Goal: Task Accomplishment & Management: Use online tool/utility

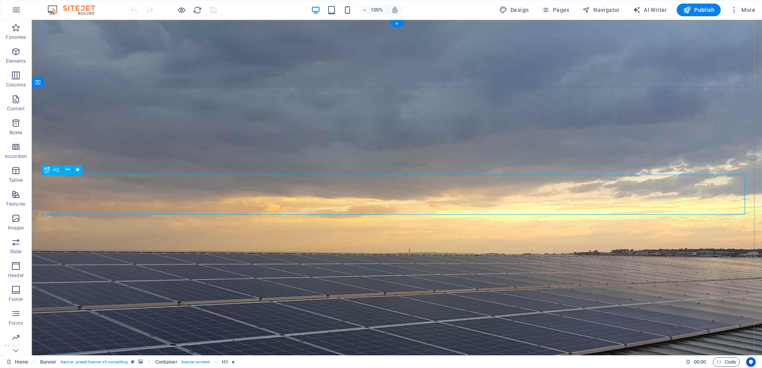
click at [13, 53] on icon "button" at bounding box center [16, 52] width 10 height 10
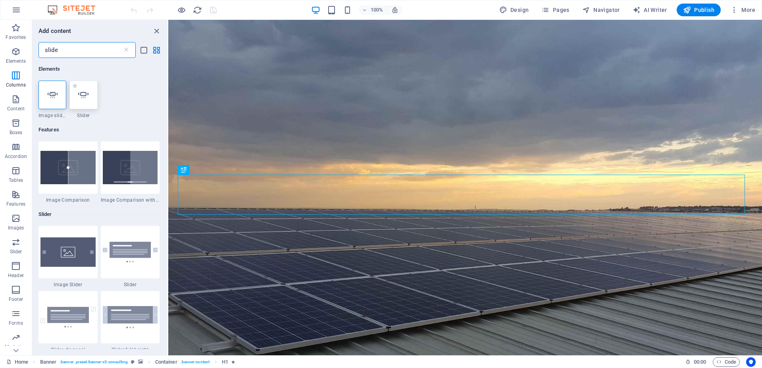
type input "slide"
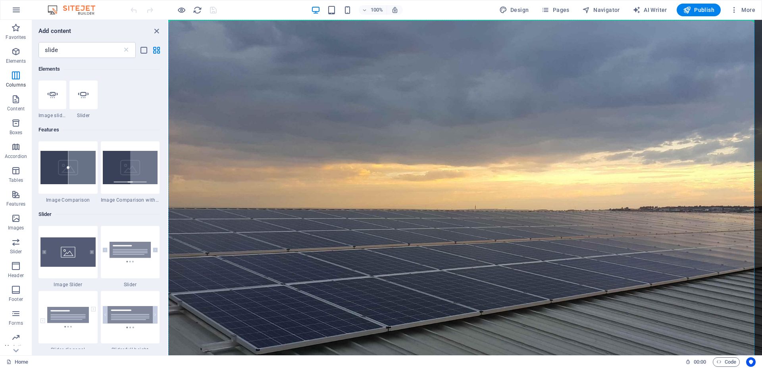
select select "ms"
select select "s"
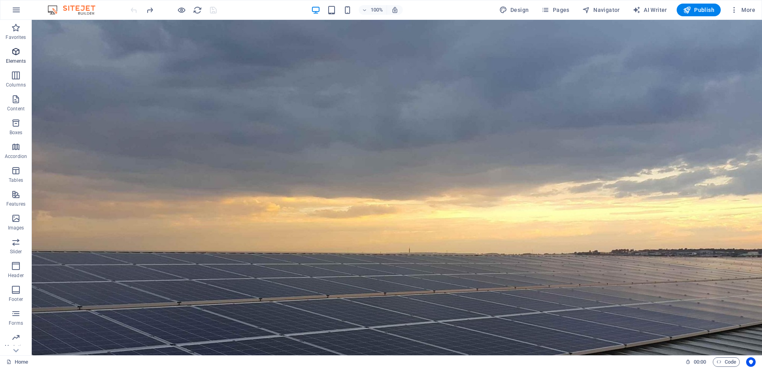
click at [14, 52] on icon "button" at bounding box center [16, 52] width 10 height 10
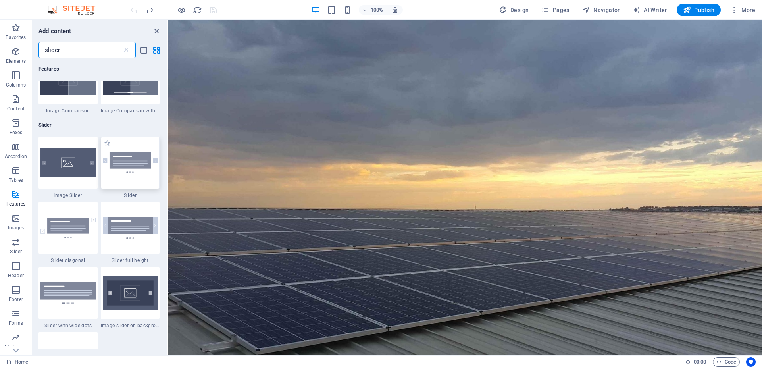
scroll to position [91, 0]
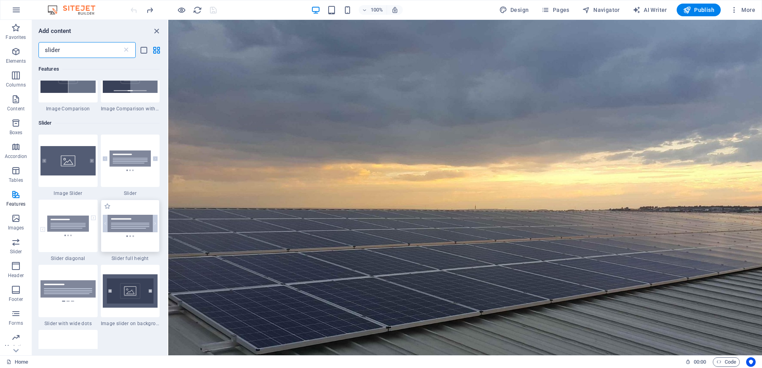
type input "slider"
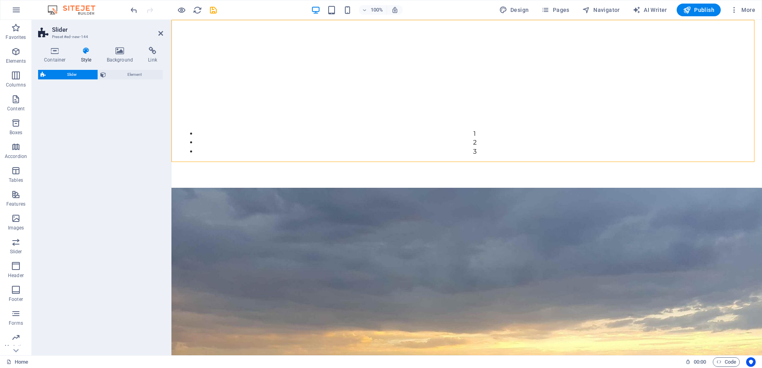
select select "rem"
select select "px"
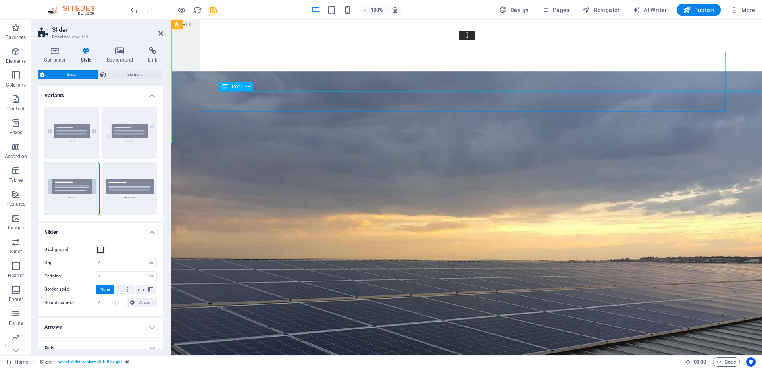
scroll to position [0, 0]
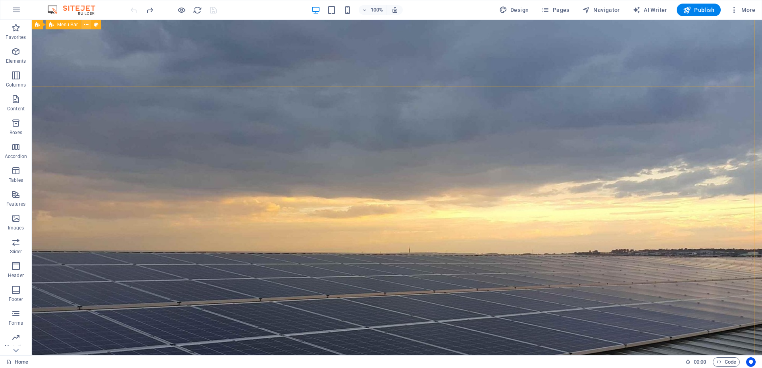
click at [85, 25] on icon at bounding box center [86, 25] width 4 height 8
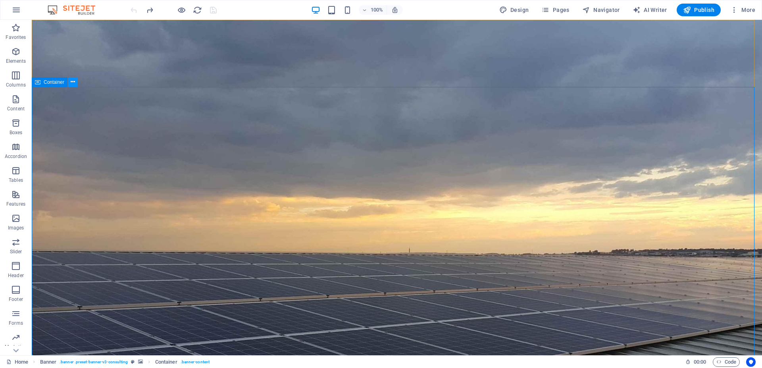
click at [74, 84] on icon at bounding box center [73, 82] width 4 height 8
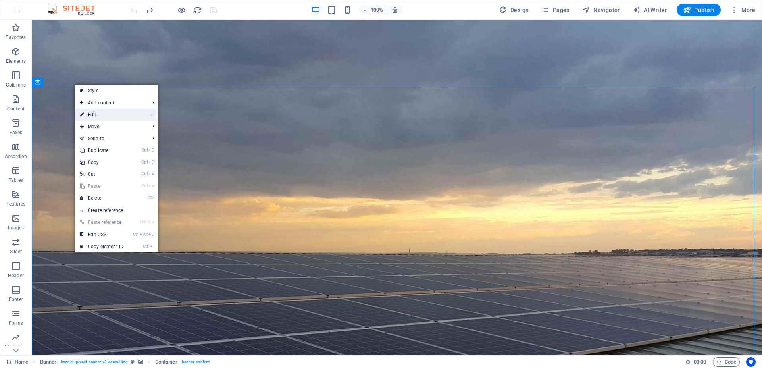
click at [96, 112] on link "⏎ Edit" at bounding box center [101, 115] width 53 height 12
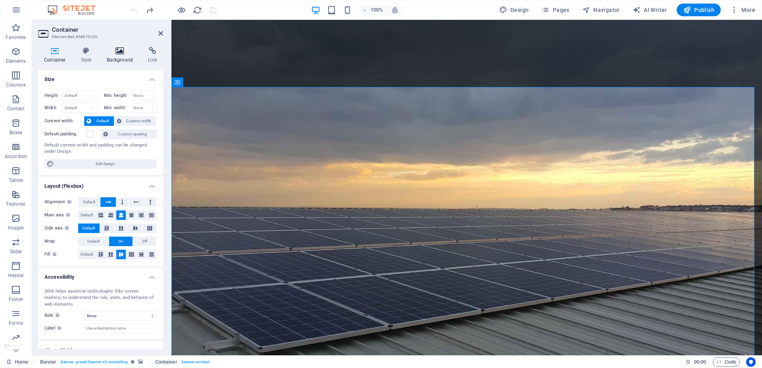
click at [112, 57] on h4 "Background" at bounding box center [122, 55] width 42 height 17
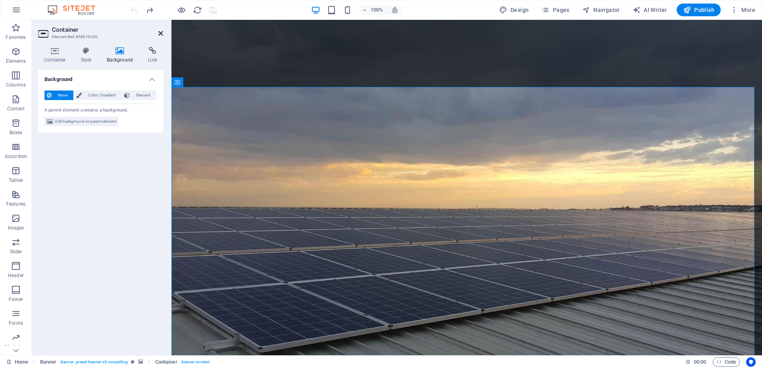
click at [160, 33] on icon at bounding box center [160, 33] width 5 height 6
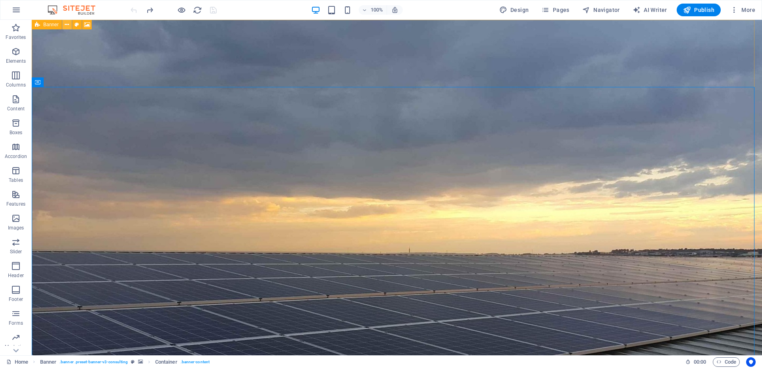
click at [66, 23] on icon at bounding box center [67, 25] width 4 height 8
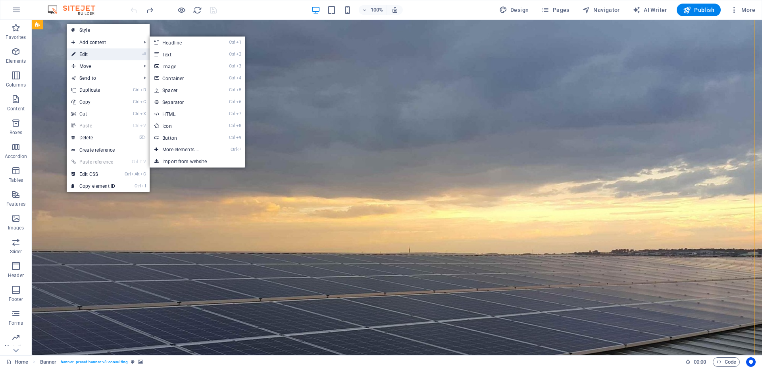
click at [84, 51] on link "⏎ Edit" at bounding box center [93, 54] width 53 height 12
select select "px"
select select "header"
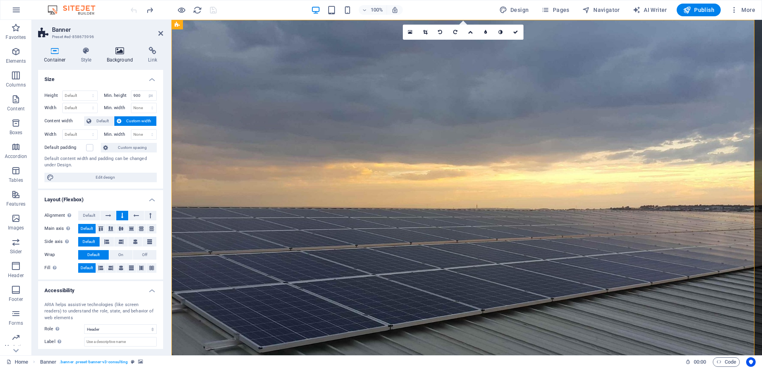
click at [114, 53] on icon at bounding box center [120, 51] width 39 height 8
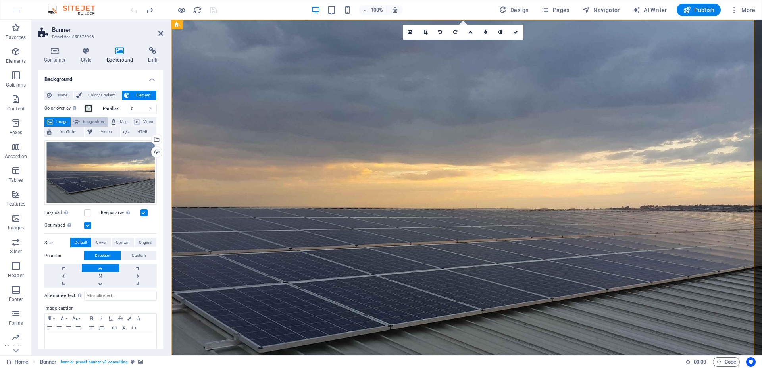
click at [83, 121] on span "Image slider" at bounding box center [93, 122] width 23 height 10
select select "ms"
select select "s"
select select "progressive"
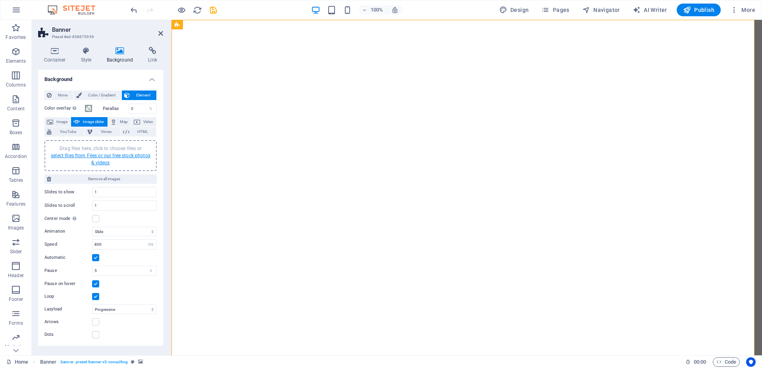
click at [89, 156] on link "select files from Files or our free stock photos & videos" at bounding box center [101, 159] width 100 height 13
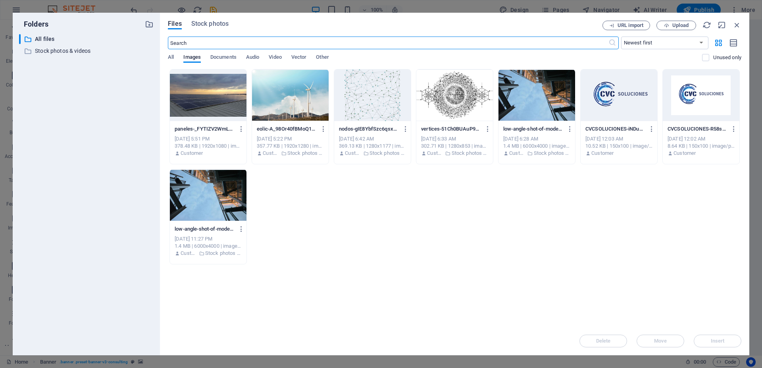
click at [212, 100] on div at bounding box center [208, 95] width 77 height 52
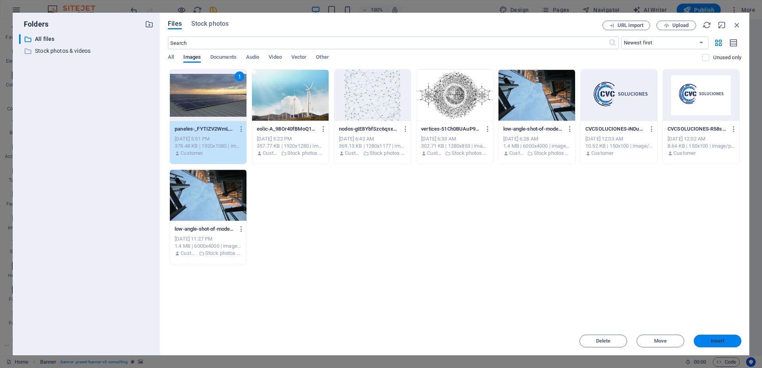
click at [718, 339] on span "Insert" at bounding box center [718, 341] width 14 height 5
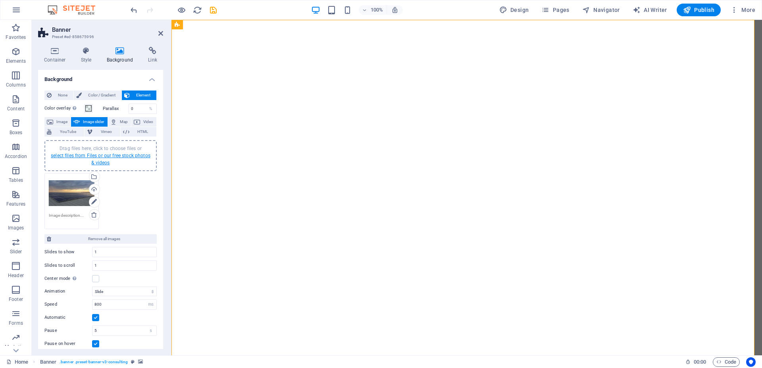
click at [104, 157] on link "select files from Files or our free stock photos & videos" at bounding box center [101, 159] width 100 height 13
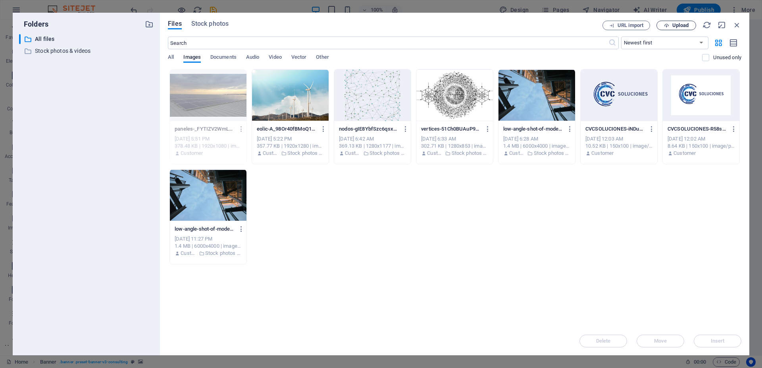
click at [679, 25] on span "Upload" at bounding box center [681, 25] width 16 height 5
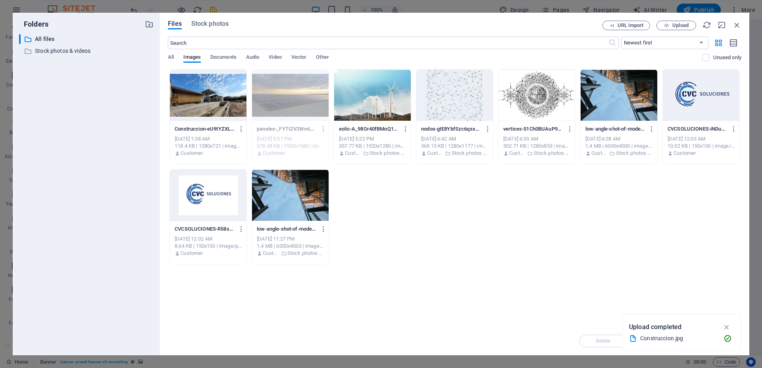
click at [212, 107] on div at bounding box center [208, 95] width 77 height 52
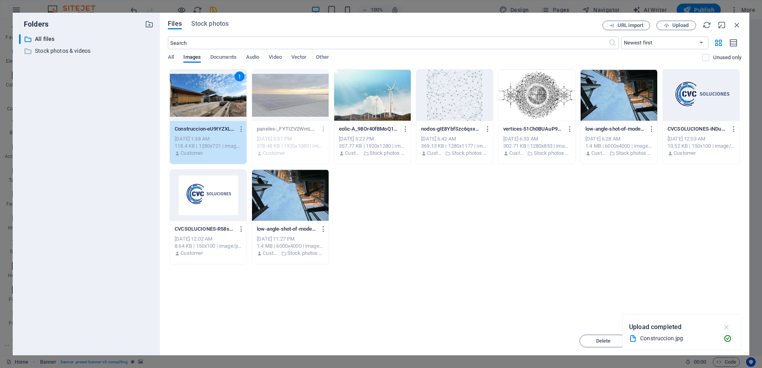
click at [726, 326] on icon "button" at bounding box center [727, 327] width 9 height 9
click at [717, 340] on span "Insert" at bounding box center [718, 341] width 14 height 5
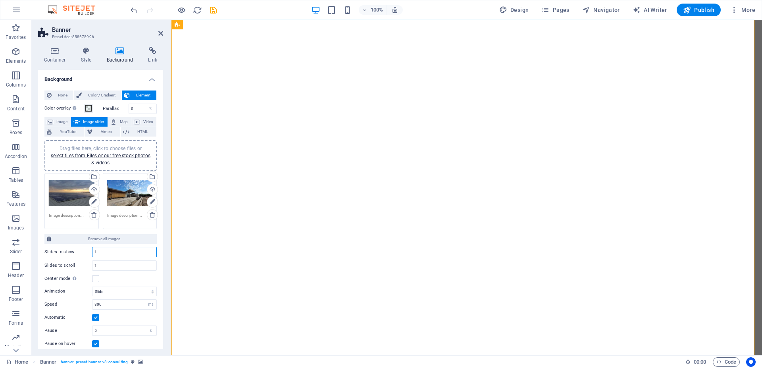
drag, startPoint x: 106, startPoint y: 253, endPoint x: 88, endPoint y: 253, distance: 17.5
click at [88, 253] on div "Slides to show 1" at bounding box center [100, 252] width 112 height 10
drag, startPoint x: 104, startPoint y: 251, endPoint x: 74, endPoint y: 251, distance: 30.6
click at [74, 251] on div "Slides to show 2" at bounding box center [100, 252] width 112 height 10
type input "1"
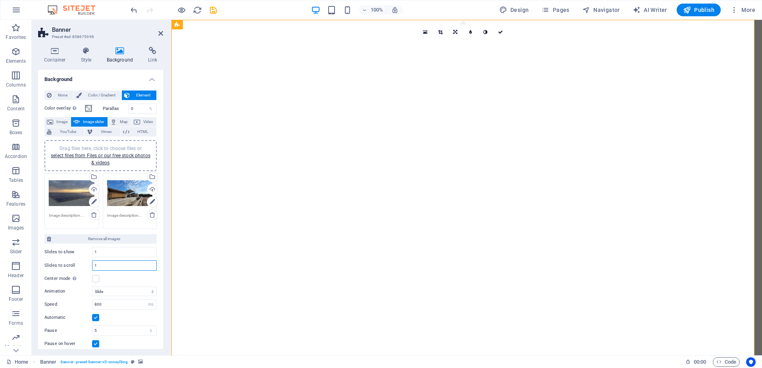
drag, startPoint x: 101, startPoint y: 266, endPoint x: 76, endPoint y: 271, distance: 26.0
click at [76, 271] on div "Slides to show 1 Slides to scroll 1 Center mode Enables centered view with part…" at bounding box center [100, 264] width 112 height 40
type input "2"
drag, startPoint x: 106, startPoint y: 331, endPoint x: 80, endPoint y: 332, distance: 25.8
click at [80, 332] on div "Pause 5 s ms" at bounding box center [100, 331] width 112 height 10
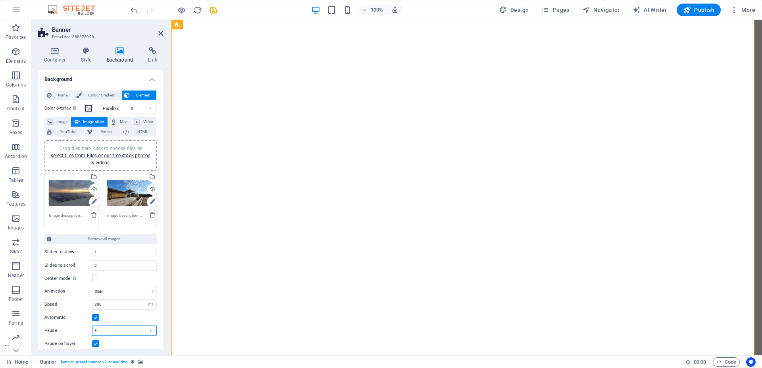
type input "3"
click at [136, 316] on div "Automatic" at bounding box center [100, 318] width 112 height 10
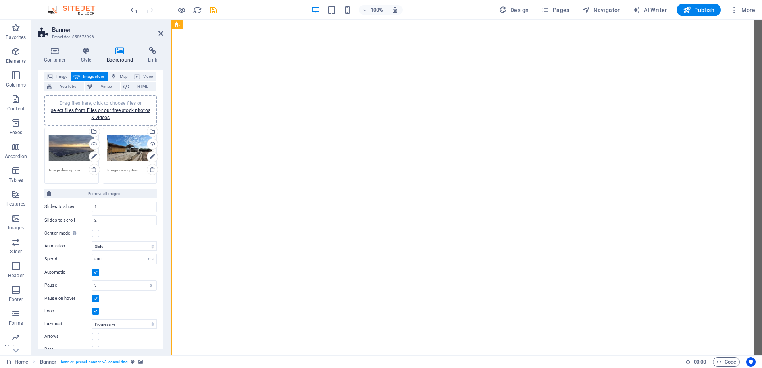
scroll to position [46, 0]
click at [96, 298] on label at bounding box center [95, 298] width 7 height 7
click at [0, 0] on input "Pause on hover" at bounding box center [0, 0] width 0 height 0
click at [94, 232] on label at bounding box center [95, 233] width 7 height 7
click at [0, 0] on input "Center mode Enables centered view with partial previous/next slide. Use with od…" at bounding box center [0, 0] width 0 height 0
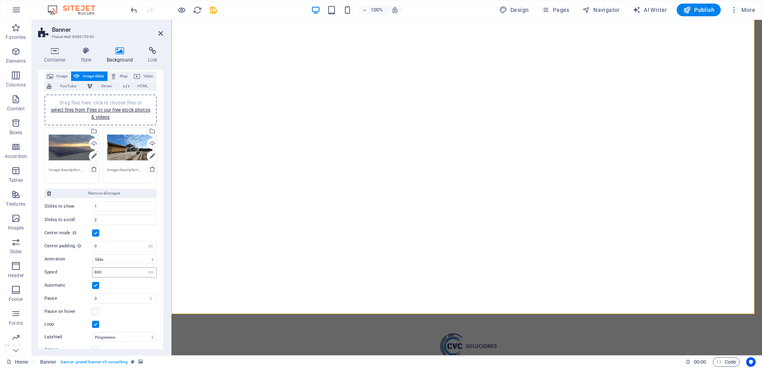
scroll to position [70, 0]
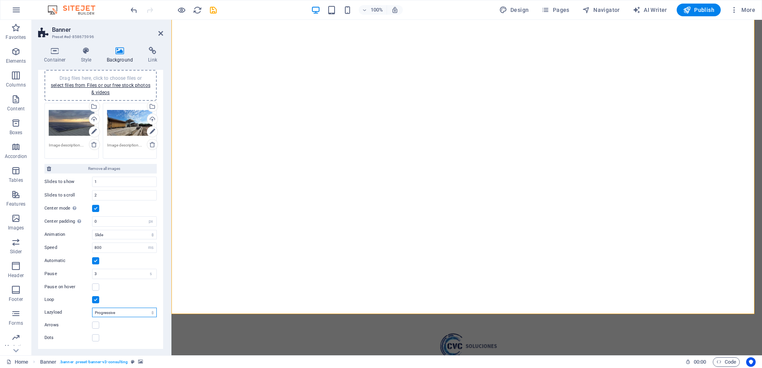
click at [116, 314] on select "Off On demand Progressive" at bounding box center [124, 313] width 65 height 10
click at [95, 326] on label at bounding box center [95, 325] width 7 height 7
click at [0, 0] on input "Arrows" at bounding box center [0, 0] width 0 height 0
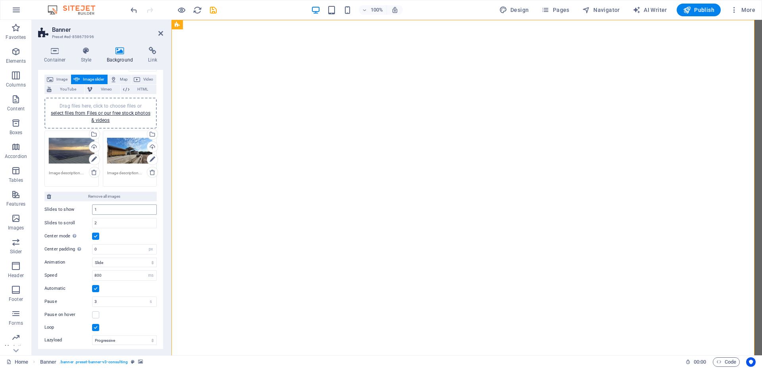
scroll to position [0, 0]
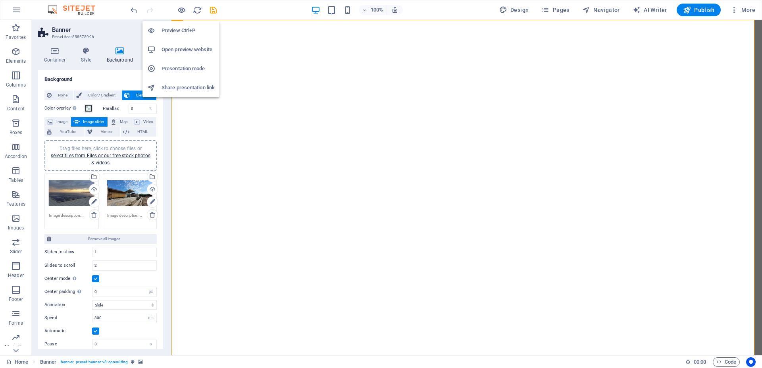
click at [176, 30] on h6 "Preview Ctrl+P" at bounding box center [188, 31] width 53 height 10
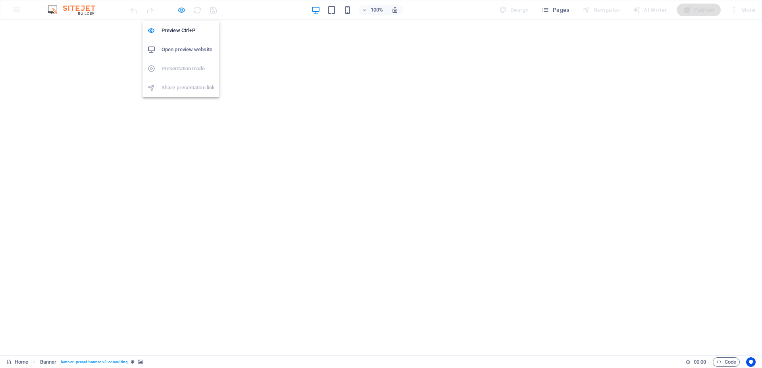
click at [182, 11] on icon "button" at bounding box center [181, 10] width 9 height 9
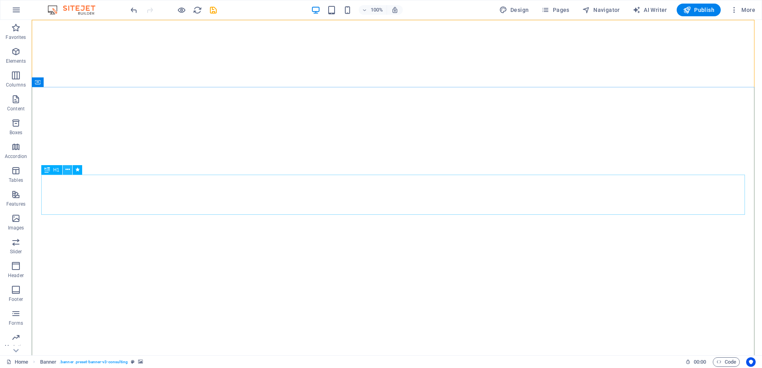
click at [65, 170] on button at bounding box center [68, 170] width 10 height 10
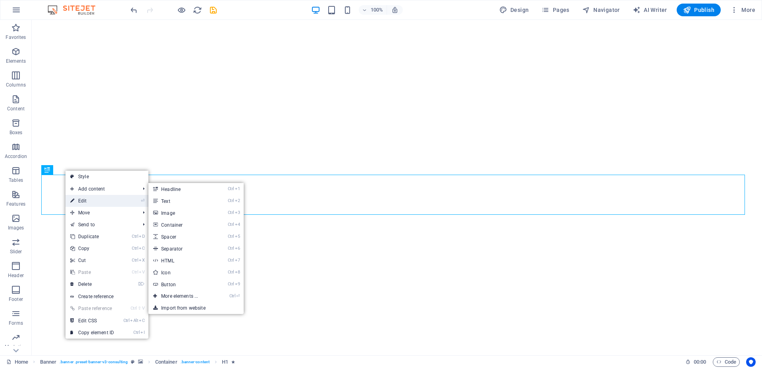
click at [83, 200] on link "⏎ Edit" at bounding box center [92, 201] width 53 height 12
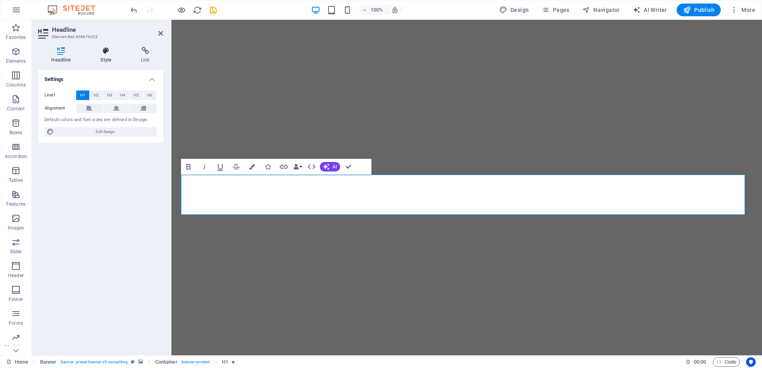
click at [106, 56] on h4 "Style" at bounding box center [107, 55] width 41 height 17
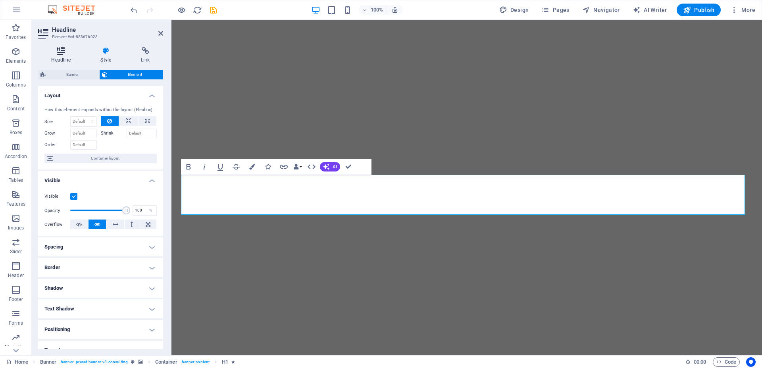
click at [61, 50] on icon at bounding box center [61, 51] width 46 height 8
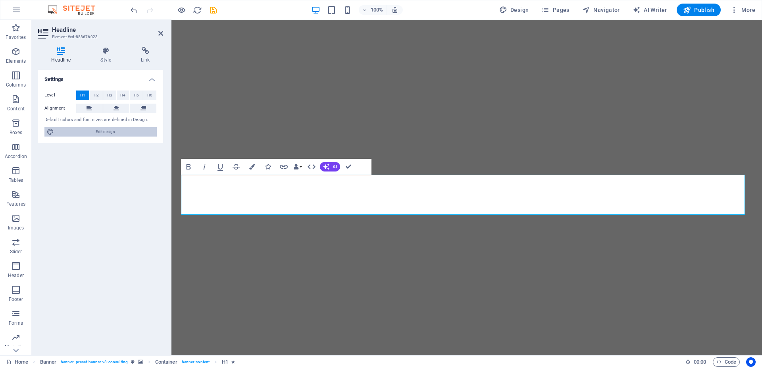
click at [89, 132] on span "Edit design" at bounding box center [105, 132] width 98 height 10
select select "px"
select select "400"
select select "px"
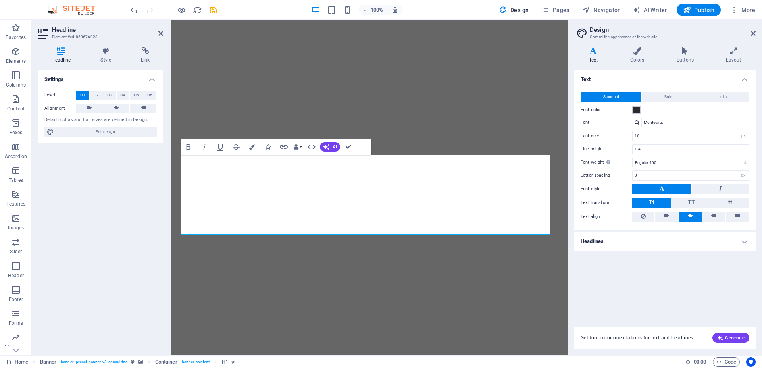
click at [637, 111] on span at bounding box center [637, 110] width 6 height 6
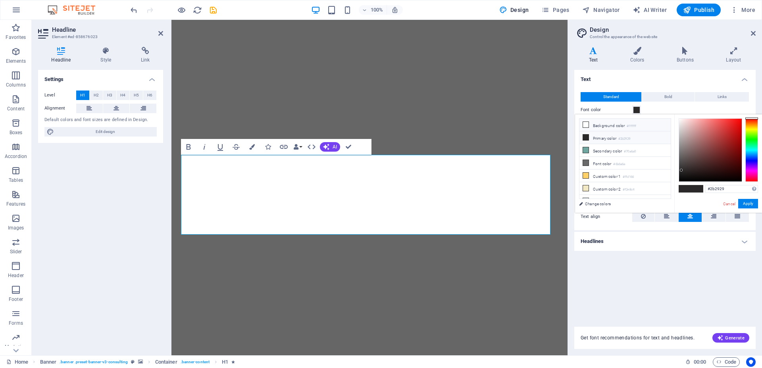
click at [605, 127] on li "Background color #ffffff" at bounding box center [625, 125] width 91 height 13
type input "#ffffff"
click at [589, 125] on icon at bounding box center [586, 125] width 6 height 6
click at [590, 272] on div "Text Standard Bold Links Font color Font Montserrat Font size 16 rem px Line he…" at bounding box center [665, 193] width 181 height 247
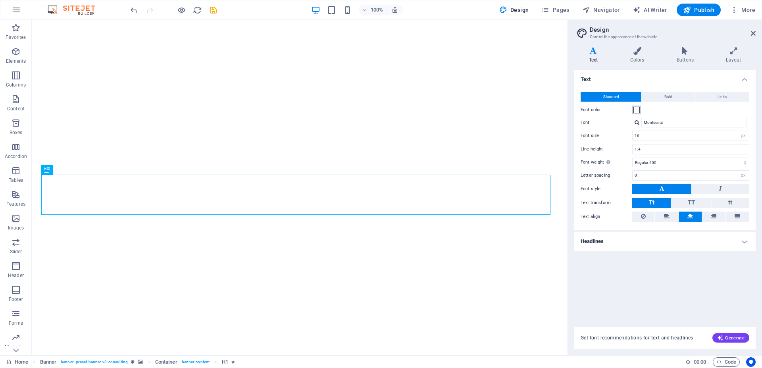
click at [637, 112] on span at bounding box center [637, 110] width 6 height 6
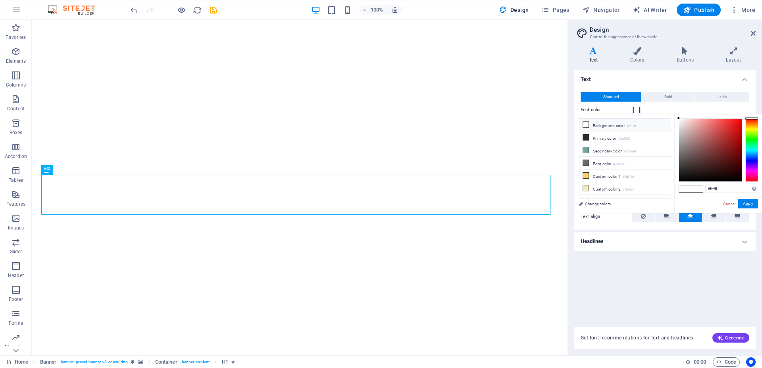
click at [599, 127] on li "Background color #ffffff" at bounding box center [625, 125] width 91 height 13
click at [641, 55] on h4 "Colors" at bounding box center [639, 55] width 46 height 17
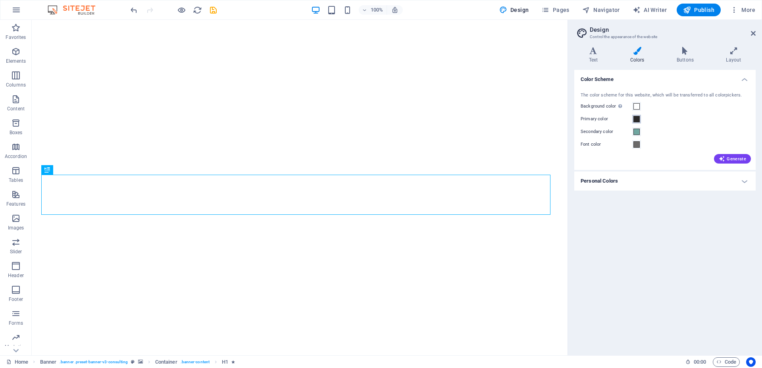
click at [636, 120] on span at bounding box center [637, 119] width 6 height 6
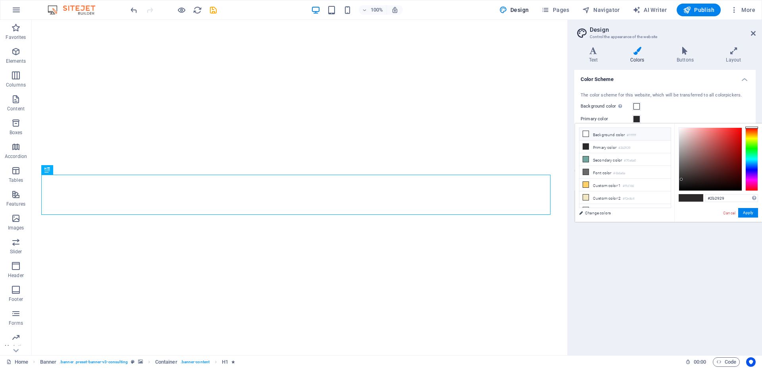
click at [604, 135] on li "Background color #ffffff" at bounding box center [625, 134] width 91 height 13
type input "#ffffff"
click at [751, 213] on button "Apply" at bounding box center [749, 213] width 20 height 10
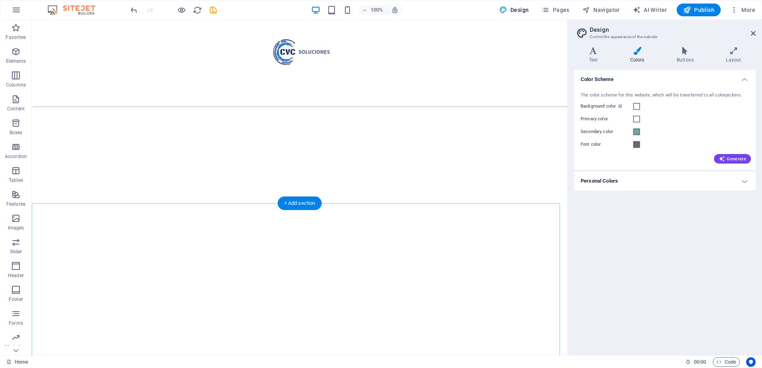
scroll to position [169, 0]
click at [587, 244] on div "Color Scheme The color scheme for this website, which will be transferred to al…" at bounding box center [665, 209] width 181 height 279
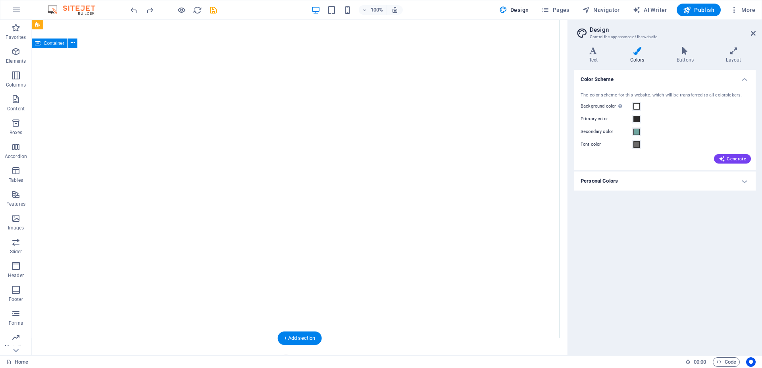
scroll to position [0, 0]
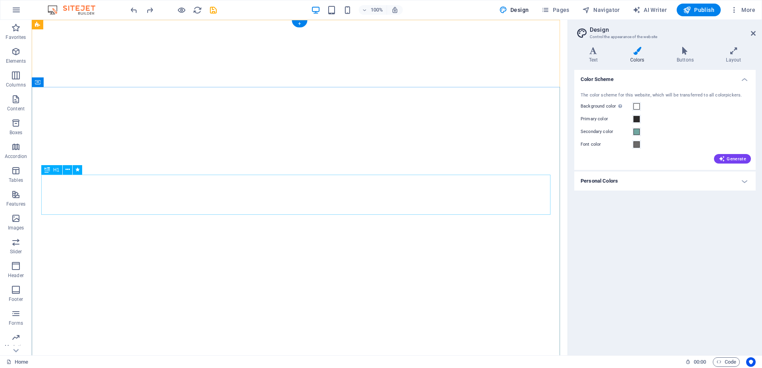
click at [756, 34] on icon at bounding box center [753, 33] width 5 height 6
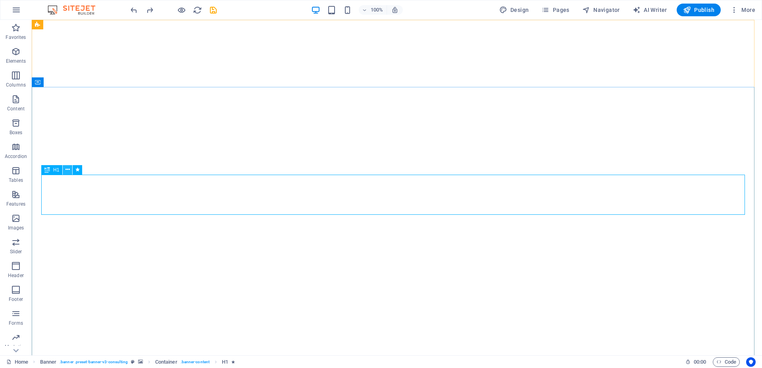
click at [68, 172] on icon at bounding box center [68, 170] width 4 height 8
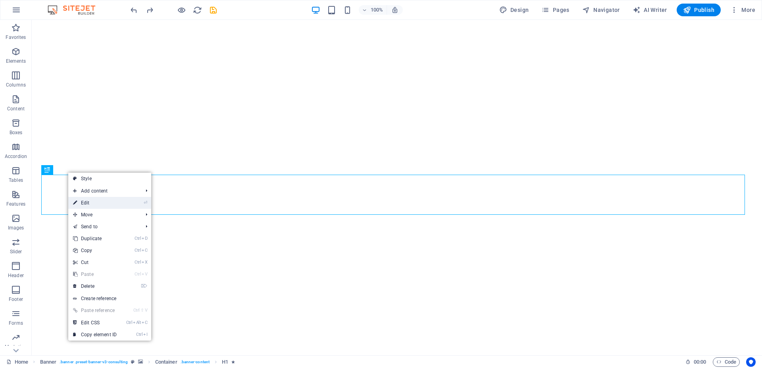
click at [122, 201] on link "⏎ Edit" at bounding box center [94, 203] width 53 height 12
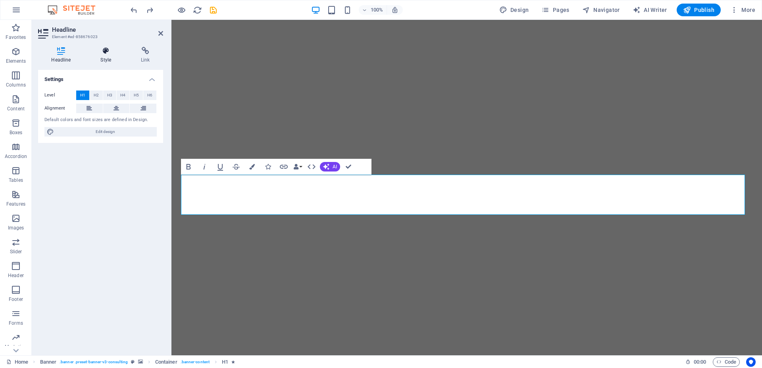
click at [106, 59] on h4 "Style" at bounding box center [107, 55] width 41 height 17
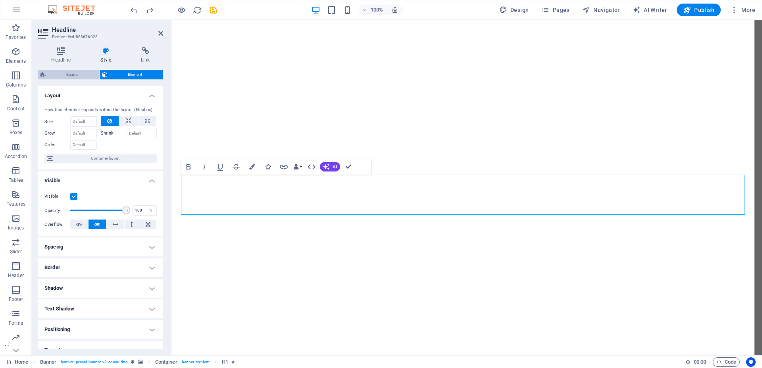
click at [74, 75] on span "Banner" at bounding box center [72, 75] width 49 height 10
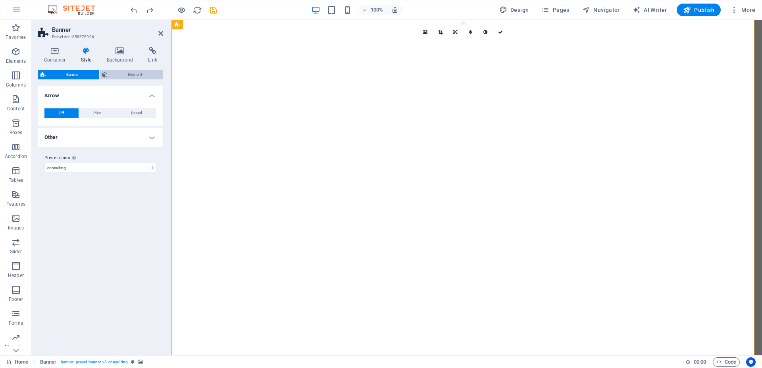
click at [108, 75] on button "Element" at bounding box center [132, 75] width 64 height 10
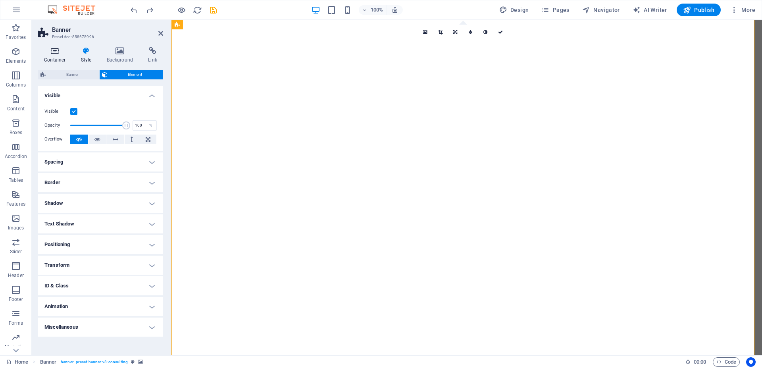
click at [54, 50] on icon at bounding box center [55, 51] width 34 height 8
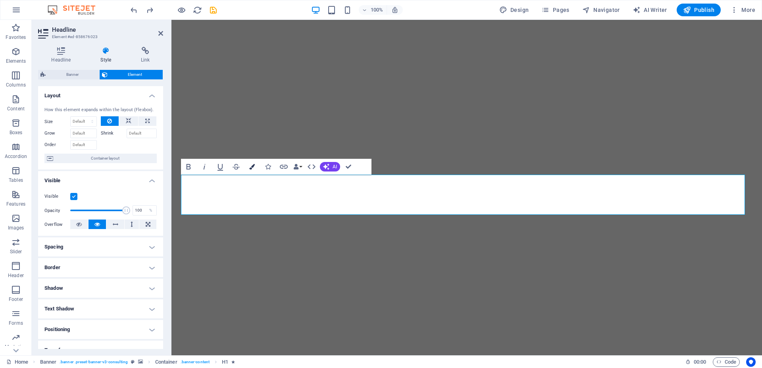
click at [254, 166] on icon "button" at bounding box center [252, 167] width 6 height 6
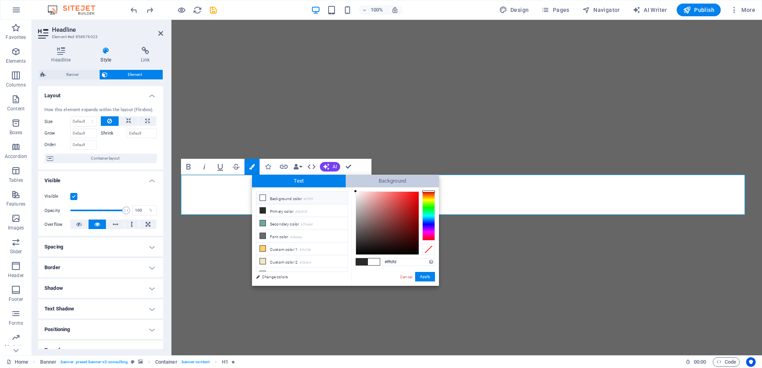
drag, startPoint x: 369, startPoint y: 222, endPoint x: 356, endPoint y: 185, distance: 39.7
click at [356, 185] on div "Text Background less Background color #ffffff Primary color #2b2929 Secondary c…" at bounding box center [345, 230] width 187 height 111
click at [357, 192] on div at bounding box center [356, 192] width 3 height 3
type input "#ffffff"
drag, startPoint x: 357, startPoint y: 194, endPoint x: 355, endPoint y: 189, distance: 4.9
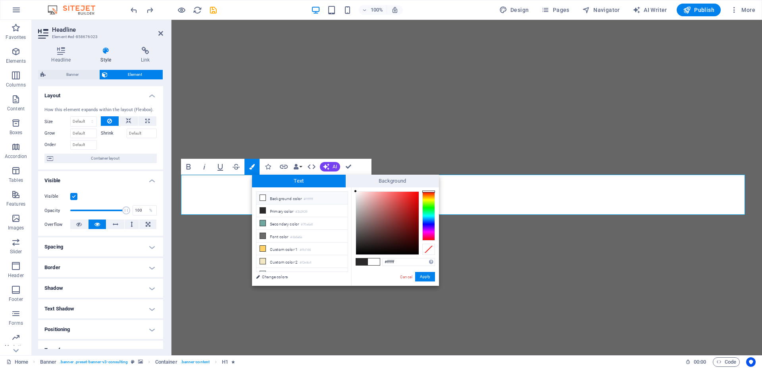
click at [356, 192] on div at bounding box center [387, 223] width 63 height 63
click at [423, 277] on button "Apply" at bounding box center [425, 277] width 20 height 10
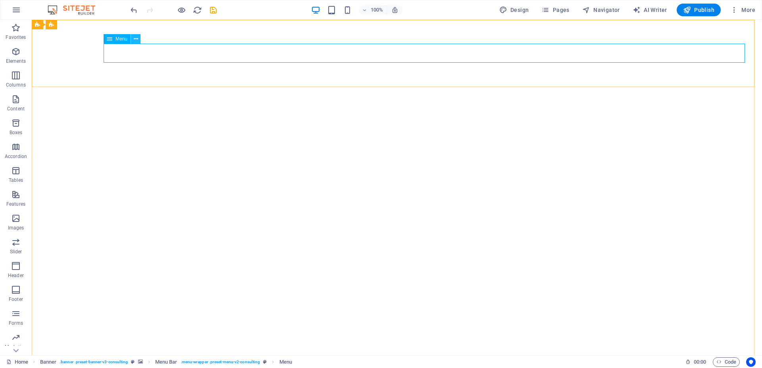
click at [134, 41] on icon at bounding box center [136, 39] width 4 height 8
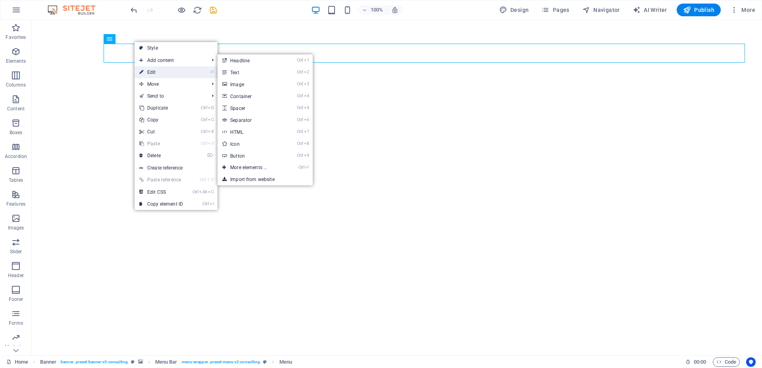
click at [145, 69] on link "⏎ Edit" at bounding box center [161, 72] width 53 height 12
select select
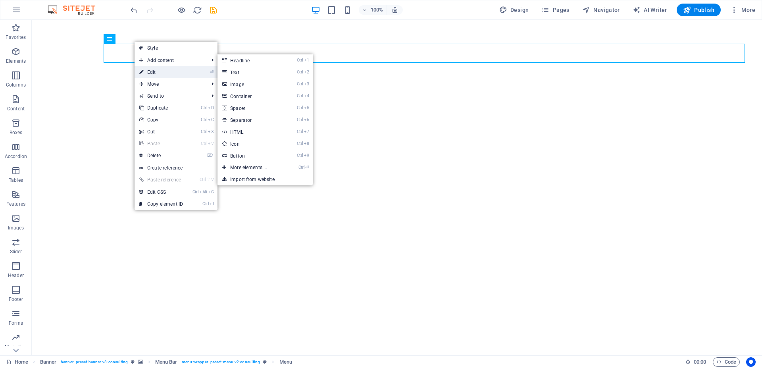
select select
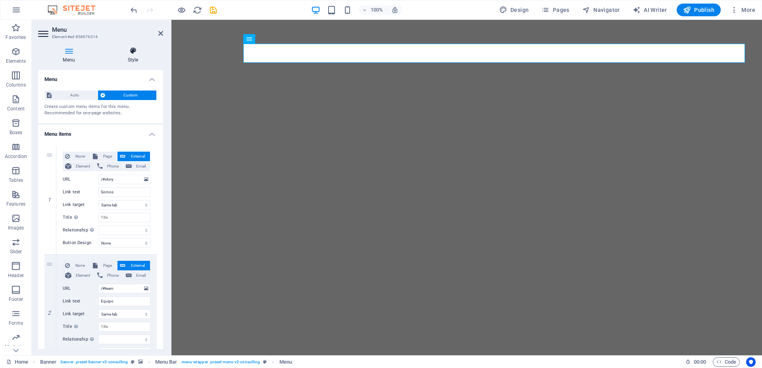
click at [124, 54] on icon at bounding box center [133, 51] width 60 height 8
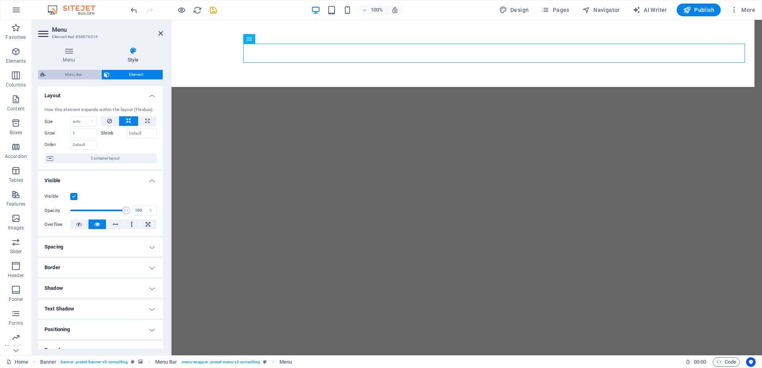
click at [76, 74] on span "Menu Bar" at bounding box center [73, 75] width 51 height 10
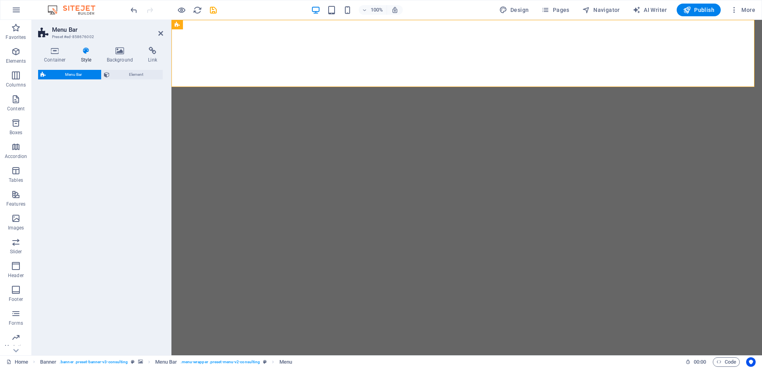
select select "rem"
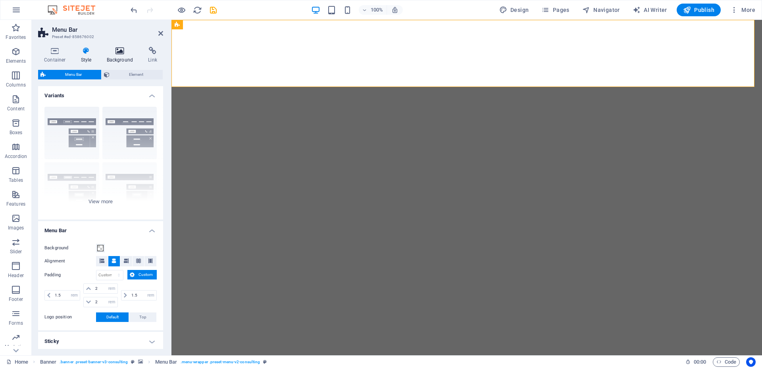
click at [116, 56] on h4 "Background" at bounding box center [122, 55] width 42 height 17
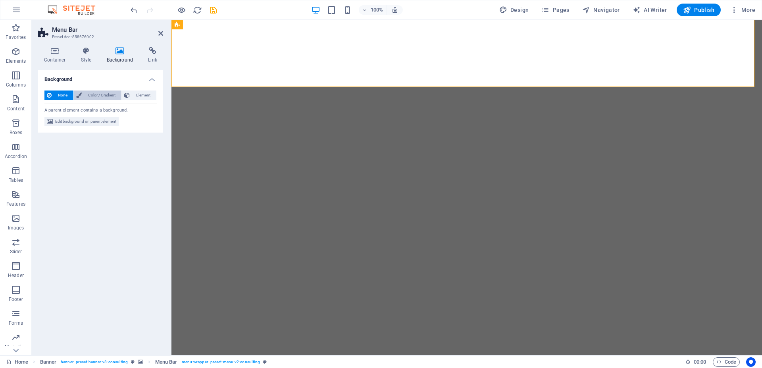
click at [96, 93] on span "Color / Gradient" at bounding box center [101, 96] width 35 height 10
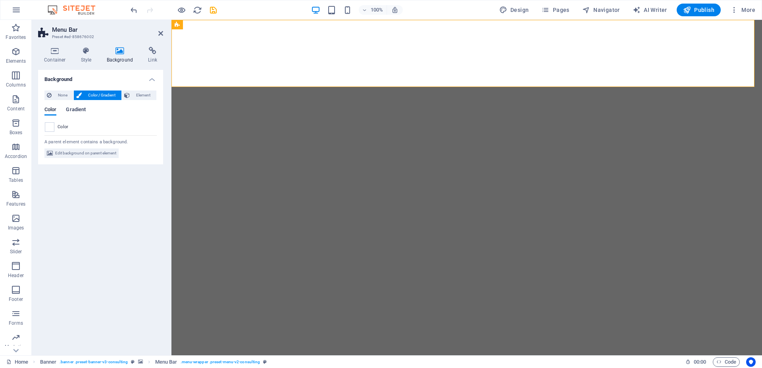
click at [81, 110] on span "Gradient" at bounding box center [76, 110] width 20 height 11
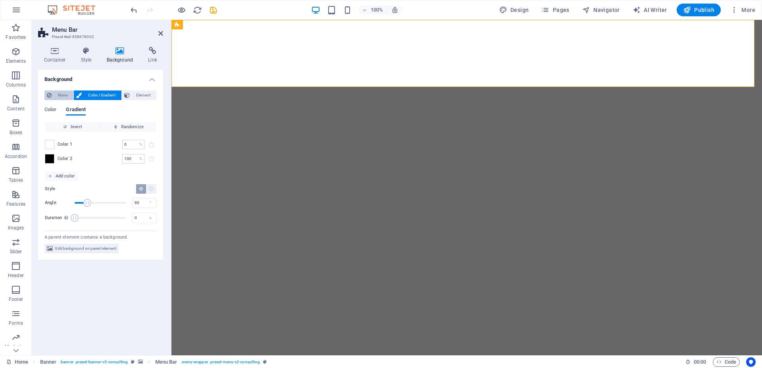
click at [62, 97] on span "None" at bounding box center [62, 96] width 17 height 10
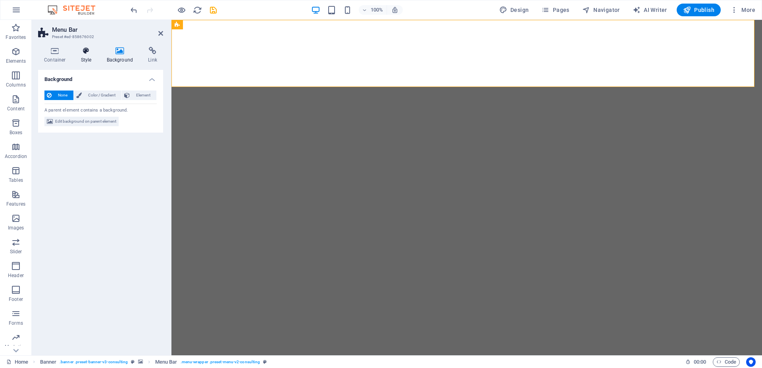
click at [83, 54] on icon at bounding box center [86, 51] width 23 height 8
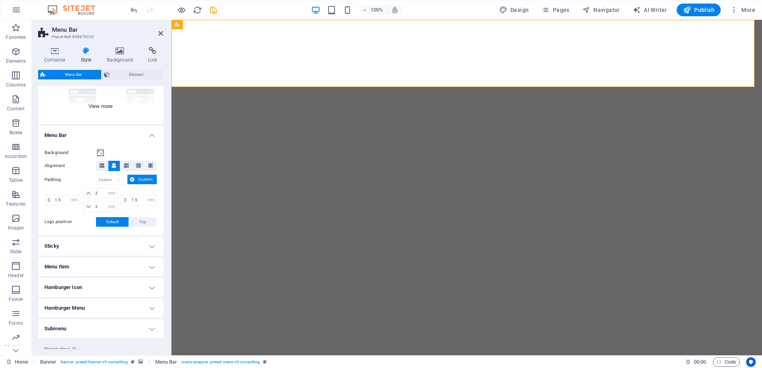
scroll to position [116, 0]
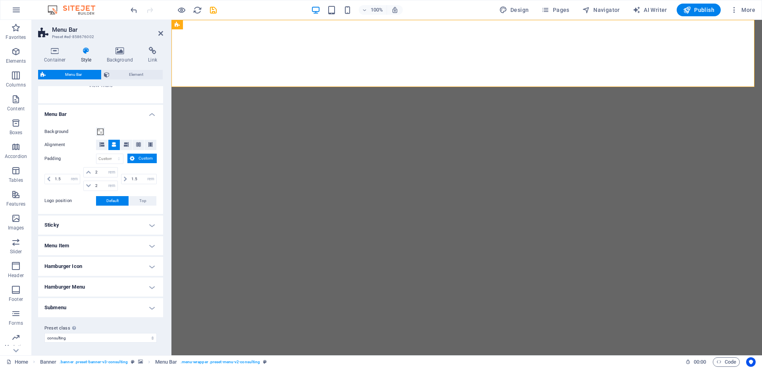
click at [108, 246] on h4 "Menu Item" at bounding box center [100, 245] width 125 height 19
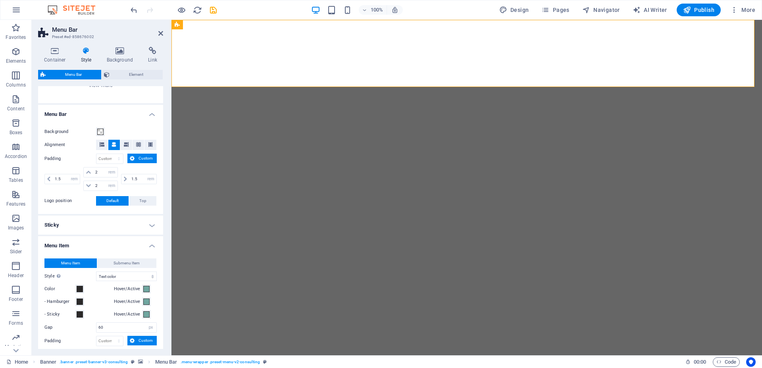
click at [108, 246] on h4 "Menu Item" at bounding box center [100, 243] width 125 height 14
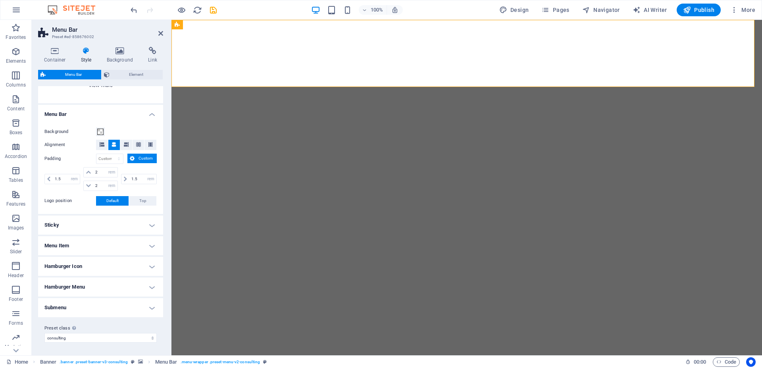
scroll to position [0, 0]
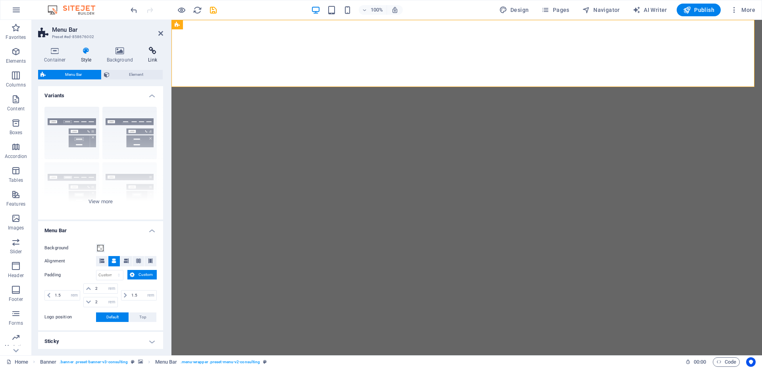
click at [149, 52] on icon at bounding box center [152, 51] width 21 height 8
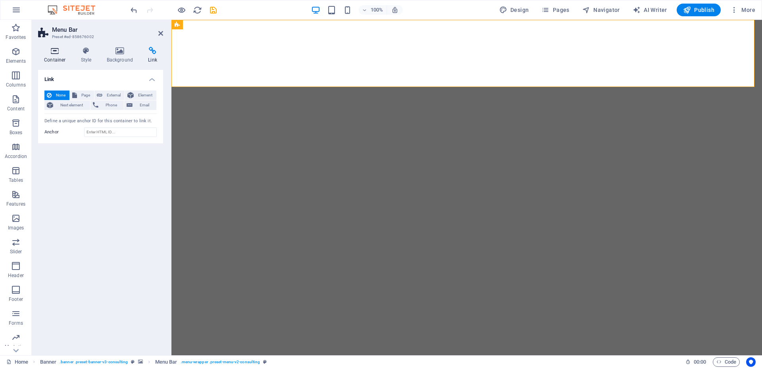
click at [57, 51] on icon at bounding box center [55, 51] width 34 height 8
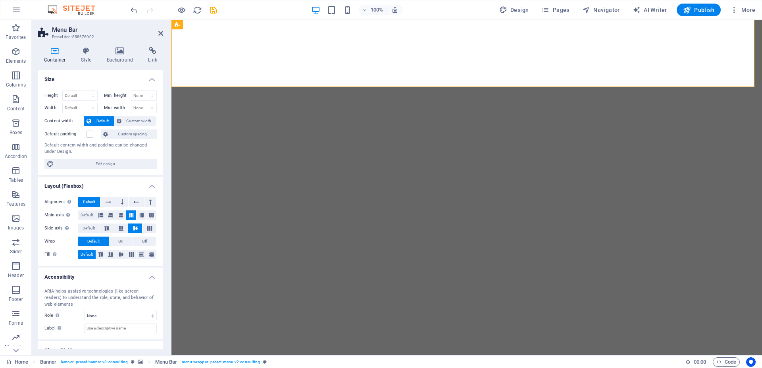
scroll to position [29, 0]
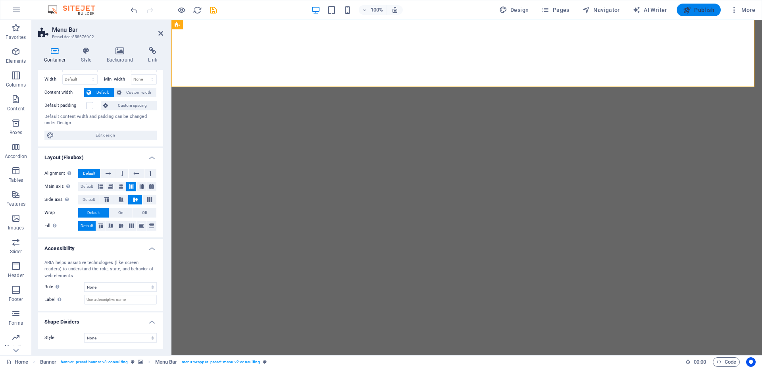
click at [690, 10] on icon "button" at bounding box center [687, 10] width 8 height 8
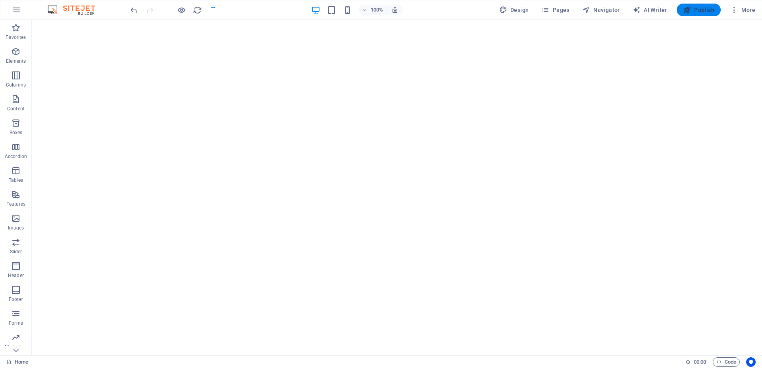
click at [699, 10] on span "Publish" at bounding box center [698, 10] width 31 height 8
click at [703, 11] on span "Publish" at bounding box center [698, 10] width 31 height 8
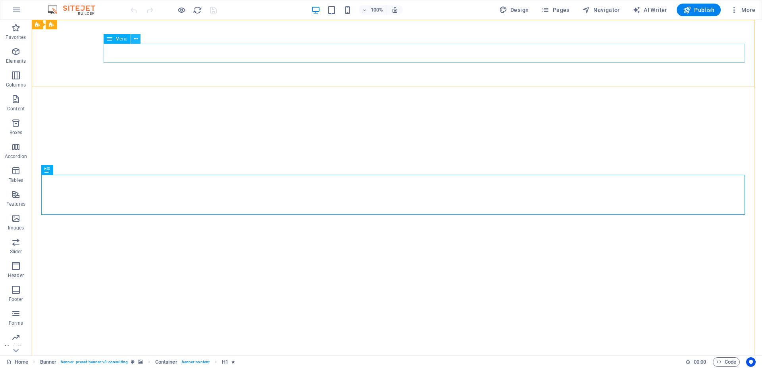
click at [135, 41] on icon at bounding box center [136, 39] width 4 height 8
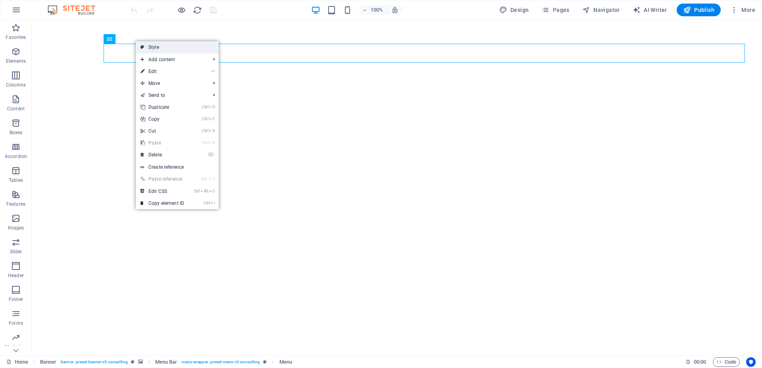
click at [160, 47] on link "Style" at bounding box center [177, 47] width 83 height 12
select select "rem"
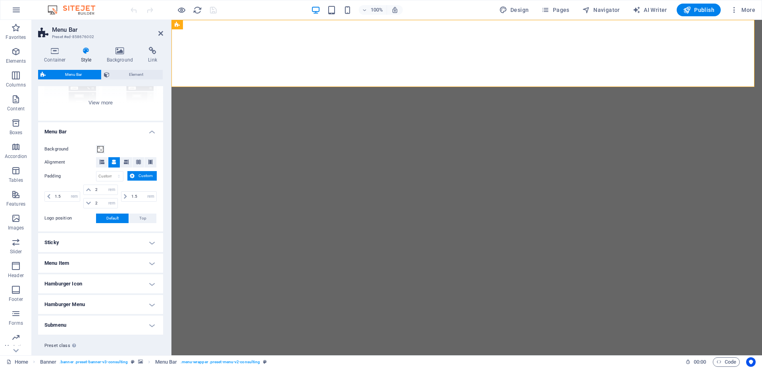
scroll to position [116, 0]
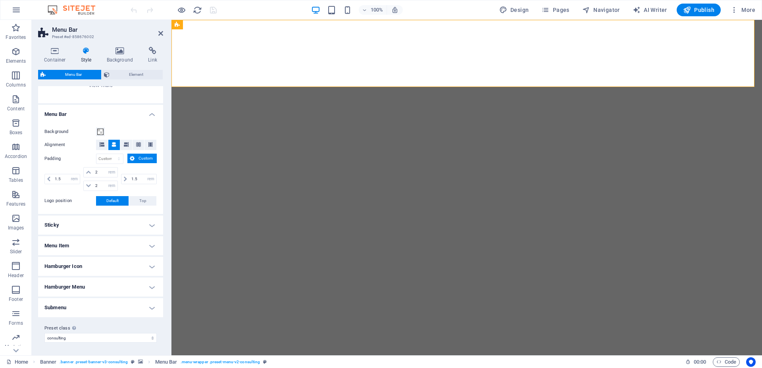
click at [95, 244] on h4 "Menu Item" at bounding box center [100, 245] width 125 height 19
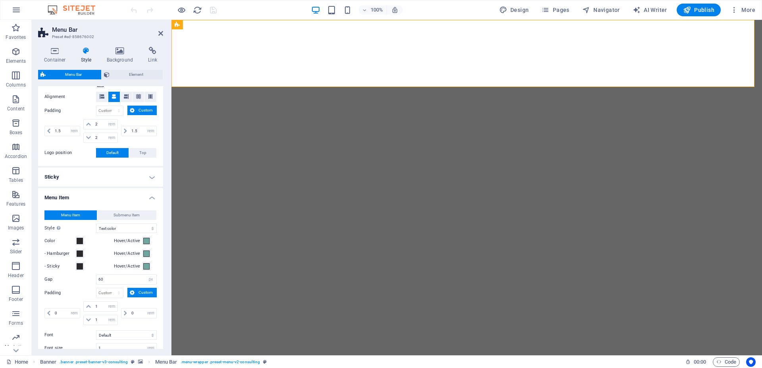
scroll to position [166, 0]
click at [143, 241] on span at bounding box center [146, 240] width 6 height 6
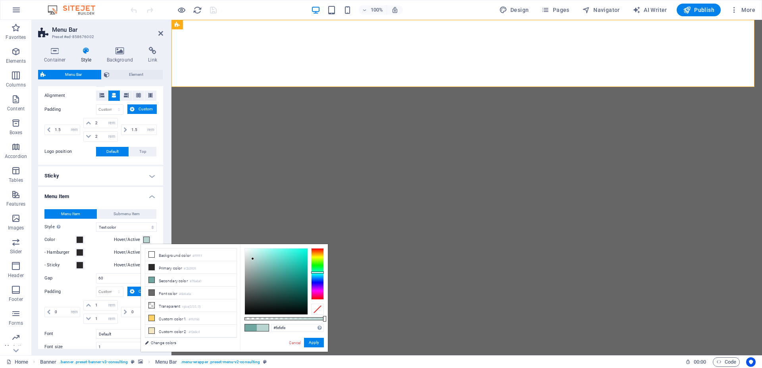
type input "#ffffff"
drag, startPoint x: 264, startPoint y: 267, endPoint x: 241, endPoint y: 247, distance: 30.7
click at [241, 247] on div "#ffffff Supported formats #0852ed rgb(8, 82, 237) rgba(8, 82, 237, 90%) hsv(221…" at bounding box center [284, 355] width 88 height 223
click at [312, 347] on button "Apply" at bounding box center [314, 343] width 20 height 10
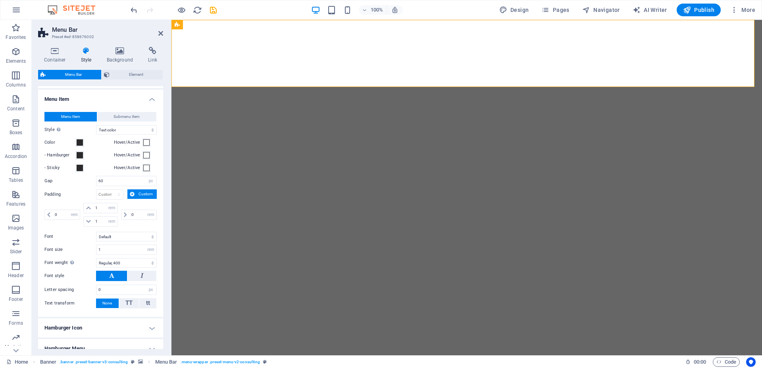
scroll to position [304, 0]
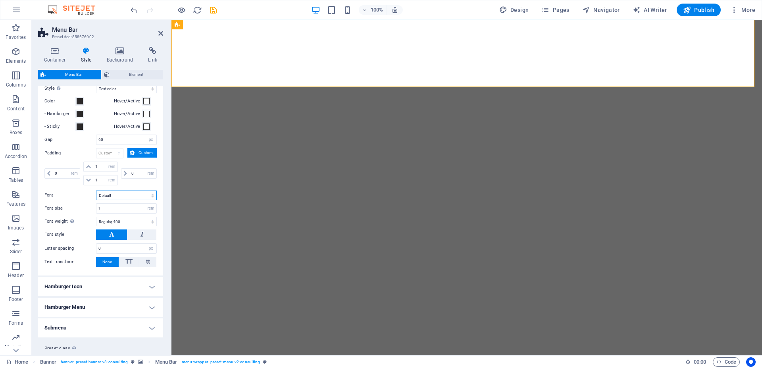
click at [136, 195] on select "Default Headlines" at bounding box center [126, 196] width 61 height 10
click at [135, 197] on select "Default Headlines" at bounding box center [126, 196] width 61 height 10
click at [118, 222] on select "Thin, 100 Extra-light, 200 Light, 300 Regular, 400 Medium, 500 Semi-bold, 600 B…" at bounding box center [126, 222] width 61 height 10
select select "600"
click at [96, 217] on select "Thin, 100 Extra-light, 200 Light, 300 Regular, 400 Medium, 500 Semi-bold, 600 B…" at bounding box center [126, 222] width 61 height 10
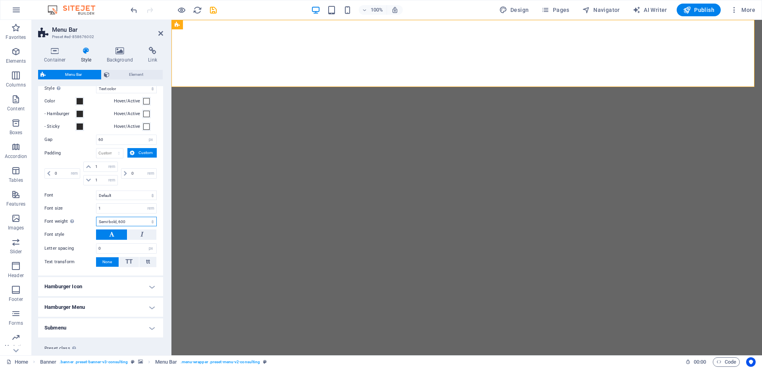
scroll to position [324, 0]
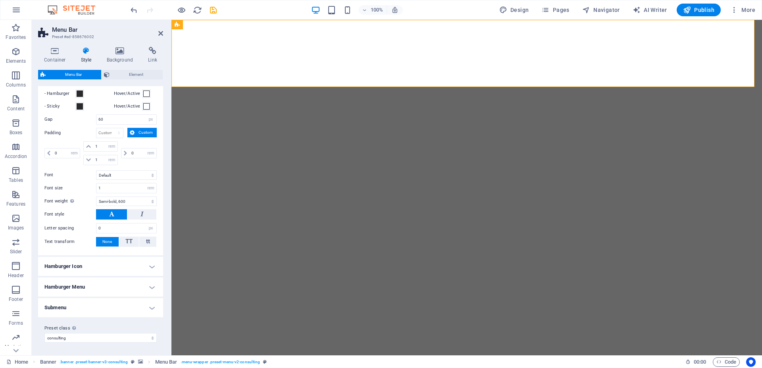
click at [120, 263] on h4 "Hamburger Icon" at bounding box center [100, 266] width 125 height 19
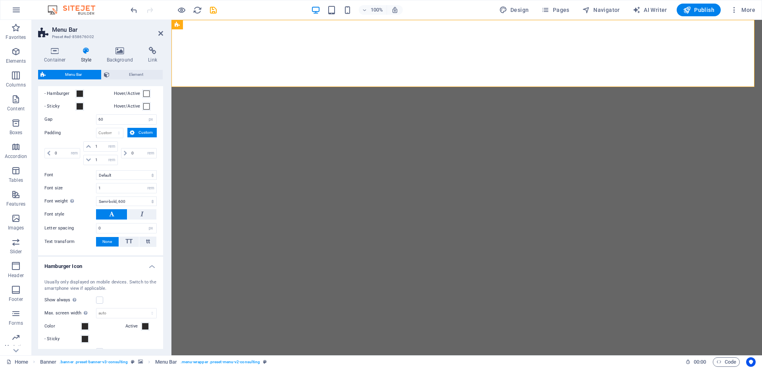
click at [124, 269] on h4 "Hamburger Icon" at bounding box center [100, 264] width 125 height 14
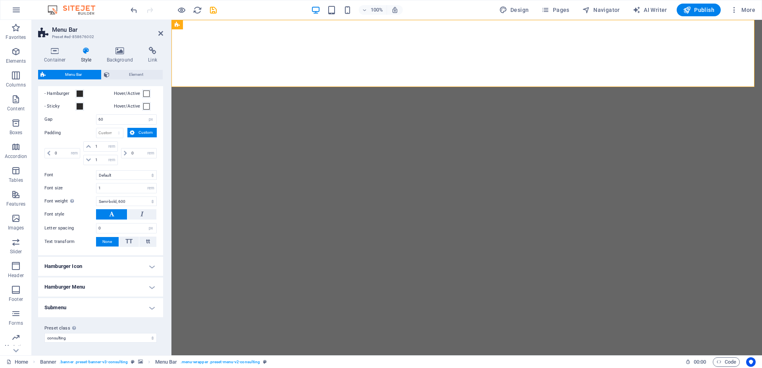
click at [120, 285] on h4 "Hamburger Menu" at bounding box center [100, 287] width 125 height 19
click at [120, 285] on h4 "Hamburger Menu" at bounding box center [100, 285] width 125 height 14
click at [120, 266] on h4 "Hamburger Icon" at bounding box center [100, 266] width 125 height 19
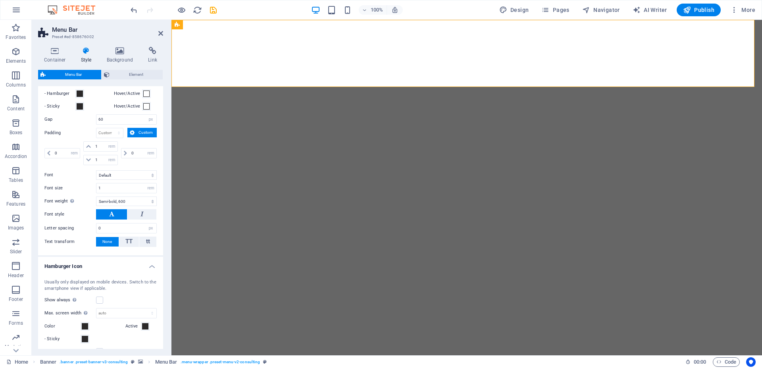
click at [113, 267] on h4 "Hamburger Icon" at bounding box center [100, 264] width 125 height 14
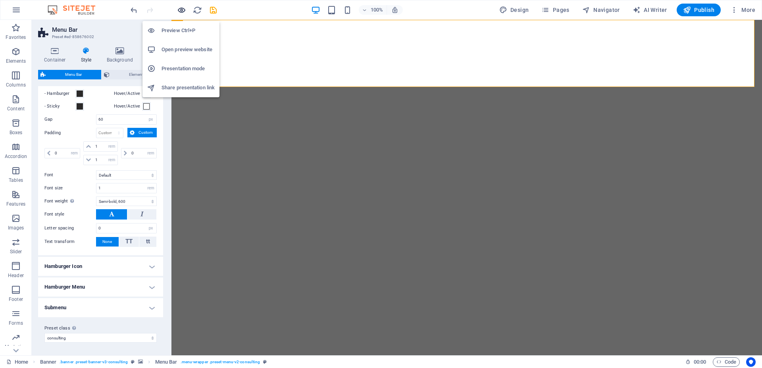
click at [181, 9] on icon "button" at bounding box center [181, 10] width 9 height 9
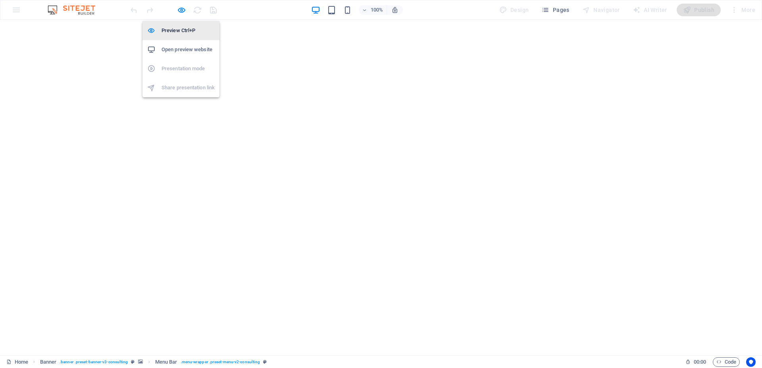
click at [179, 29] on h6 "Preview Ctrl+P" at bounding box center [188, 31] width 53 height 10
select select "rem"
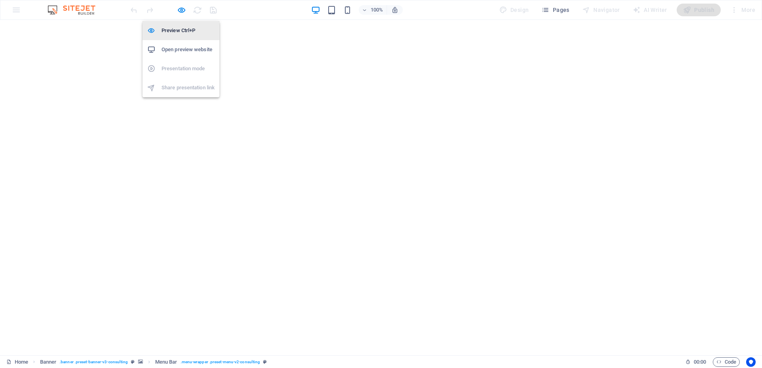
select select "hover_text_color"
select select "px"
select select "rem"
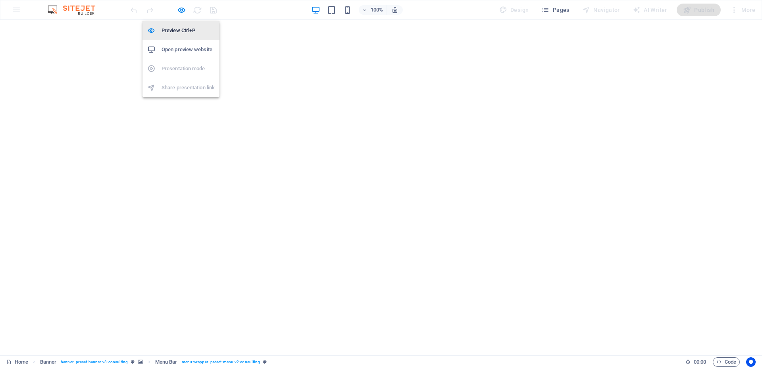
select select "rem"
select select "600"
select select "px"
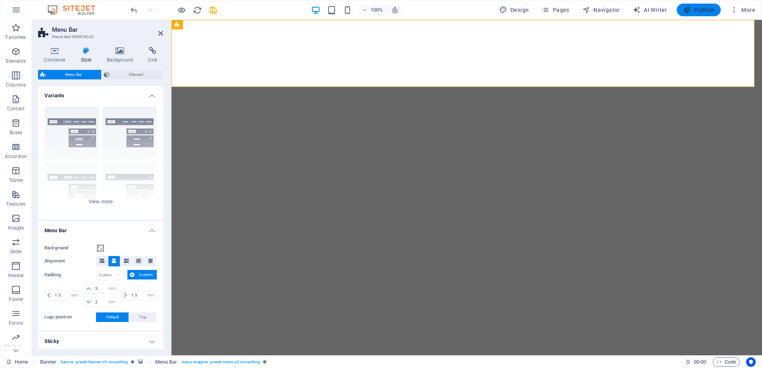
click at [700, 10] on span "Publish" at bounding box center [698, 10] width 31 height 8
select select "rem"
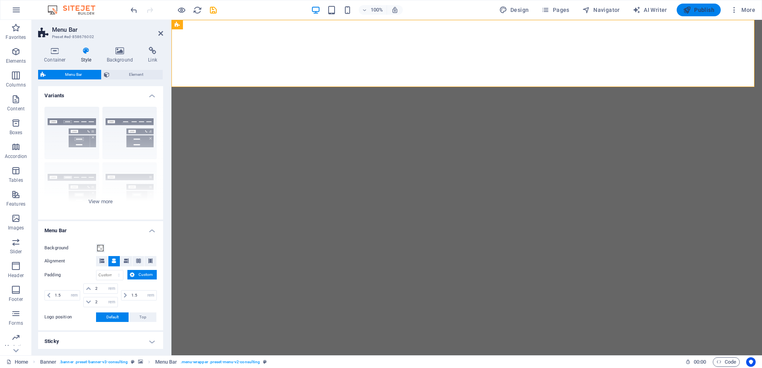
select select "hover_text_color"
select select "px"
select select "rem"
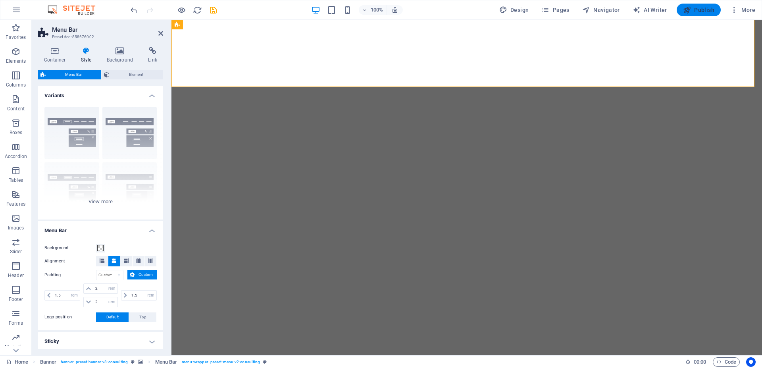
select select "rem"
select select "600"
select select "px"
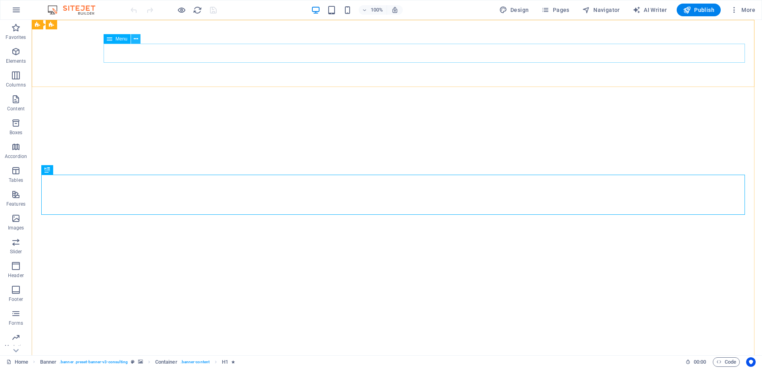
click at [136, 40] on icon at bounding box center [136, 39] width 4 height 8
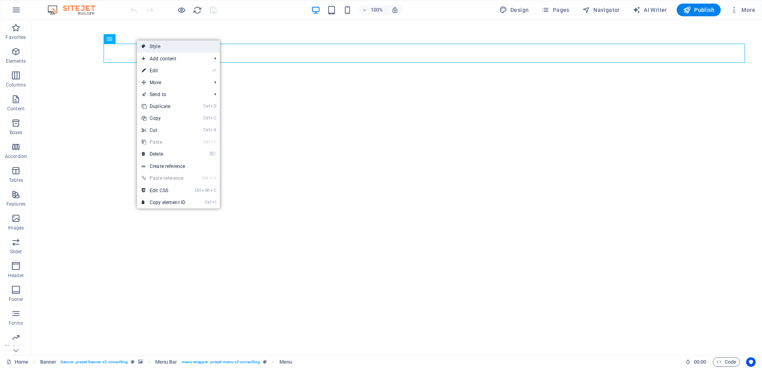
click at [167, 46] on link "Style" at bounding box center [178, 47] width 83 height 12
select select "rem"
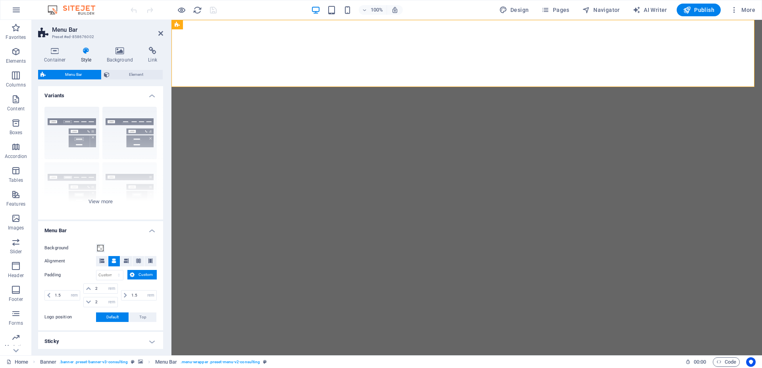
scroll to position [116, 0]
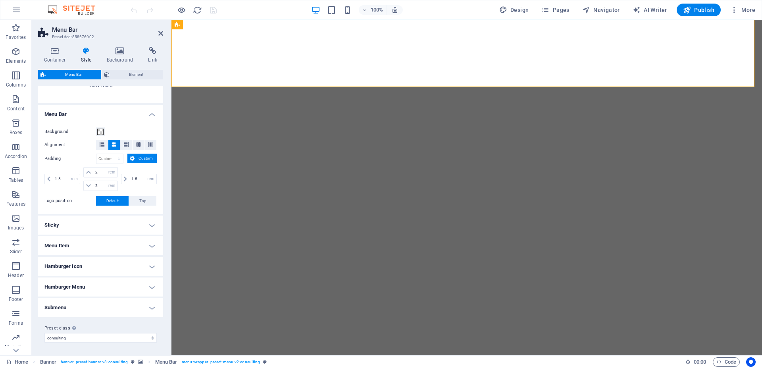
click at [98, 226] on h4 "Sticky" at bounding box center [100, 225] width 125 height 19
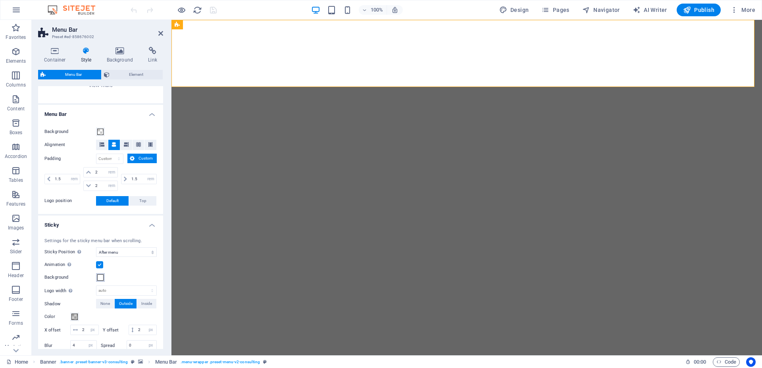
click at [101, 278] on span at bounding box center [100, 277] width 6 height 6
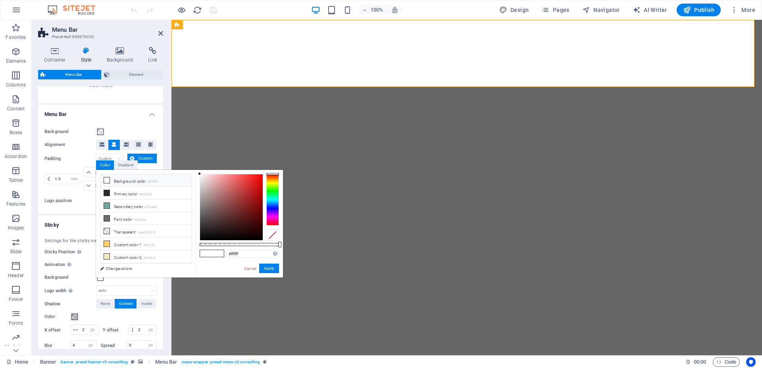
drag, startPoint x: 199, startPoint y: 176, endPoint x: 203, endPoint y: 188, distance: 12.8
click at [203, 188] on div "#ffffff Supported formats #0852ed rgb(8, 82, 237) rgba(8, 82, 237, 90%) hsv(221…" at bounding box center [239, 281] width 88 height 223
drag, startPoint x: 203, startPoint y: 188, endPoint x: 198, endPoint y: 194, distance: 8.2
click at [198, 194] on div "#b1b1b1 Supported formats #0852ed rgb(8, 82, 237) rgba(8, 82, 237, 90%) hsv(221…" at bounding box center [239, 281] width 88 height 223
click at [269, 269] on button "Apply" at bounding box center [269, 269] width 20 height 10
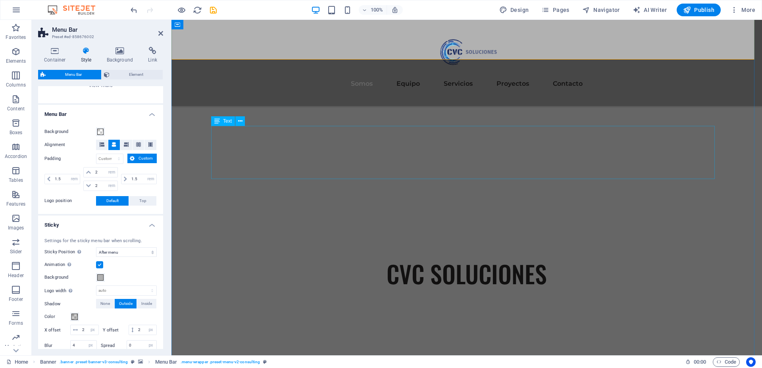
scroll to position [367, 0]
click at [99, 276] on span at bounding box center [100, 277] width 6 height 6
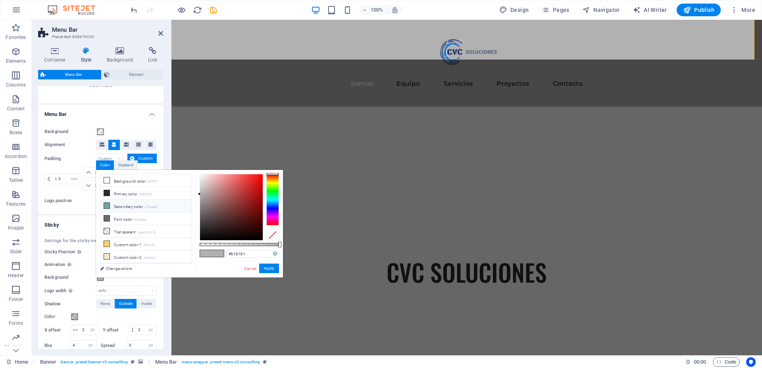
click at [108, 205] on icon at bounding box center [107, 206] width 6 height 6
type input "#70a6a0"
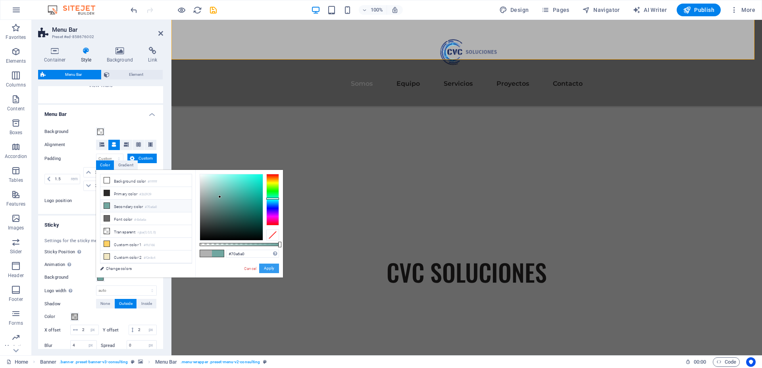
click at [269, 270] on button "Apply" at bounding box center [269, 269] width 20 height 10
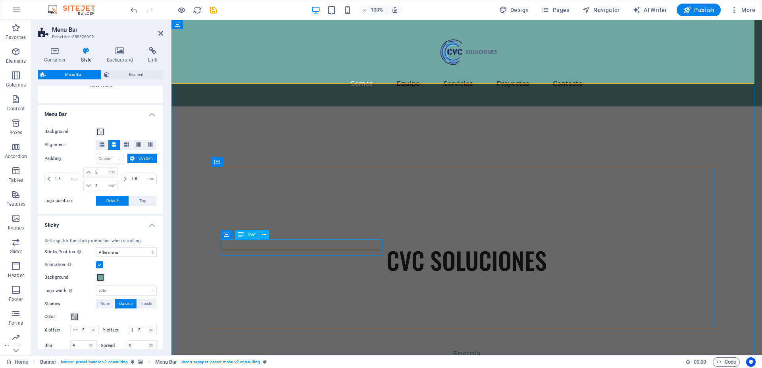
scroll to position [380, 0]
click at [699, 8] on span "Publish" at bounding box center [698, 10] width 31 height 8
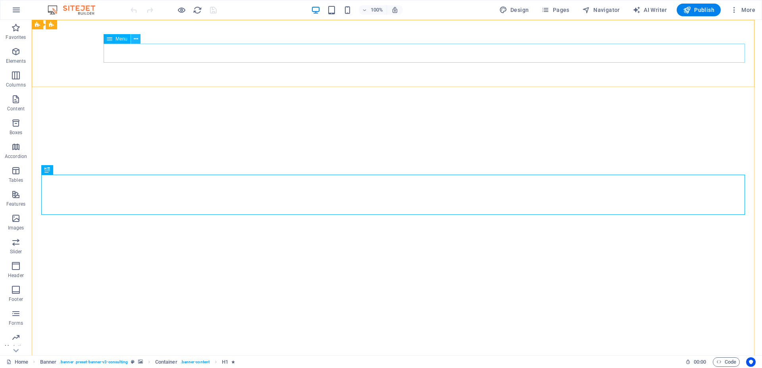
click at [133, 41] on button at bounding box center [136, 39] width 10 height 10
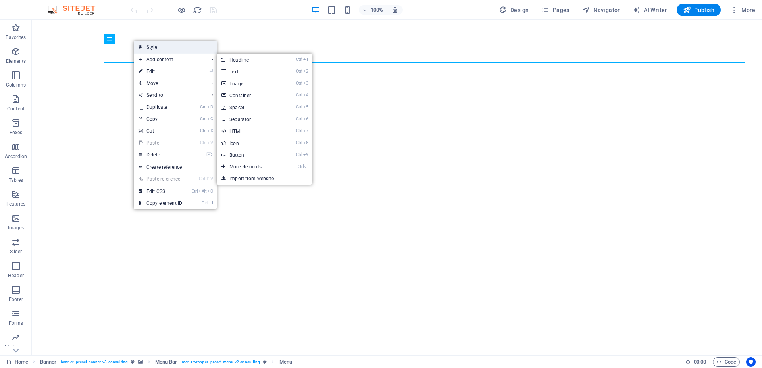
click at [150, 47] on link "Style" at bounding box center [175, 47] width 83 height 12
select select "rem"
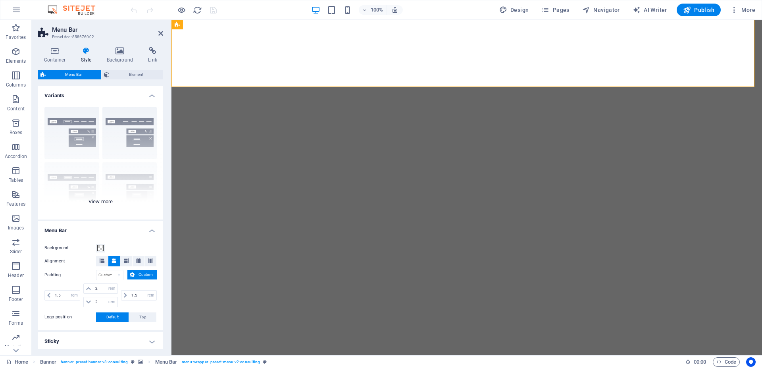
scroll to position [116, 0]
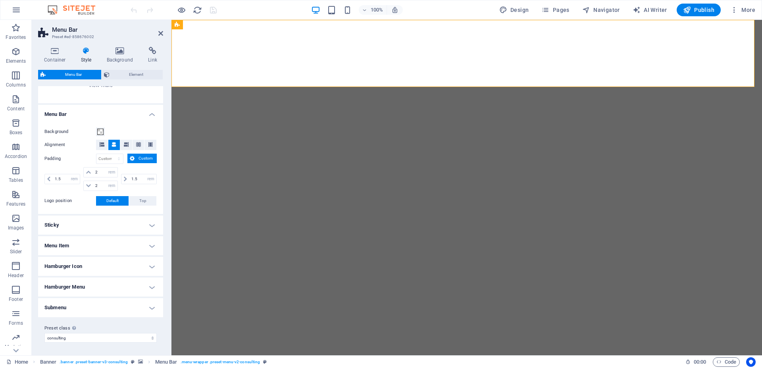
click at [98, 226] on h4 "Sticky" at bounding box center [100, 225] width 125 height 19
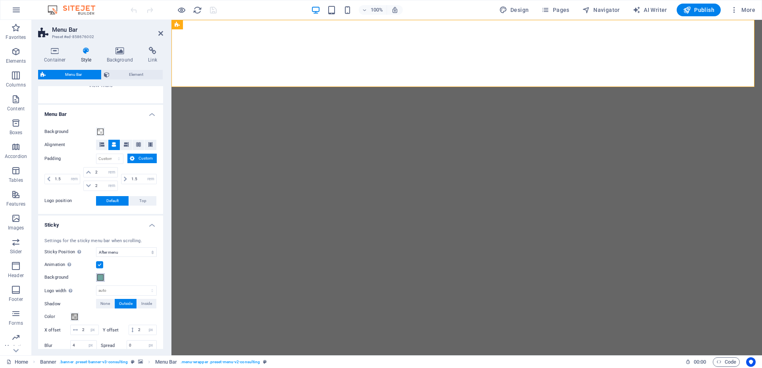
click at [100, 279] on span at bounding box center [100, 277] width 6 height 6
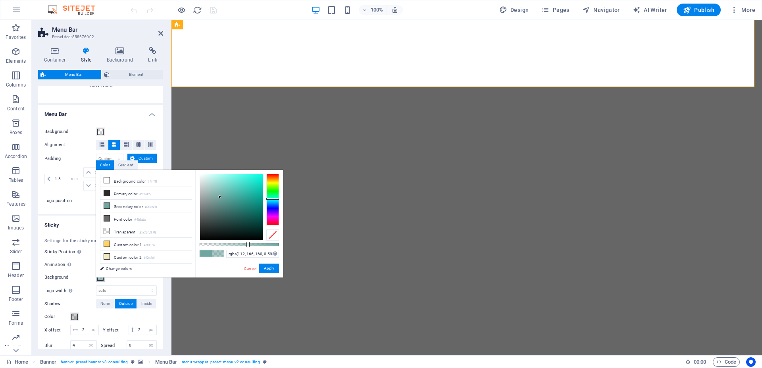
drag, startPoint x: 280, startPoint y: 245, endPoint x: 247, endPoint y: 245, distance: 32.6
click at [247, 245] on div at bounding box center [248, 245] width 3 height 6
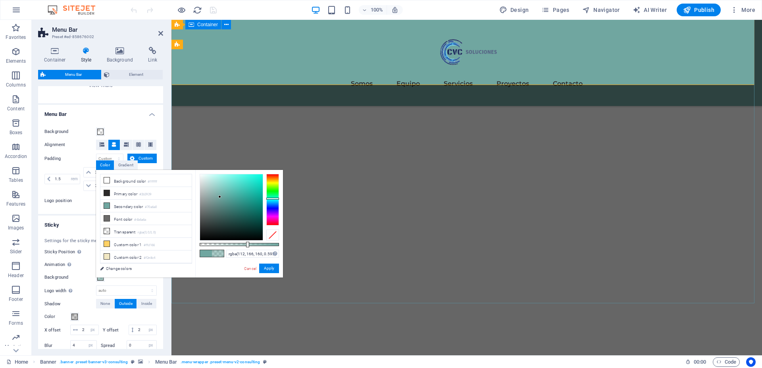
scroll to position [72, 0]
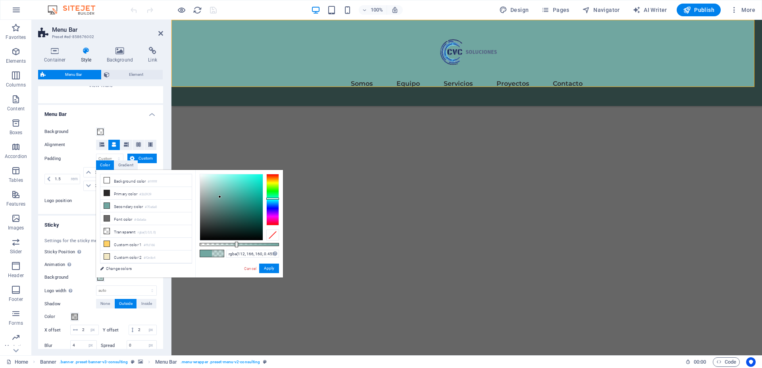
drag, startPoint x: 247, startPoint y: 244, endPoint x: 236, endPoint y: 245, distance: 11.5
click at [236, 245] on div at bounding box center [236, 245] width 3 height 6
drag, startPoint x: 236, startPoint y: 245, endPoint x: 232, endPoint y: 244, distance: 4.0
click at [232, 244] on div at bounding box center [232, 245] width 3 height 6
type input "rgba(112, 166, 160, 0.525)"
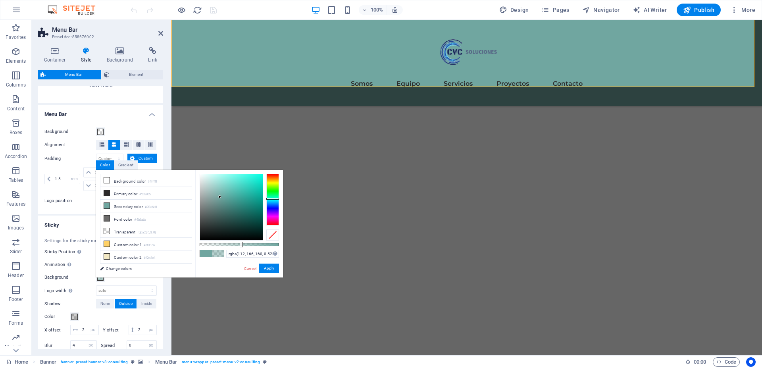
drag, startPoint x: 232, startPoint y: 245, endPoint x: 241, endPoint y: 245, distance: 9.1
click at [241, 245] on div at bounding box center [241, 245] width 3 height 6
click at [270, 268] on button "Apply" at bounding box center [269, 269] width 20 height 10
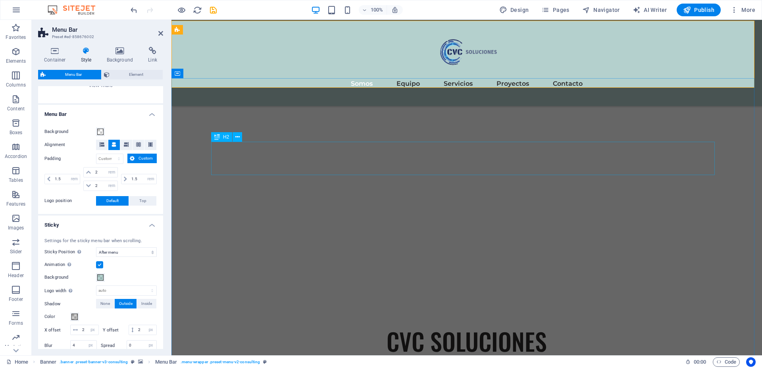
scroll to position [298, 0]
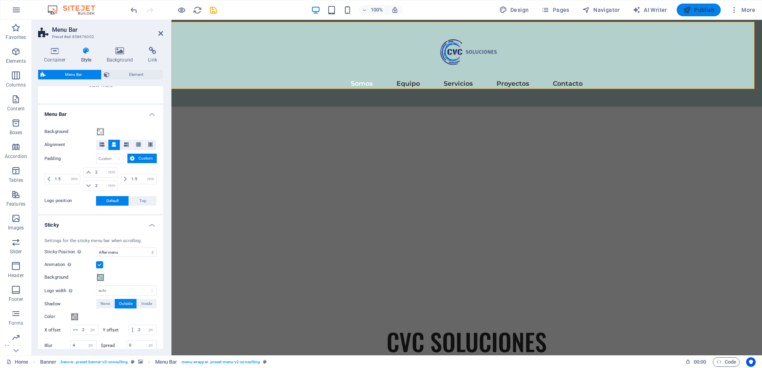
click at [699, 11] on span "Publish" at bounding box center [698, 10] width 31 height 8
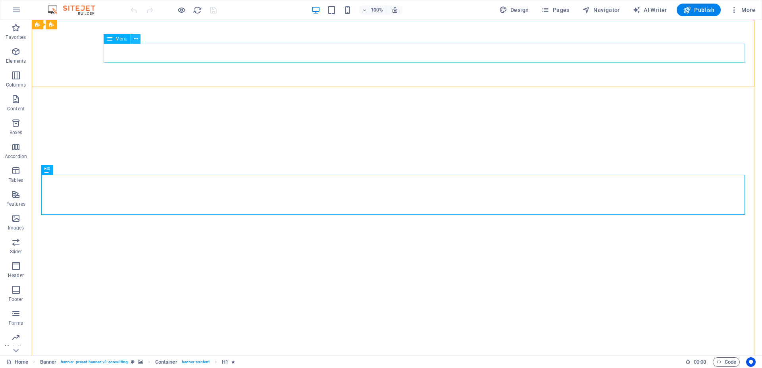
click at [138, 37] on button at bounding box center [136, 39] width 10 height 10
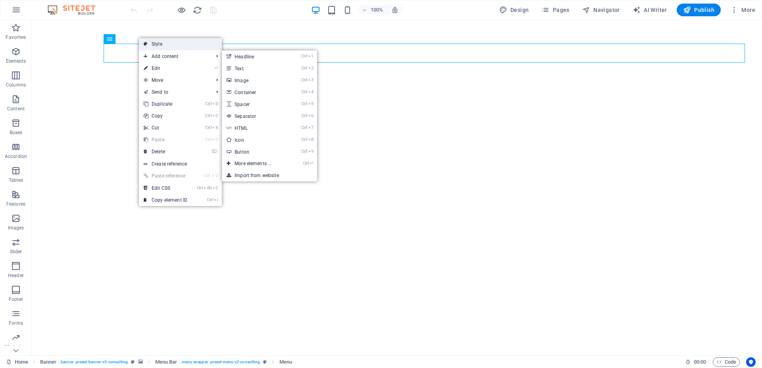
click at [166, 42] on link "Style" at bounding box center [180, 44] width 83 height 12
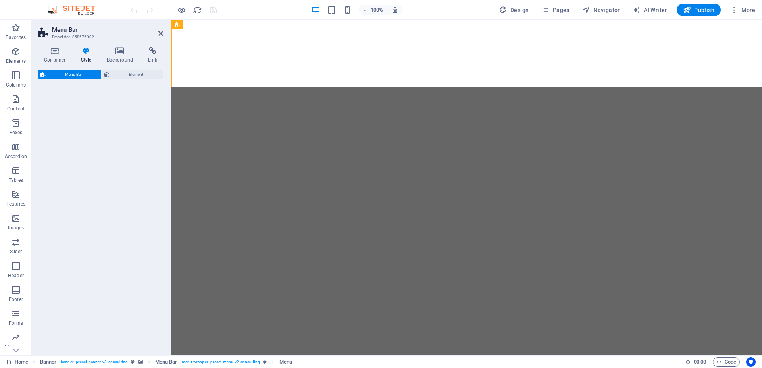
select select "rem"
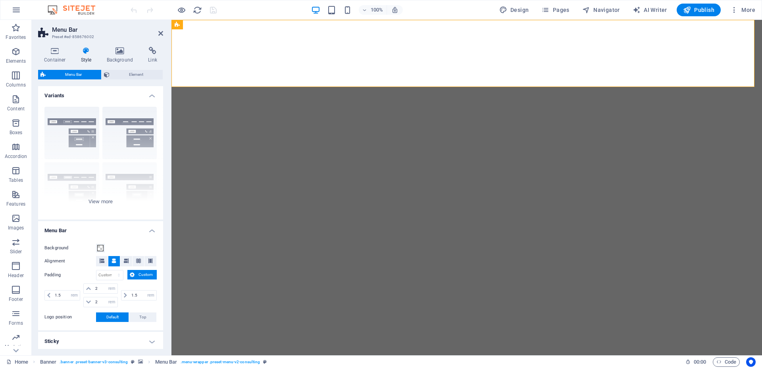
scroll to position [116, 0]
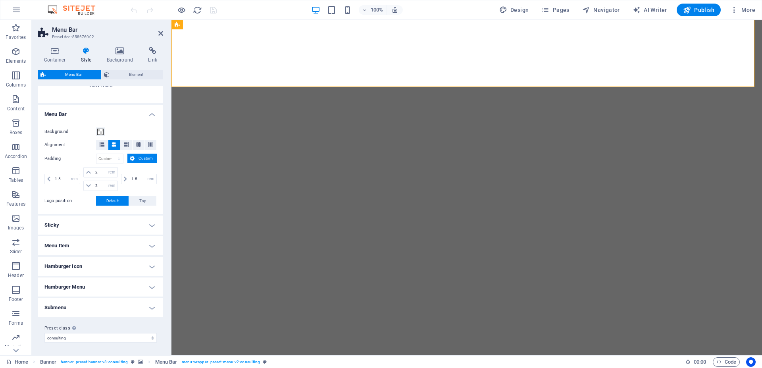
click at [106, 226] on h4 "Sticky" at bounding box center [100, 225] width 125 height 19
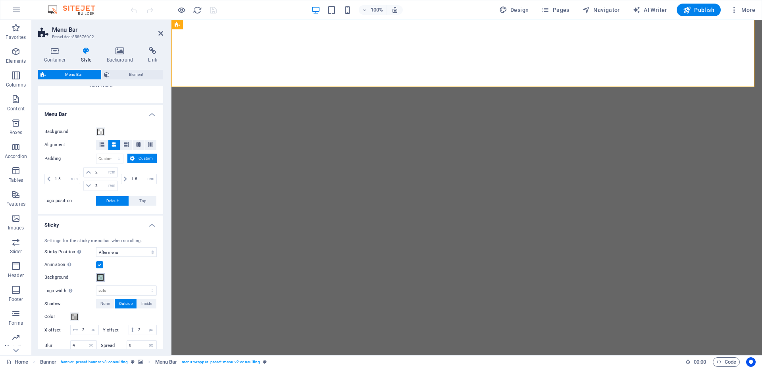
click at [101, 279] on span at bounding box center [100, 277] width 6 height 6
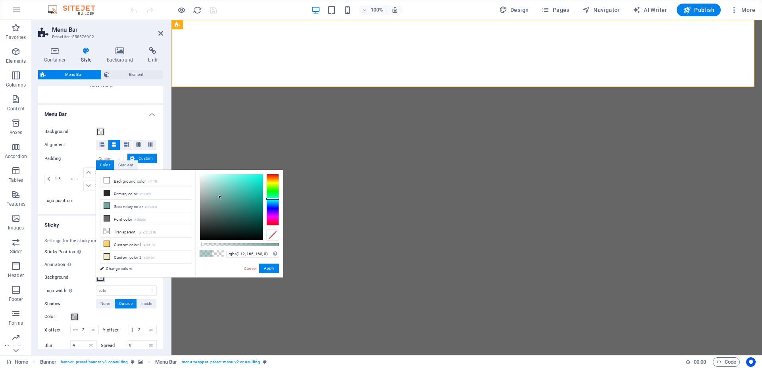
drag, startPoint x: 241, startPoint y: 243, endPoint x: 194, endPoint y: 245, distance: 46.9
click at [194, 245] on div "less Background color #ffffff Primary color #2b2929 Secondary color #70a6a0 Fon…" at bounding box center [189, 224] width 187 height 108
drag, startPoint x: 219, startPoint y: 199, endPoint x: 199, endPoint y: 172, distance: 33.4
click at [200, 174] on div at bounding box center [231, 207] width 63 height 66
type input "#ffffff"
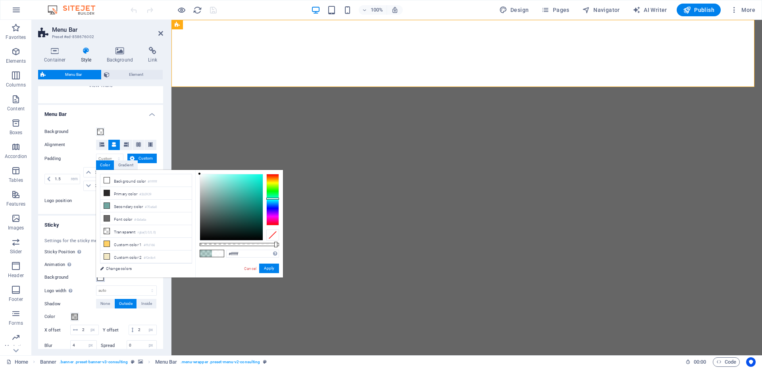
drag, startPoint x: 201, startPoint y: 245, endPoint x: 280, endPoint y: 247, distance: 79.1
click at [280, 247] on div "#ffffff Supported formats #0852ed rgb(8, 82, 237) rgba(8, 82, 237, 90%) hsv(221…" at bounding box center [239, 281] width 88 height 223
click at [270, 269] on button "Apply" at bounding box center [269, 269] width 20 height 10
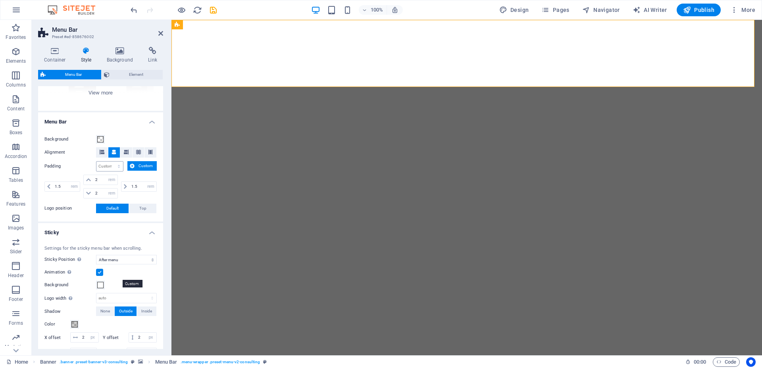
scroll to position [110, 0]
click at [154, 232] on h4 "Sticky" at bounding box center [100, 229] width 125 height 14
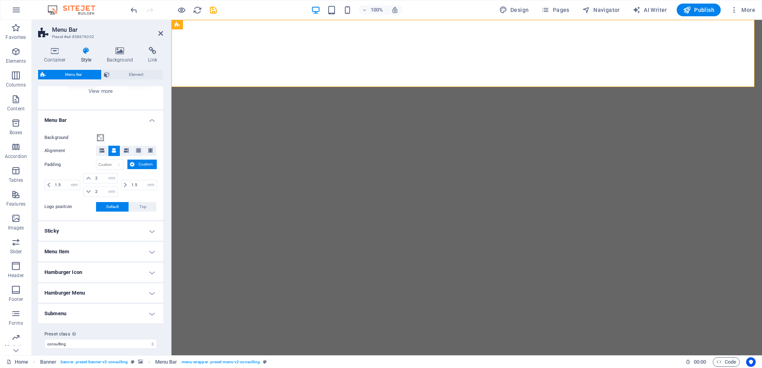
click at [110, 251] on h4 "Menu Item" at bounding box center [100, 251] width 125 height 19
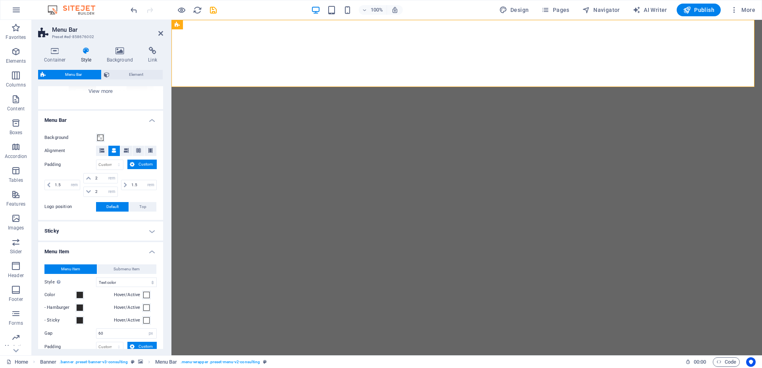
click at [110, 251] on h4 "Menu Item" at bounding box center [100, 249] width 125 height 14
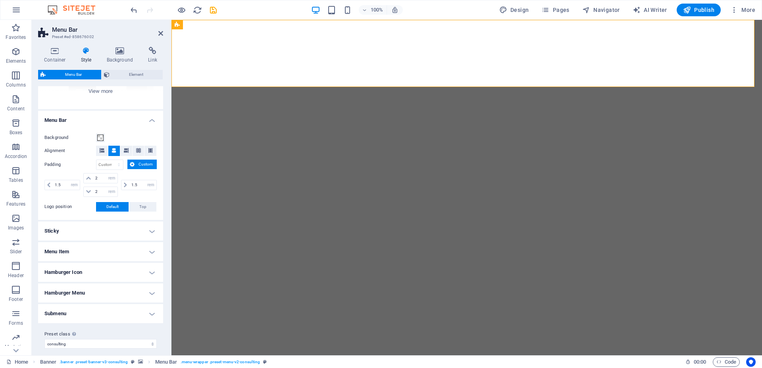
scroll to position [57, 0]
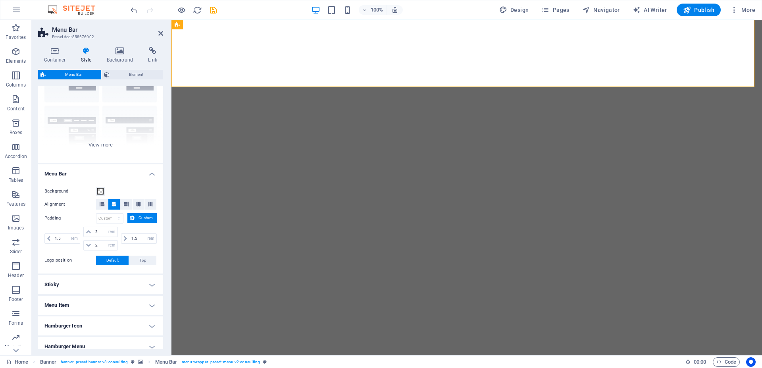
click at [76, 137] on div "Border Centered Default Fixed Loki Trigger Wide XXL" at bounding box center [100, 103] width 125 height 119
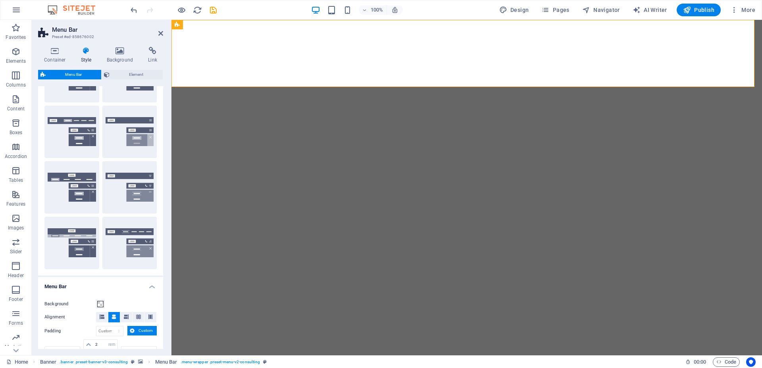
scroll to position [0, 0]
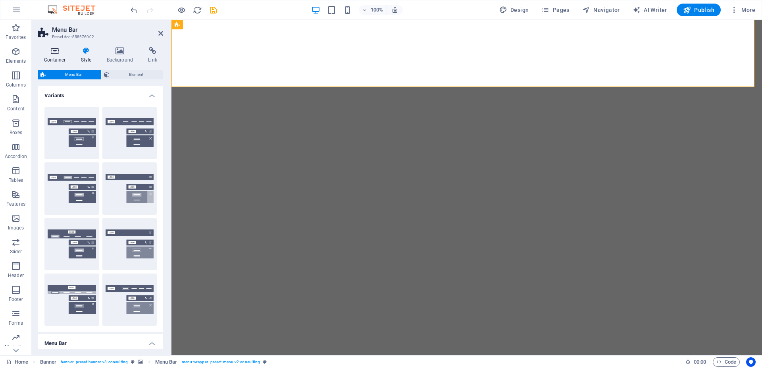
click at [53, 51] on icon at bounding box center [55, 51] width 34 height 8
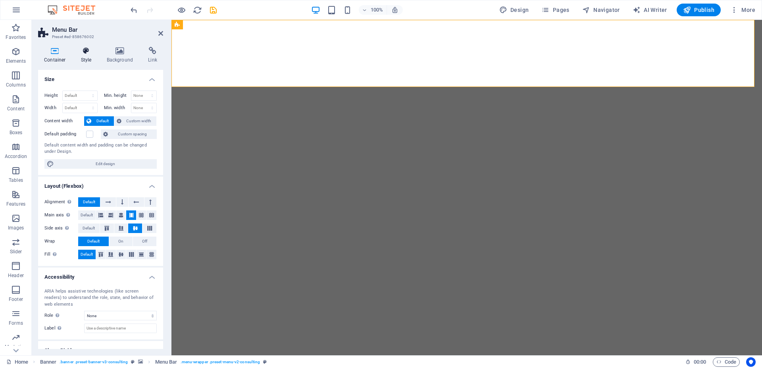
click at [85, 52] on icon at bounding box center [86, 51] width 23 height 8
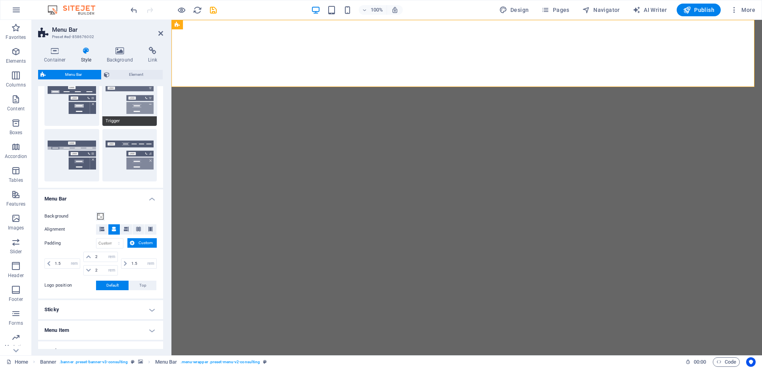
scroll to position [229, 0]
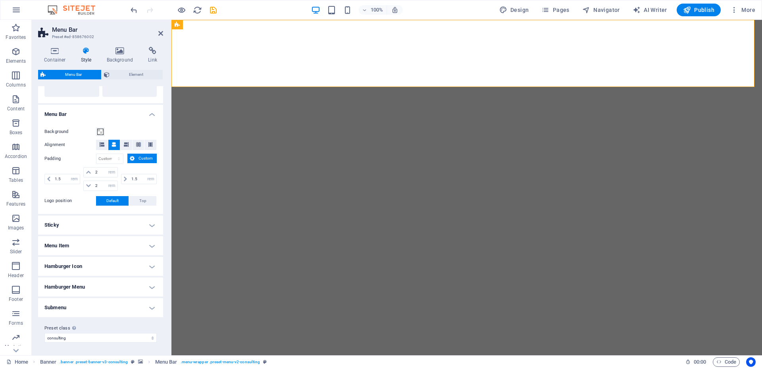
click at [104, 244] on h4 "Menu Item" at bounding box center [100, 245] width 125 height 19
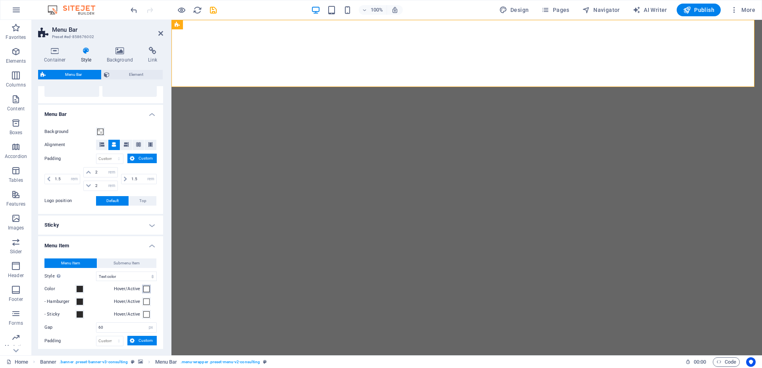
click at [144, 288] on span at bounding box center [146, 289] width 6 height 6
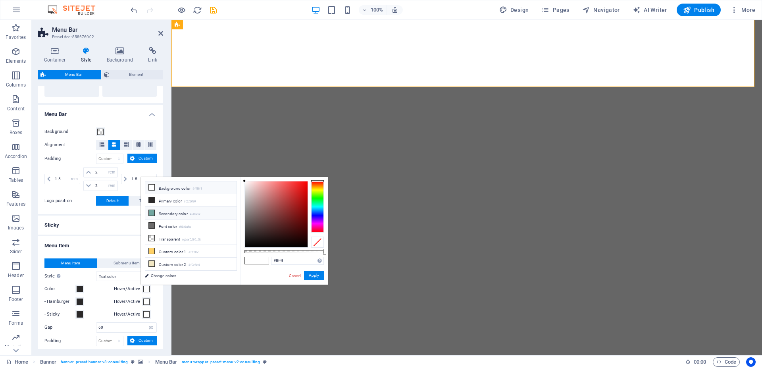
click at [157, 214] on li "Secondary color #70a6a0" at bounding box center [190, 213] width 91 height 13
type input "#70a6a0"
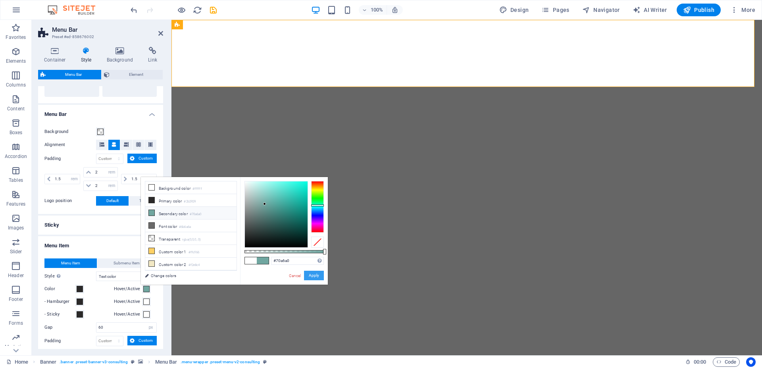
click at [313, 275] on button "Apply" at bounding box center [314, 276] width 20 height 10
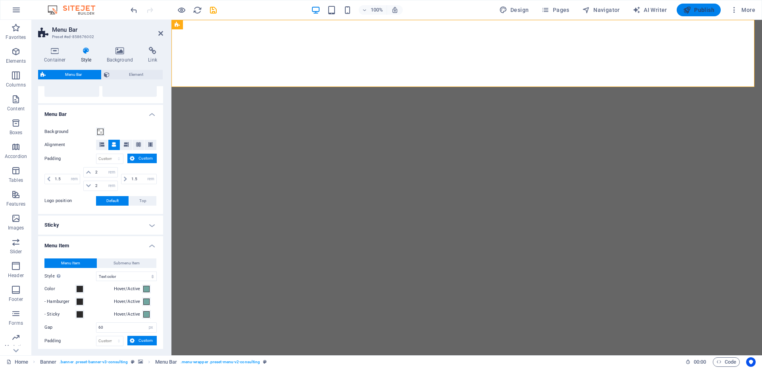
click at [696, 10] on span "Publish" at bounding box center [698, 10] width 31 height 8
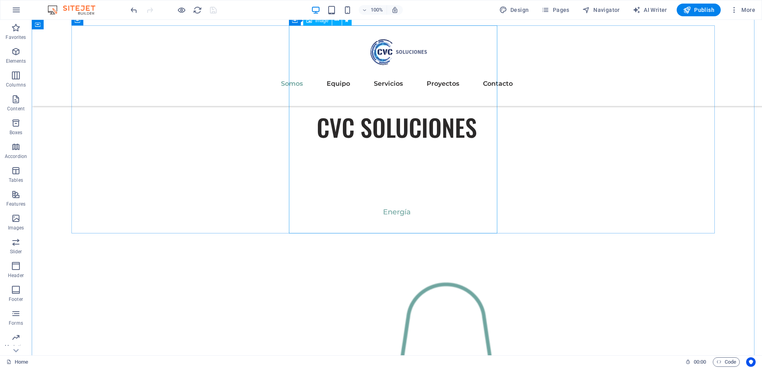
scroll to position [401, 0]
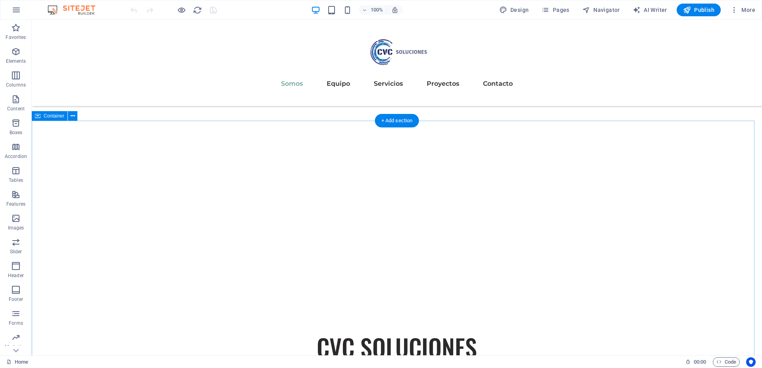
scroll to position [295, 0]
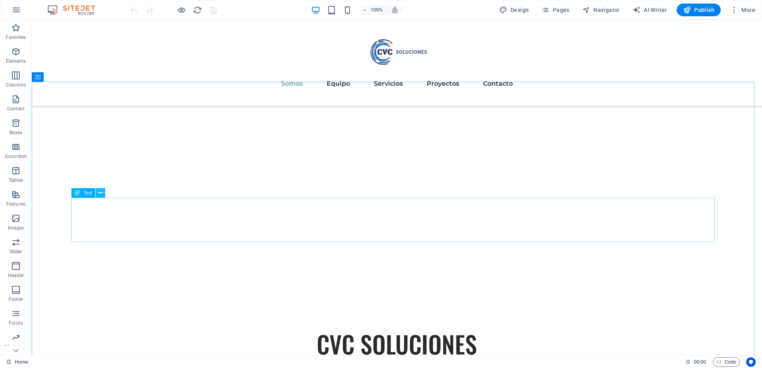
click at [99, 194] on icon at bounding box center [100, 193] width 4 height 8
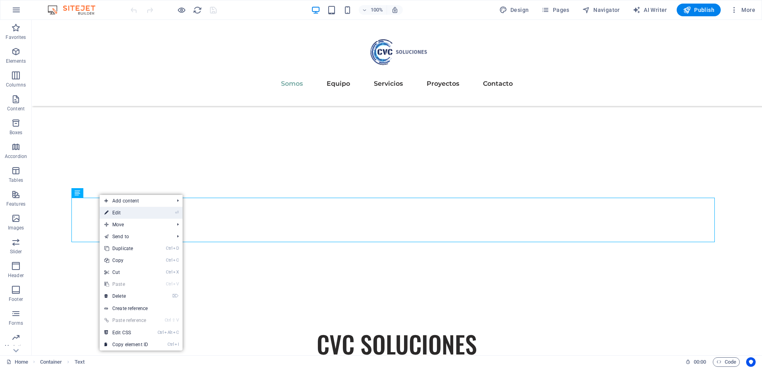
click at [116, 210] on link "⏎ Edit" at bounding box center [126, 213] width 53 height 12
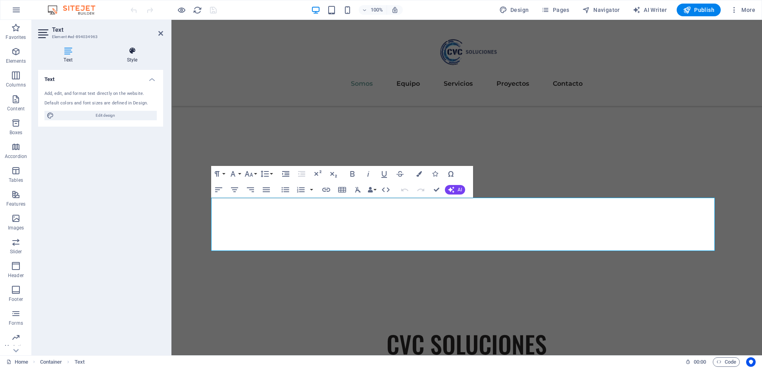
click at [128, 60] on h4 "Style" at bounding box center [132, 55] width 62 height 17
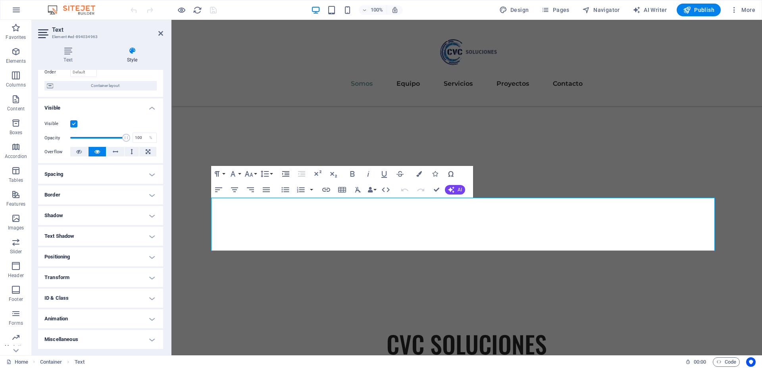
scroll to position [0, 0]
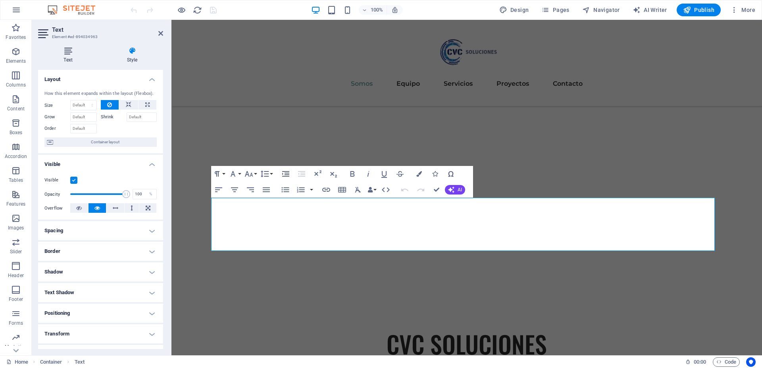
click at [71, 51] on icon at bounding box center [68, 51] width 60 height 8
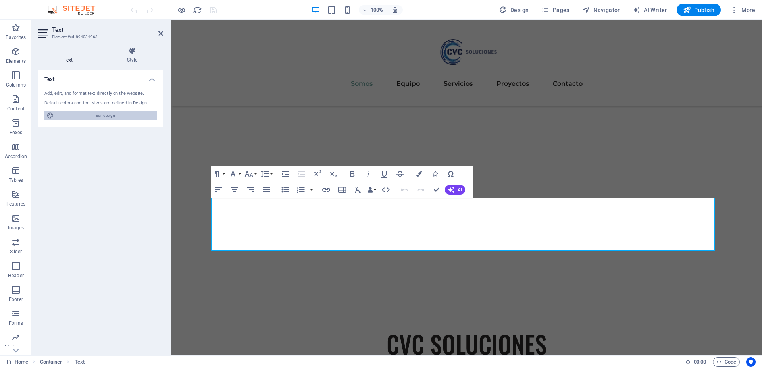
drag, startPoint x: 81, startPoint y: 114, endPoint x: 311, endPoint y: 64, distance: 235.7
click at [81, 114] on span "Edit design" at bounding box center [105, 116] width 98 height 10
select select "px"
select select "400"
select select "px"
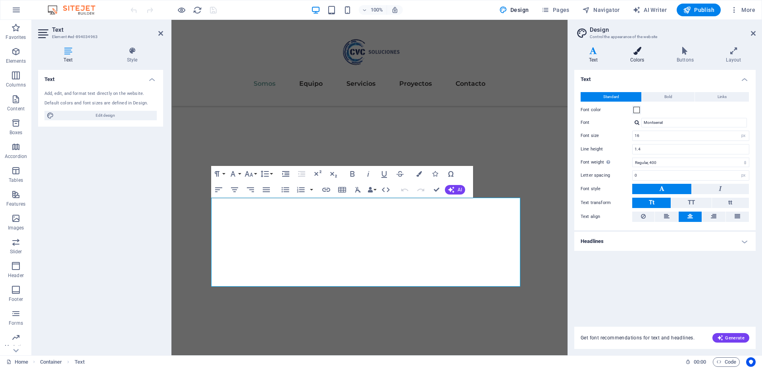
click at [636, 60] on h4 "Colors" at bounding box center [639, 55] width 46 height 17
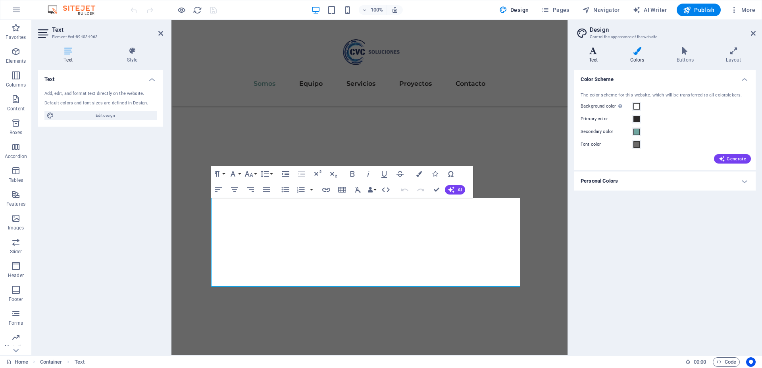
click at [589, 57] on h4 "Text" at bounding box center [595, 55] width 41 height 17
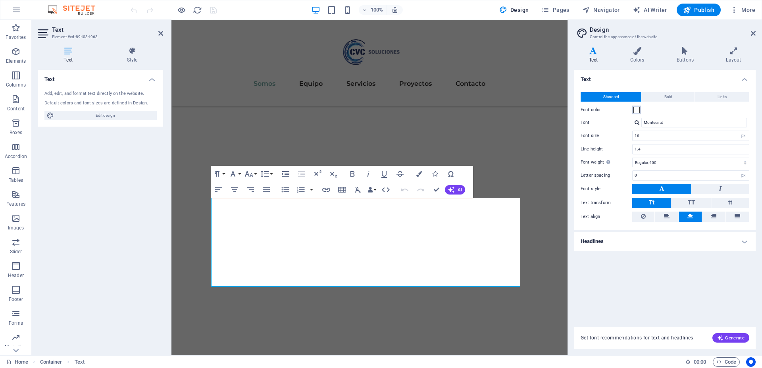
click at [638, 111] on span at bounding box center [637, 110] width 6 height 6
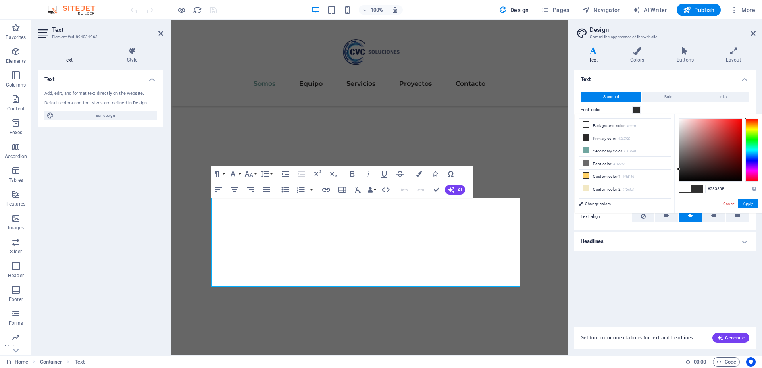
type input "#363636"
drag, startPoint x: 680, startPoint y: 130, endPoint x: 678, endPoint y: 168, distance: 37.8
click at [679, 168] on div at bounding box center [710, 150] width 63 height 63
click at [752, 206] on button "Apply" at bounding box center [749, 204] width 20 height 10
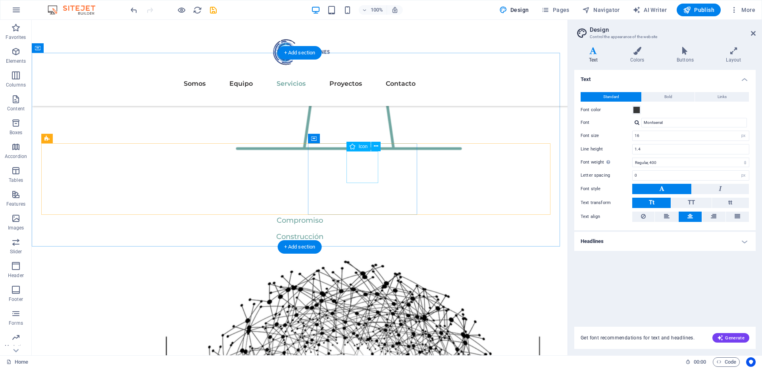
scroll to position [1074, 0]
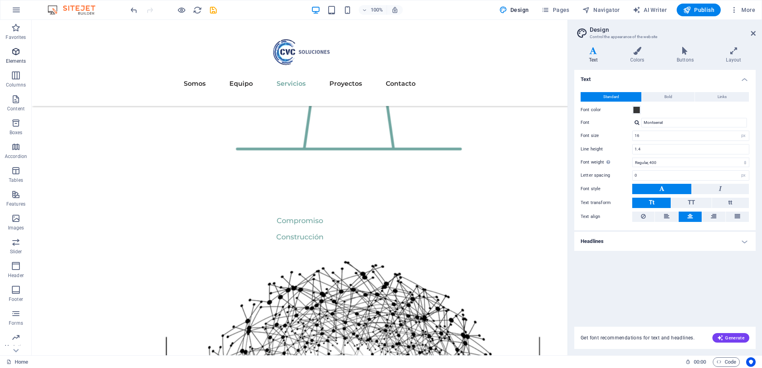
click at [13, 54] on icon "button" at bounding box center [16, 52] width 10 height 10
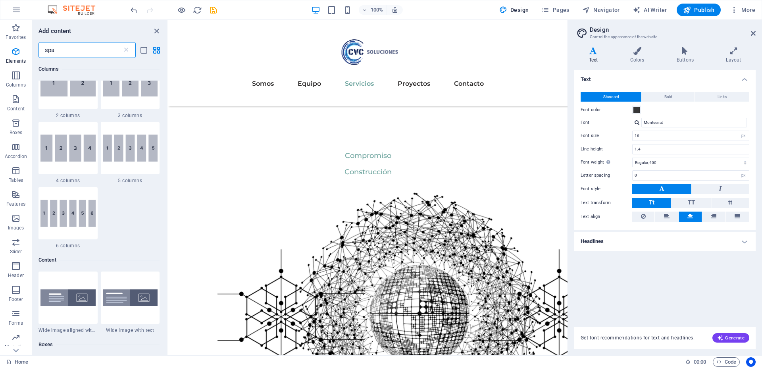
scroll to position [0, 0]
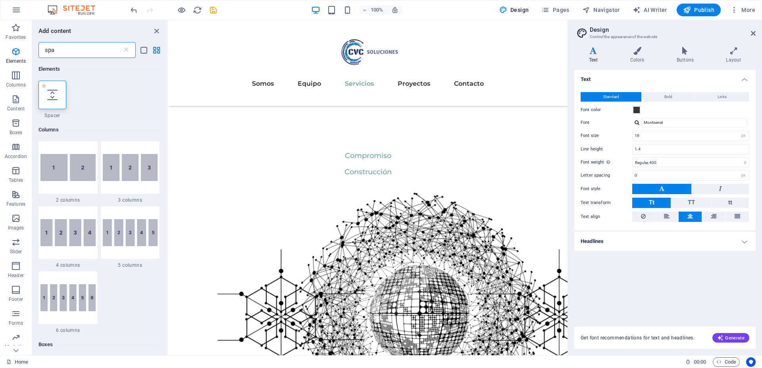
type input "spa"
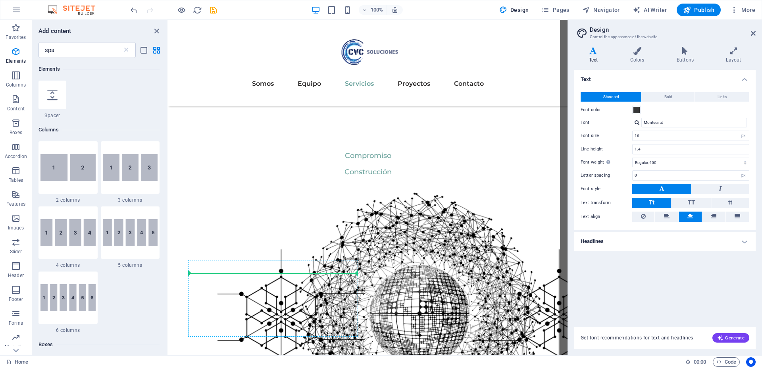
scroll to position [1067, 0]
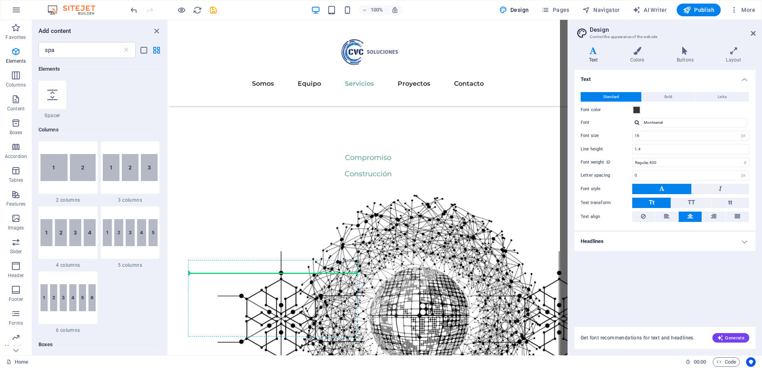
select select "px"
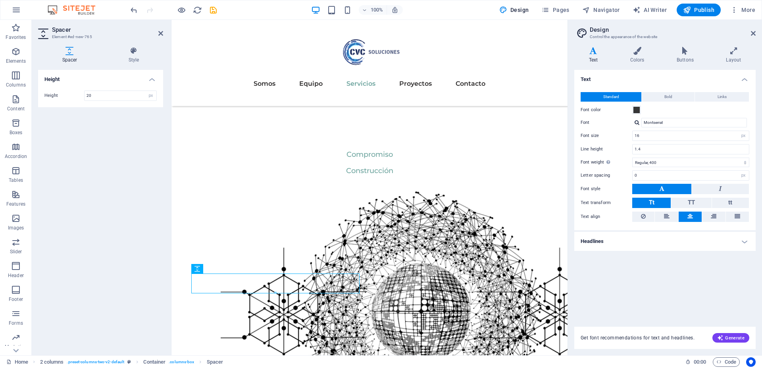
type input "20"
click at [125, 176] on div "Height Height 20 px rem vh vw" at bounding box center [100, 209] width 125 height 279
click at [226, 269] on icon at bounding box center [227, 268] width 4 height 8
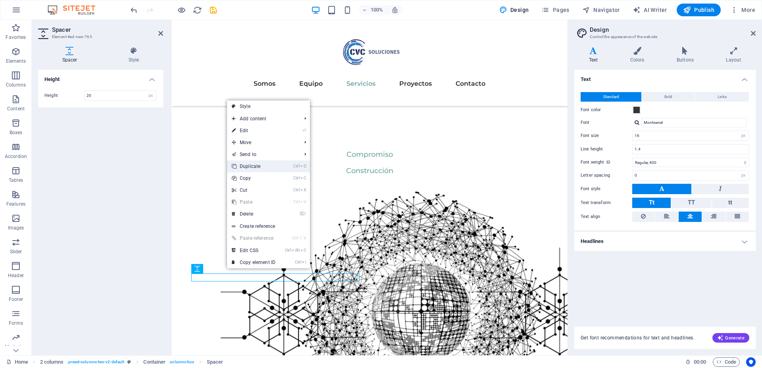
click at [261, 166] on link "Ctrl D Duplicate" at bounding box center [253, 166] width 53 height 12
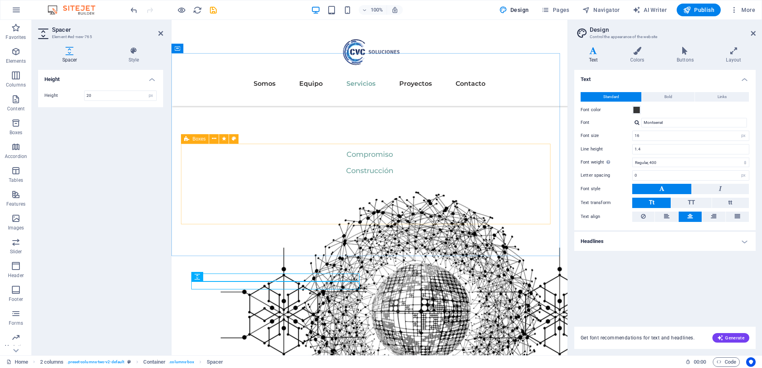
scroll to position [1074, 0]
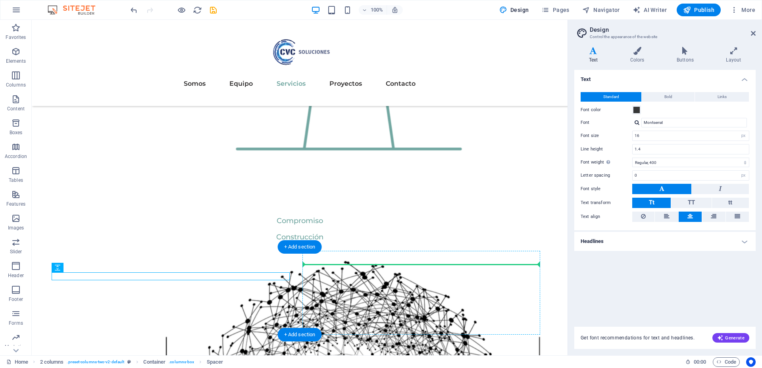
drag, startPoint x: 102, startPoint y: 288, endPoint x: 369, endPoint y: 272, distance: 267.4
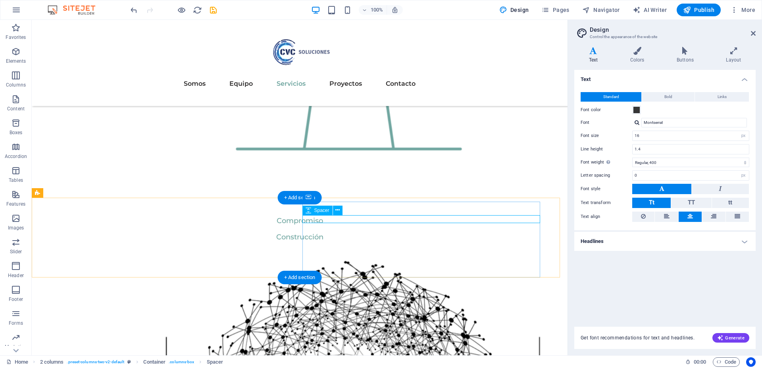
scroll to position [1165, 0]
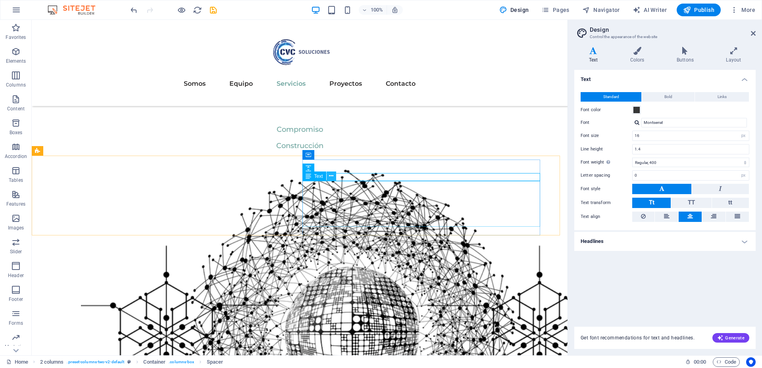
click at [333, 177] on icon at bounding box center [331, 176] width 4 height 8
click at [337, 168] on icon at bounding box center [338, 168] width 4 height 8
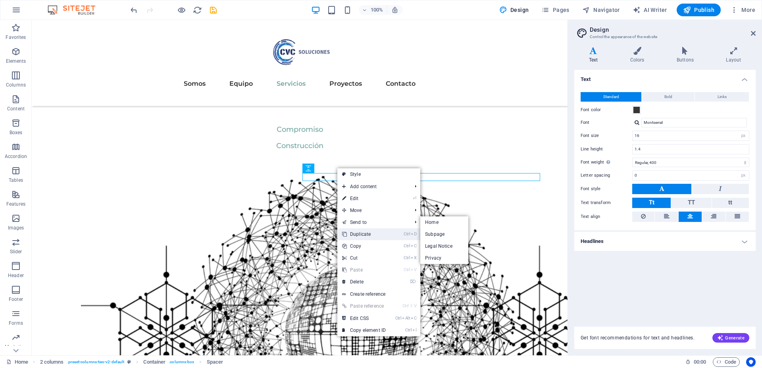
click at [356, 229] on link "Ctrl D Duplicate" at bounding box center [364, 234] width 53 height 12
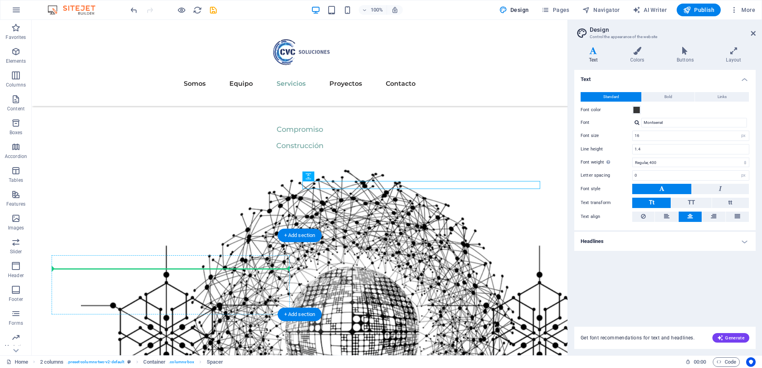
drag, startPoint x: 349, startPoint y: 197, endPoint x: 140, endPoint y: 272, distance: 222.5
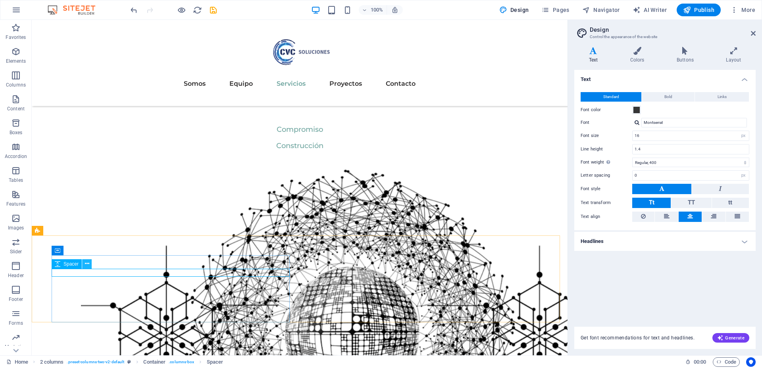
click at [85, 264] on icon at bounding box center [87, 264] width 4 height 8
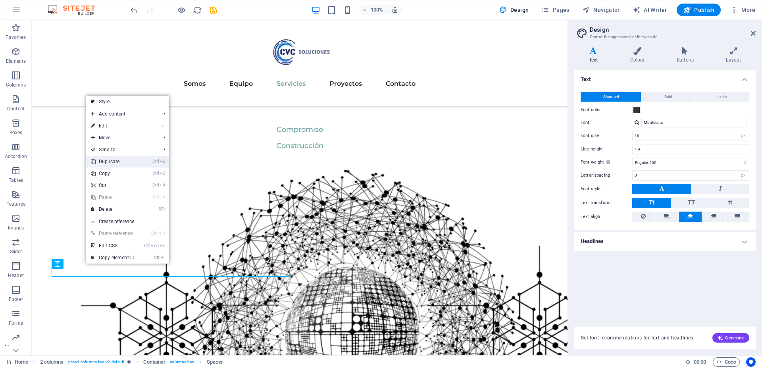
click at [120, 158] on link "Ctrl D Duplicate" at bounding box center [112, 162] width 53 height 12
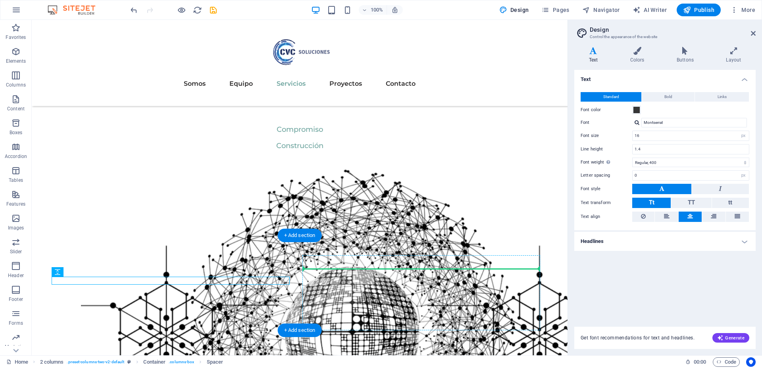
drag, startPoint x: 102, startPoint y: 291, endPoint x: 367, endPoint y: 270, distance: 265.3
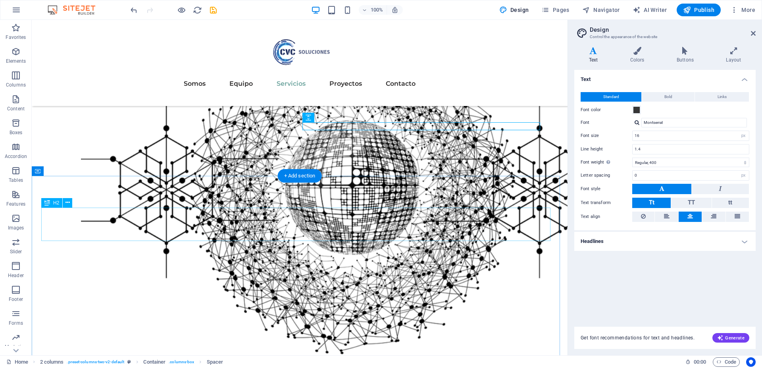
scroll to position [1412, 0]
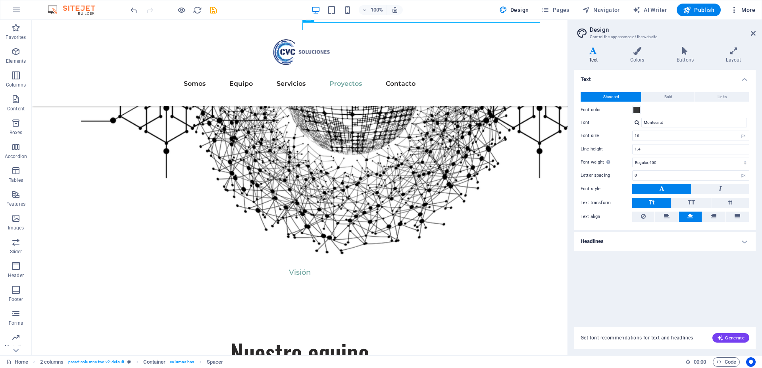
click at [736, 12] on icon "button" at bounding box center [735, 10] width 8 height 8
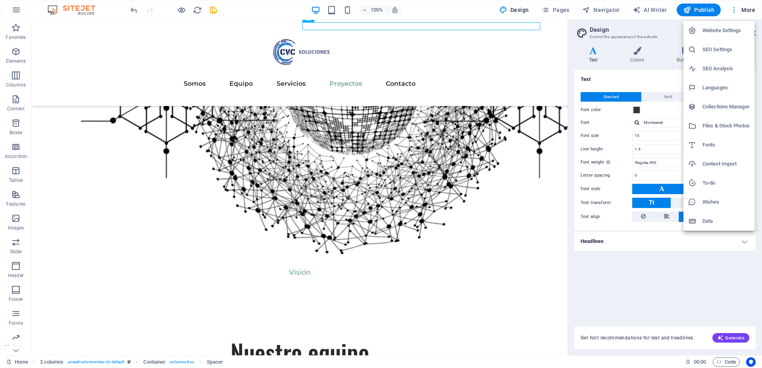
click at [736, 12] on div at bounding box center [381, 184] width 762 height 368
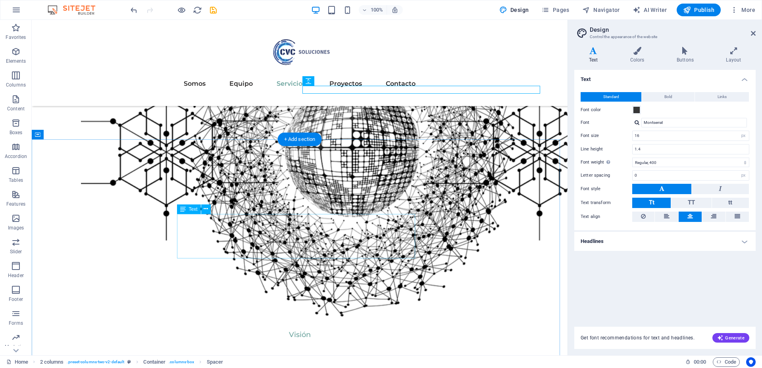
scroll to position [1348, 0]
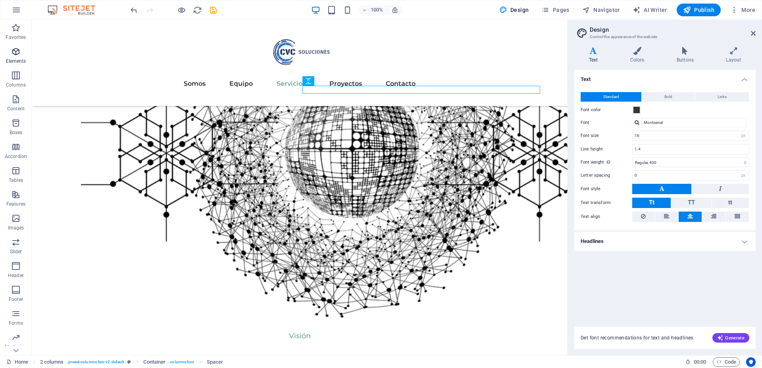
click at [14, 54] on icon "button" at bounding box center [16, 52] width 10 height 10
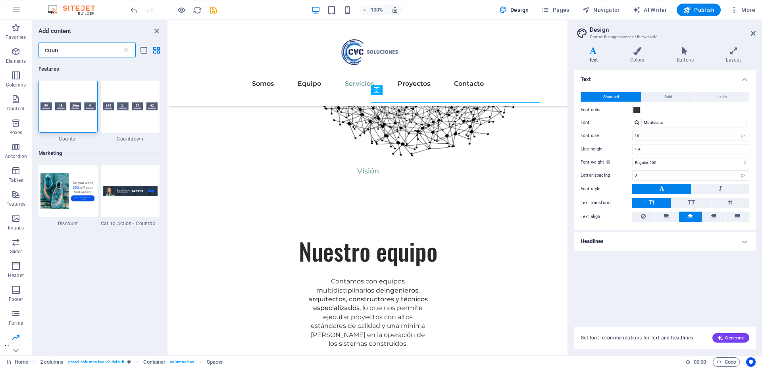
scroll to position [0, 0]
type input "coun"
click at [67, 107] on img at bounding box center [68, 107] width 55 height 8
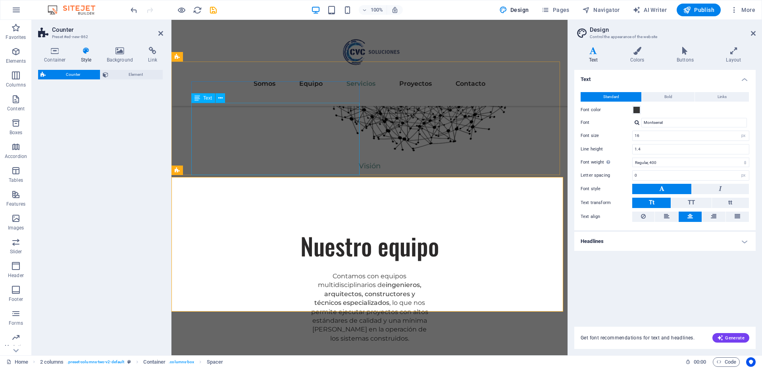
select select "rem"
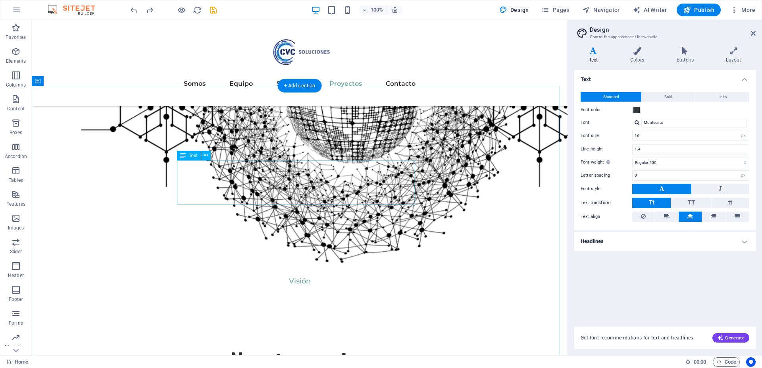
scroll to position [1404, 0]
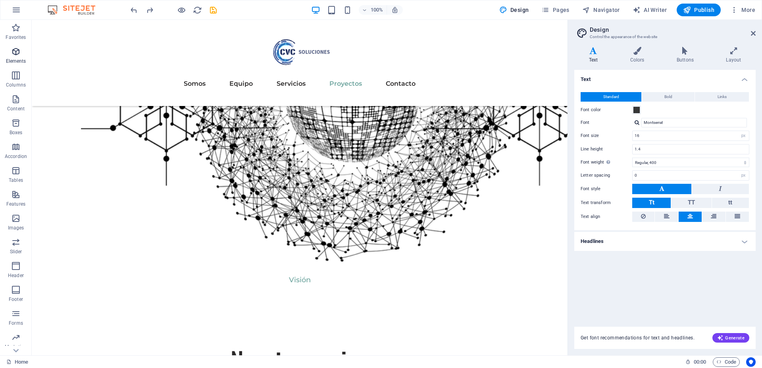
click at [15, 51] on icon "button" at bounding box center [16, 52] width 10 height 10
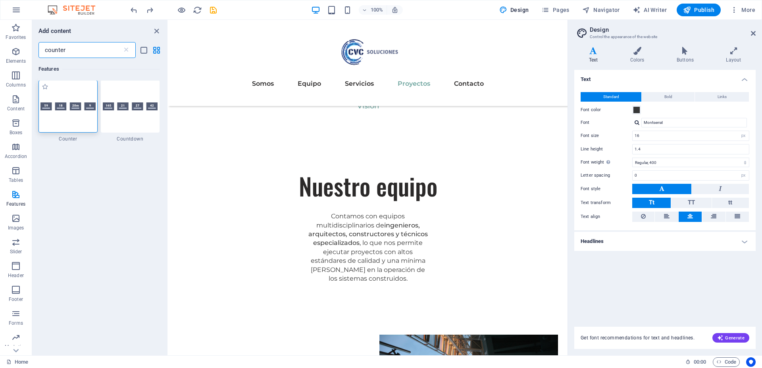
scroll to position [0, 0]
type input "counter"
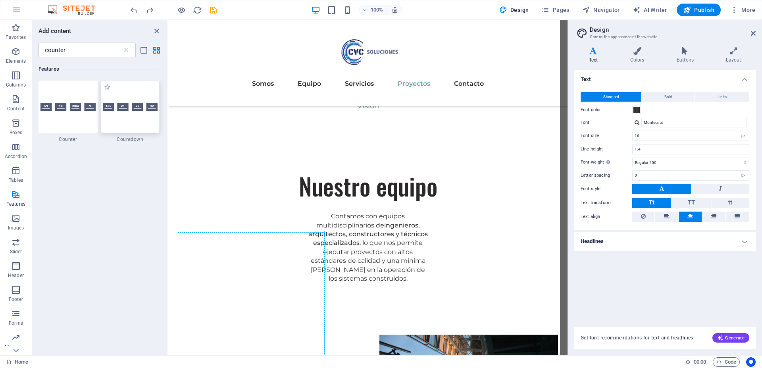
scroll to position [1432, 0]
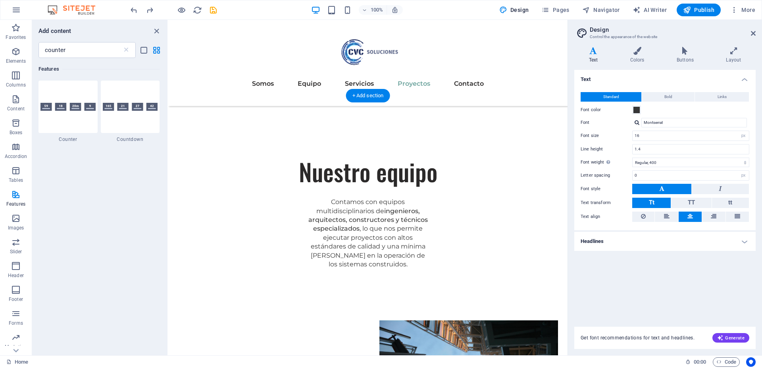
click at [756, 34] on aside "Design Control the appearance of the website Variants Text Colors Buttons Layou…" at bounding box center [665, 188] width 195 height 336
click at [753, 35] on icon at bounding box center [753, 33] width 5 height 6
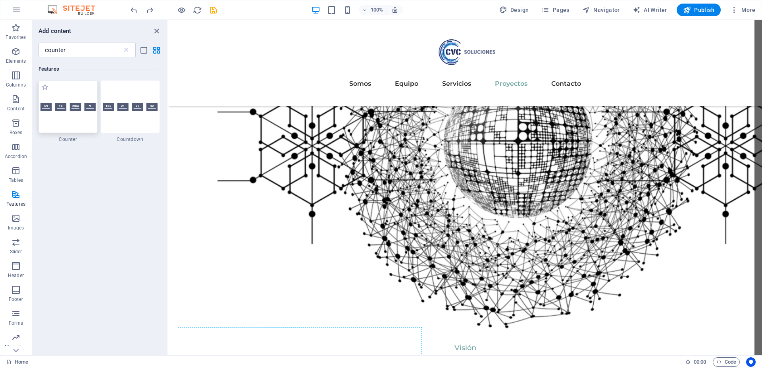
scroll to position [1436, 0]
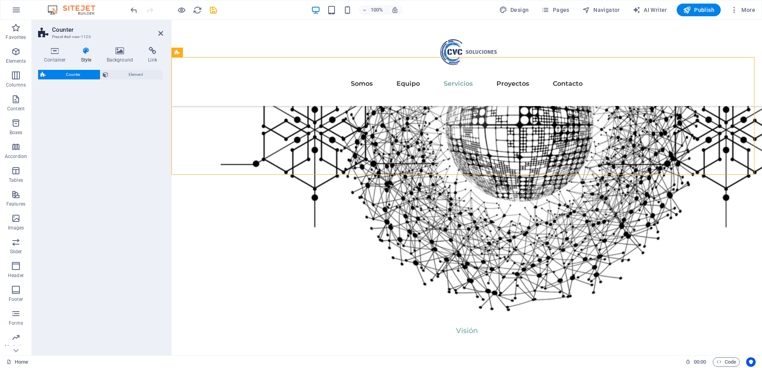
select select "rem"
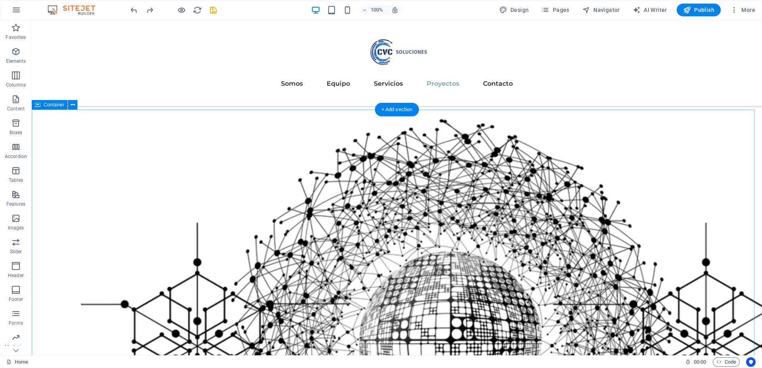
scroll to position [1447, 0]
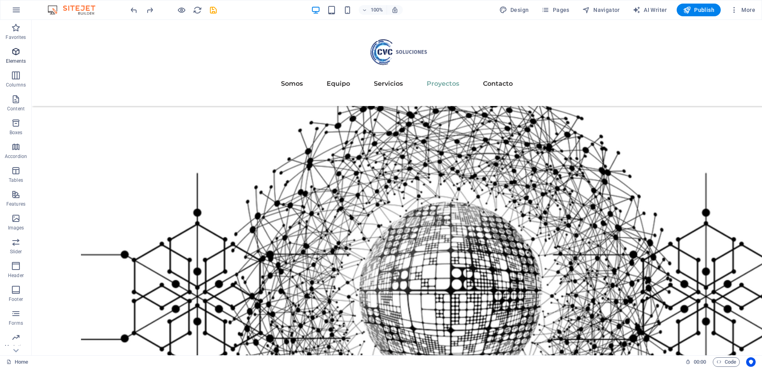
click at [12, 58] on p "Elements" at bounding box center [16, 61] width 20 height 6
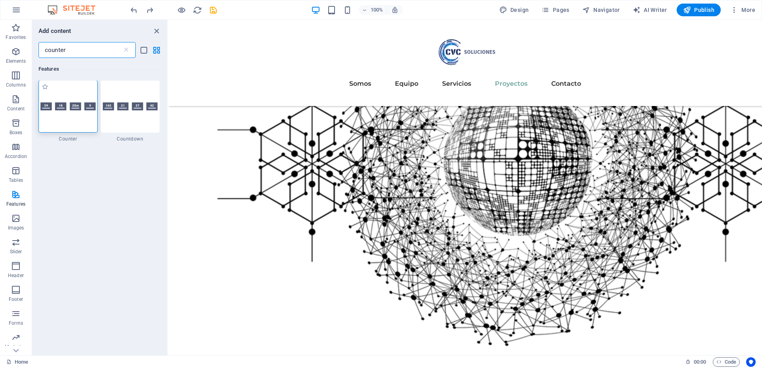
scroll to position [0, 0]
type input "counter"
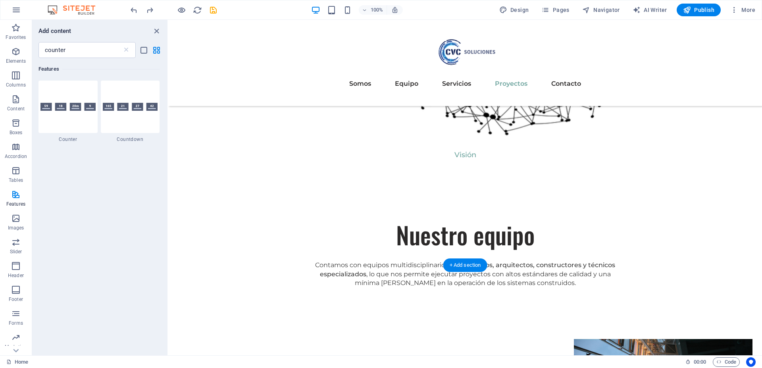
scroll to position [1618, 0]
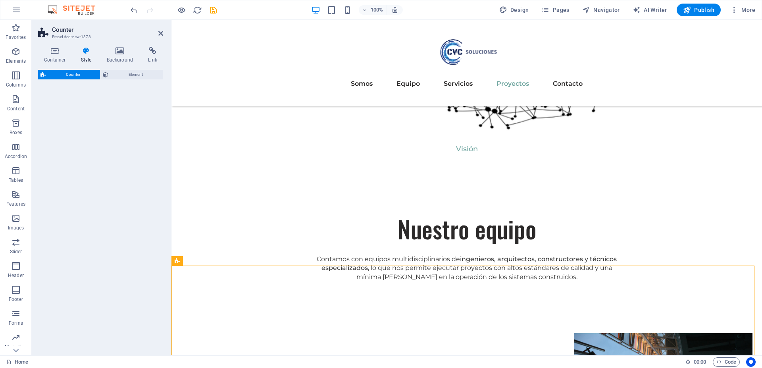
select select "rem"
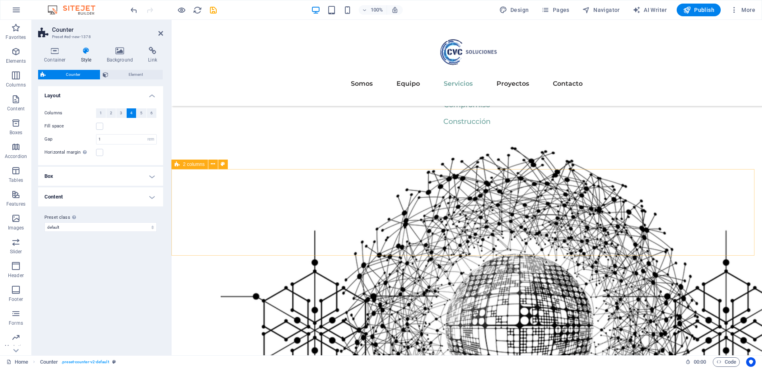
scroll to position [1239, 0]
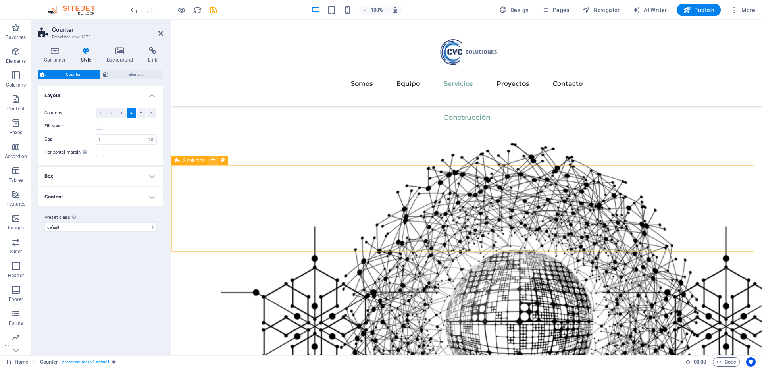
click at [212, 163] on icon at bounding box center [213, 160] width 4 height 8
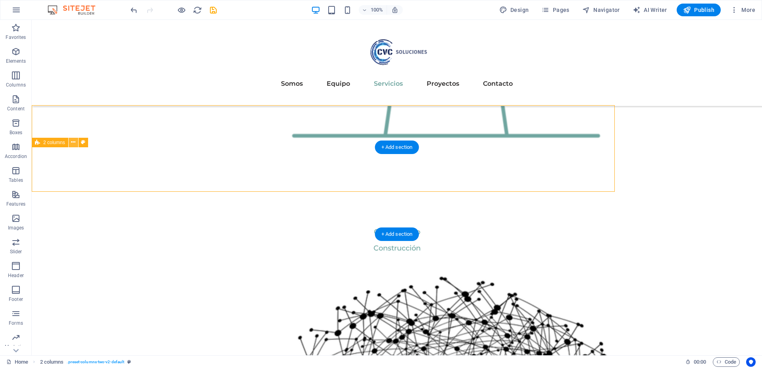
scroll to position [1299, 0]
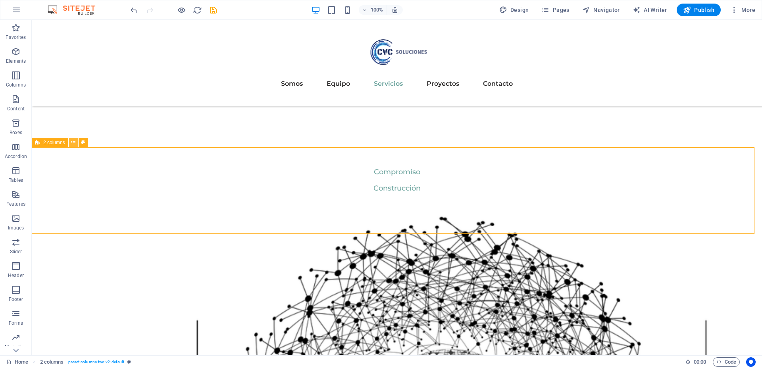
click at [74, 142] on icon at bounding box center [73, 142] width 4 height 8
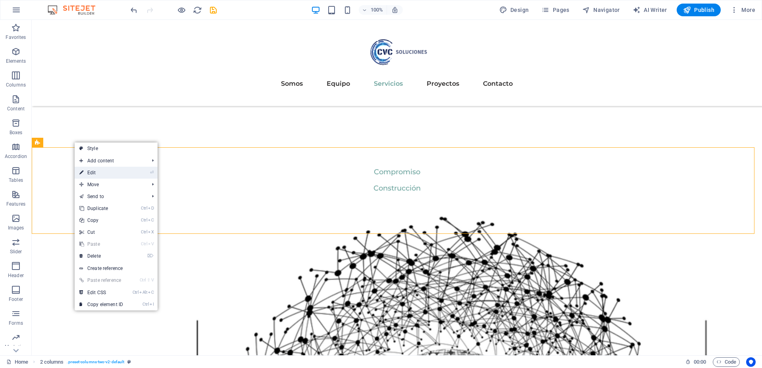
click at [92, 170] on link "⏎ Edit" at bounding box center [101, 173] width 53 height 12
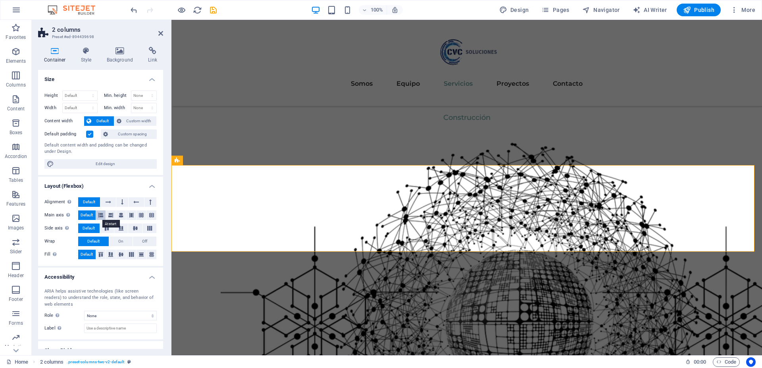
scroll to position [29, 0]
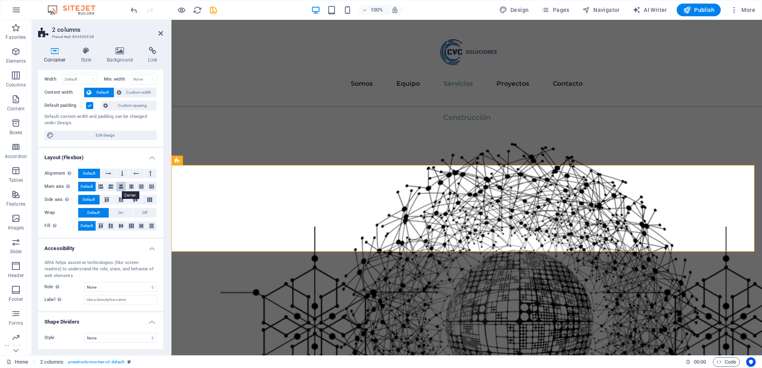
click at [119, 187] on icon at bounding box center [121, 187] width 5 height 10
click at [86, 185] on span "Default" at bounding box center [87, 187] width 12 height 10
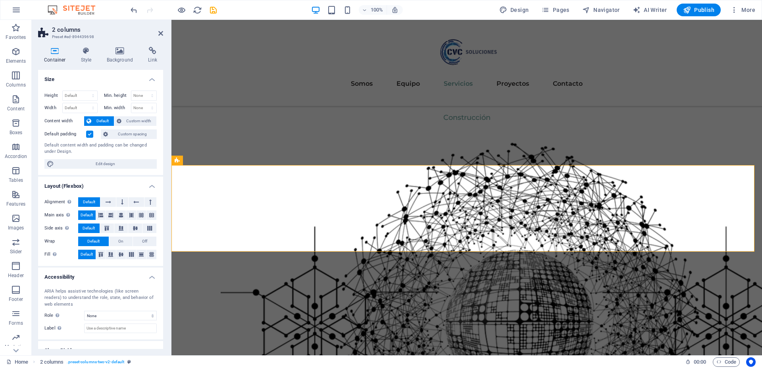
click at [89, 133] on label at bounding box center [89, 134] width 7 height 7
click at [0, 0] on input "Default padding" at bounding box center [0, 0] width 0 height 0
click at [89, 133] on label at bounding box center [89, 134] width 7 height 7
click at [0, 0] on input "Default padding" at bounding box center [0, 0] width 0 height 0
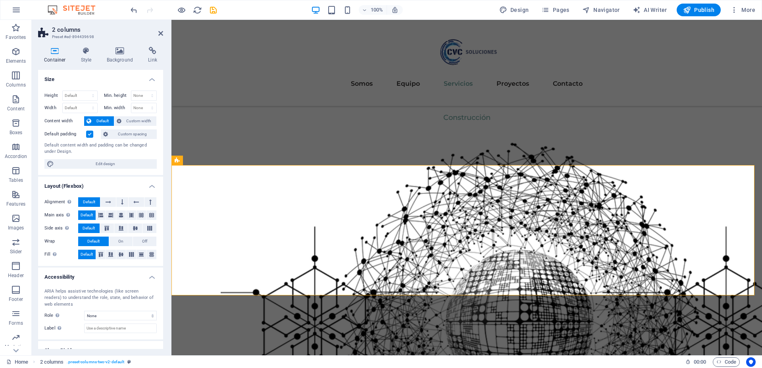
click at [89, 133] on label at bounding box center [89, 134] width 7 height 7
click at [0, 0] on input "Default padding" at bounding box center [0, 0] width 0 height 0
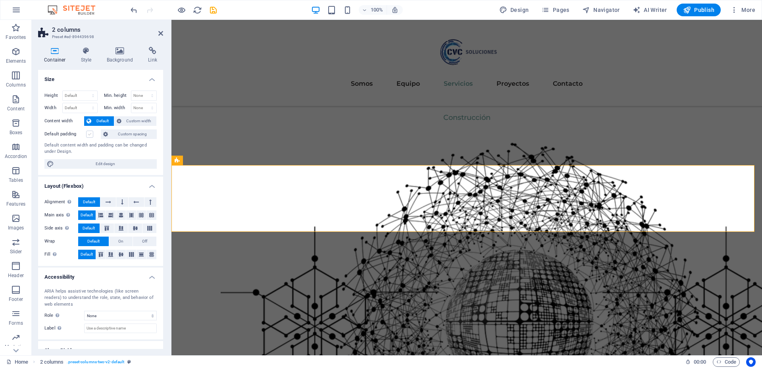
click at [89, 133] on label at bounding box center [89, 134] width 7 height 7
click at [0, 0] on input "Default padding" at bounding box center [0, 0] width 0 height 0
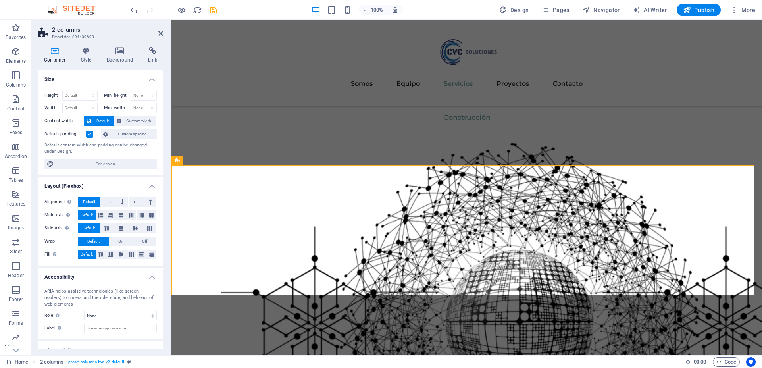
click at [89, 133] on label at bounding box center [89, 134] width 7 height 7
click at [0, 0] on input "Default padding" at bounding box center [0, 0] width 0 height 0
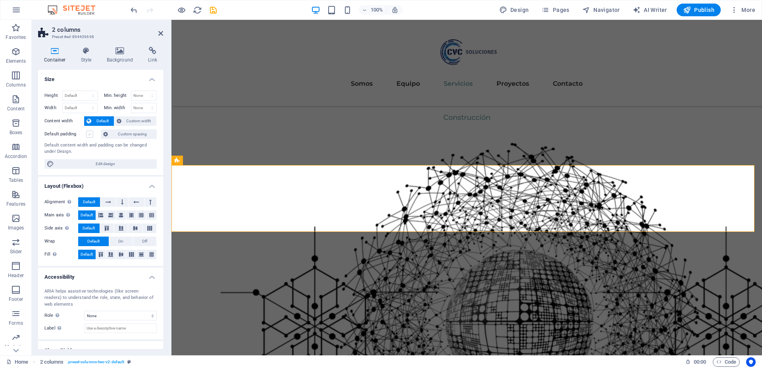
click at [89, 133] on label at bounding box center [89, 134] width 7 height 7
click at [0, 0] on input "Default padding" at bounding box center [0, 0] width 0 height 0
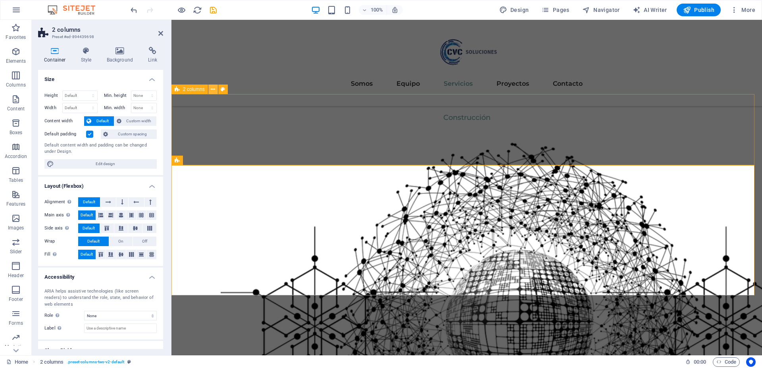
click at [212, 89] on icon at bounding box center [213, 89] width 4 height 8
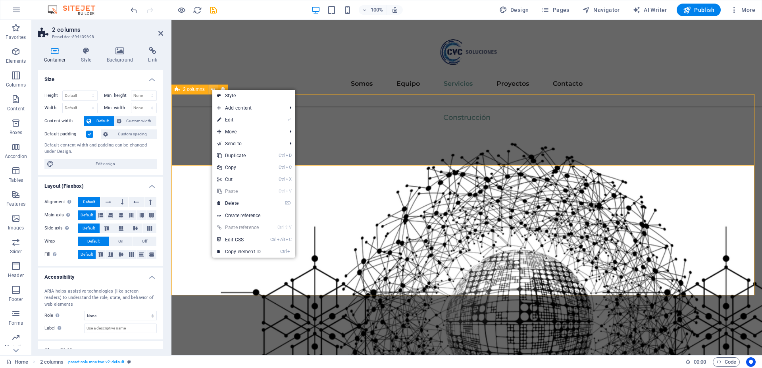
scroll to position [1299, 0]
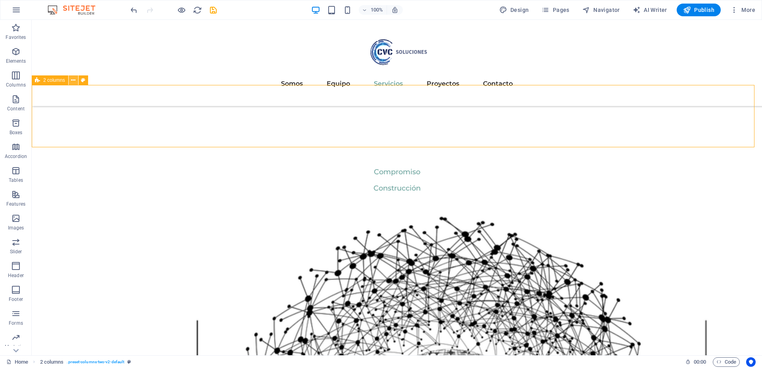
click at [71, 81] on icon at bounding box center [73, 80] width 4 height 8
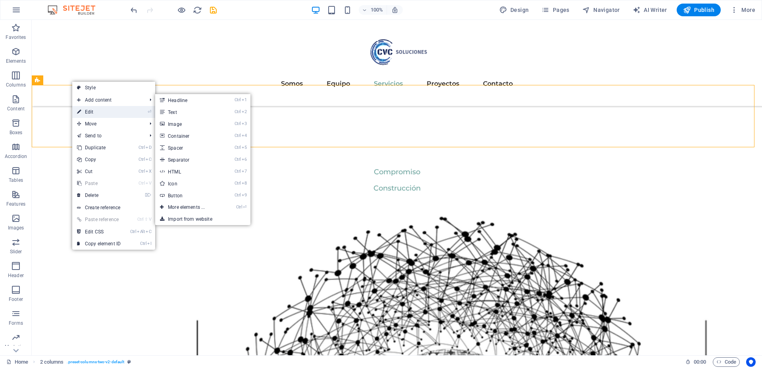
click at [91, 109] on link "⏎ Edit" at bounding box center [98, 112] width 53 height 12
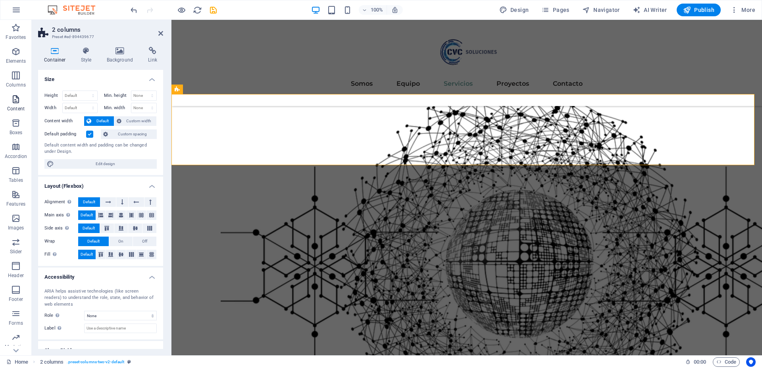
scroll to position [1239, 0]
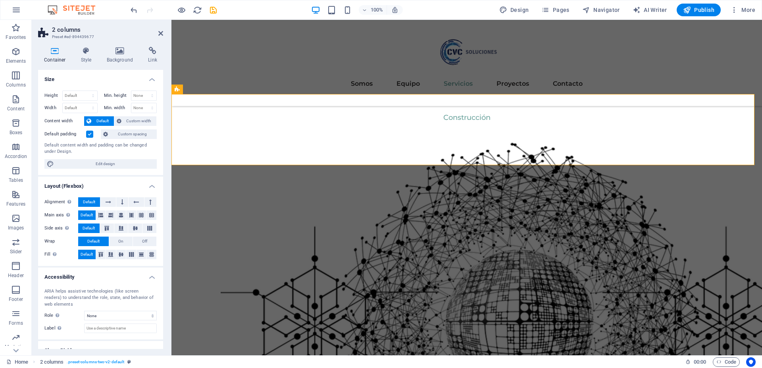
click at [89, 135] on label at bounding box center [89, 134] width 7 height 7
click at [0, 0] on input "Default padding" at bounding box center [0, 0] width 0 height 0
click at [89, 135] on label at bounding box center [89, 134] width 7 height 7
click at [0, 0] on input "Default padding" at bounding box center [0, 0] width 0 height 0
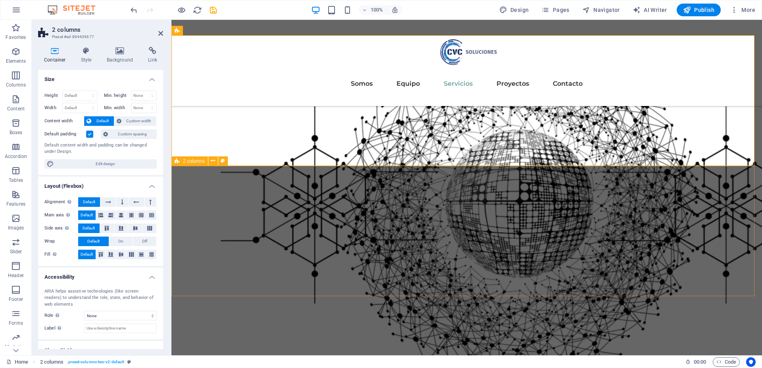
scroll to position [1364, 0]
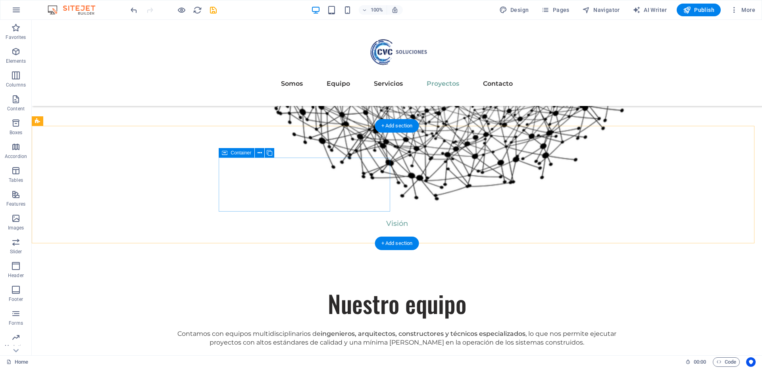
scroll to position [1892, 0]
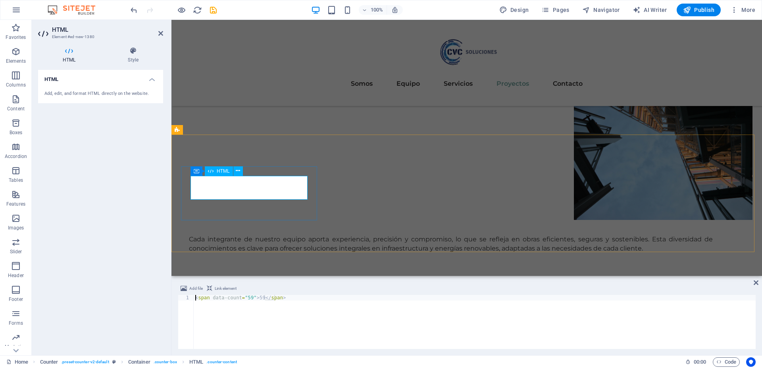
click at [130, 55] on h4 "Style" at bounding box center [133, 55] width 60 height 17
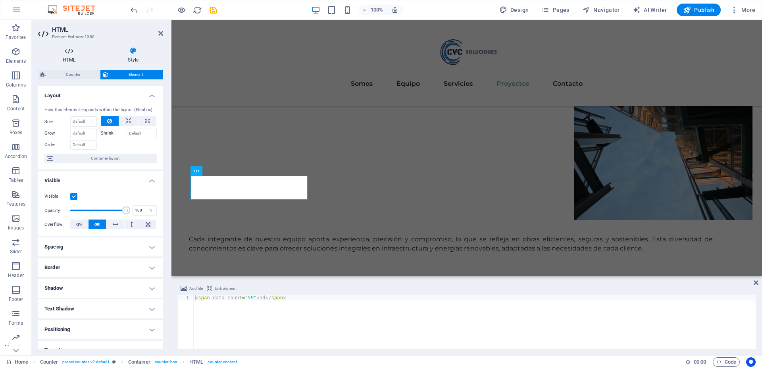
click at [63, 61] on h4 "HTML" at bounding box center [70, 55] width 65 height 17
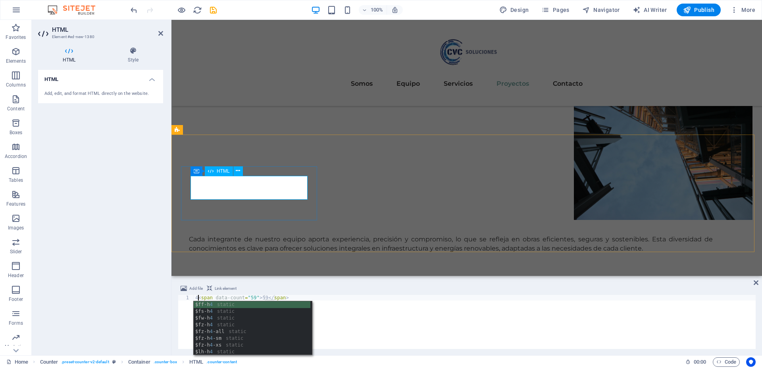
scroll to position [0, 0]
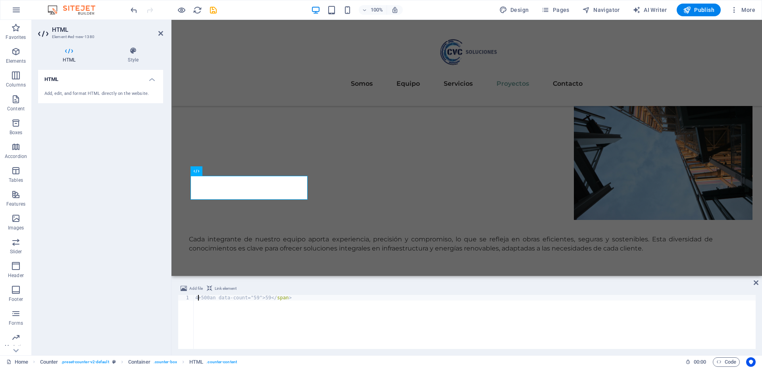
click at [199, 298] on div "4+500an data-count="59">59 </ span >" at bounding box center [475, 327] width 562 height 65
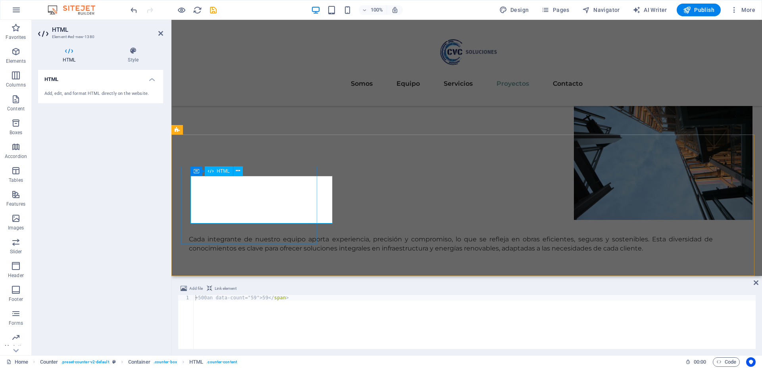
click at [246, 297] on div "+500an data-count="59">59 </ span >" at bounding box center [475, 327] width 562 height 65
click at [247, 297] on div "+500an data-count="59">59 </ span >" at bounding box center [475, 327] width 562 height 65
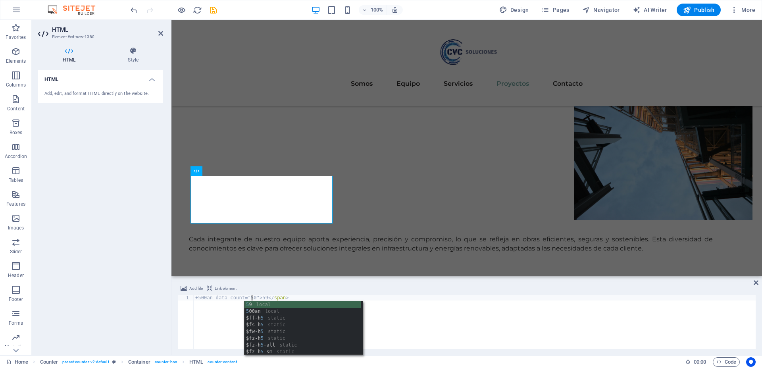
scroll to position [0, 5]
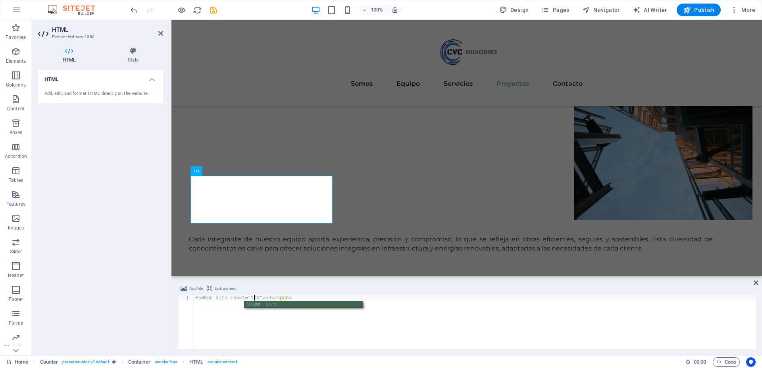
click at [249, 329] on div "+500an data-count="500">59 </ span >" at bounding box center [475, 327] width 562 height 65
click at [213, 297] on div "+500an data-count="500">59 </ span >" at bounding box center [475, 327] width 562 height 65
click at [249, 319] on div "data-count="500">59 </ span >" at bounding box center [475, 327] width 562 height 65
type textarea "data-count="500">59</span>"
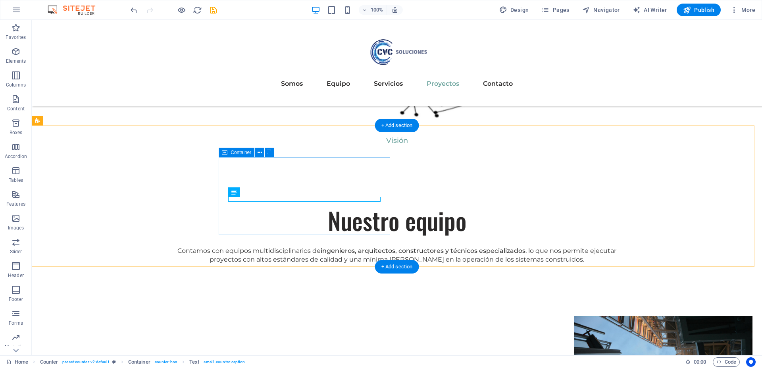
scroll to position [1892, 0]
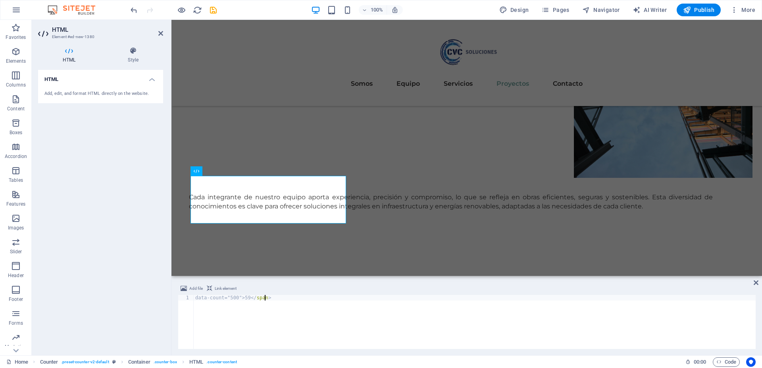
scroll to position [1850, 0]
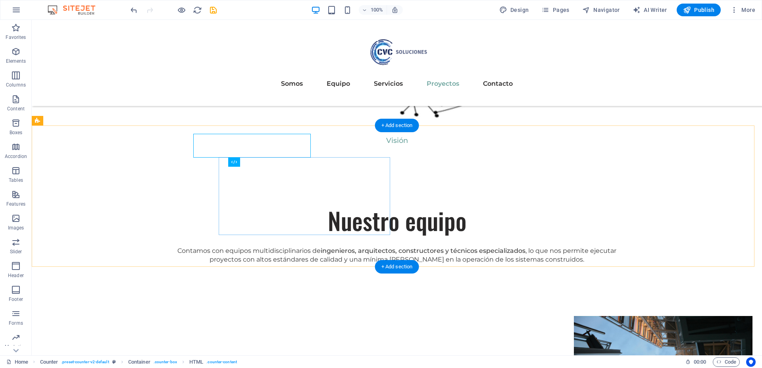
scroll to position [1892, 0]
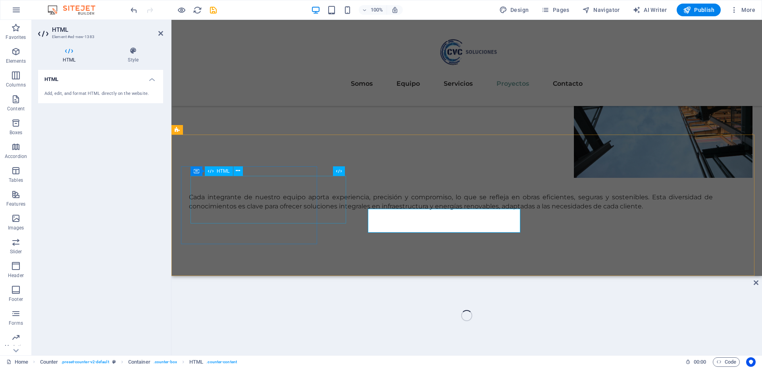
scroll to position [1850, 0]
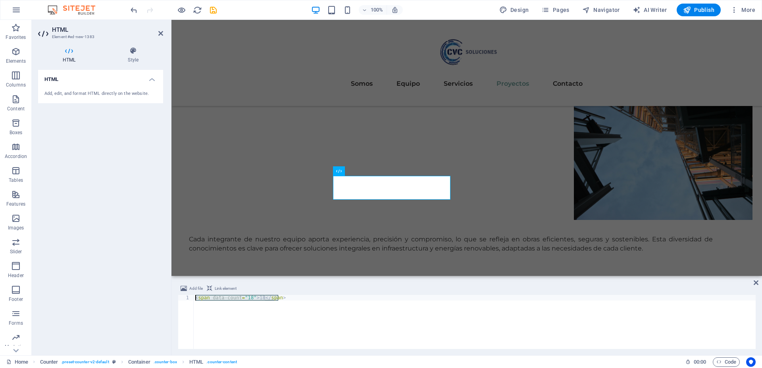
drag, startPoint x: 290, startPoint y: 297, endPoint x: 189, endPoint y: 300, distance: 101.3
click at [189, 300] on div "<span data-count="18">18</span> 1 < span data-count = "18" > 18 </ span > ההההה…" at bounding box center [467, 322] width 578 height 54
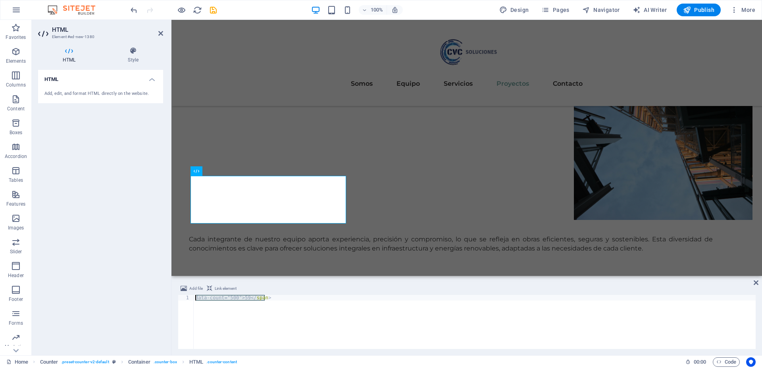
drag, startPoint x: 278, startPoint y: 301, endPoint x: 189, endPoint y: 300, distance: 89.4
click at [189, 300] on div "data-count="500">59</span> 1 data-count="500">59 </ span > הההההההההההההההההההה…" at bounding box center [467, 322] width 578 height 54
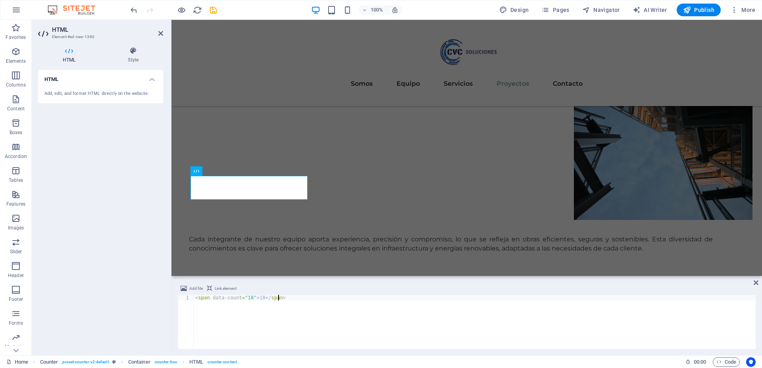
click at [259, 298] on div "< span data-count = "18" > 18 </ span >" at bounding box center [475, 327] width 562 height 65
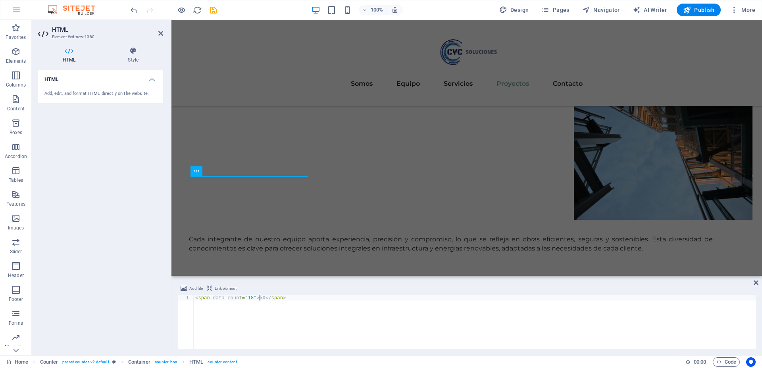
scroll to position [0, 6]
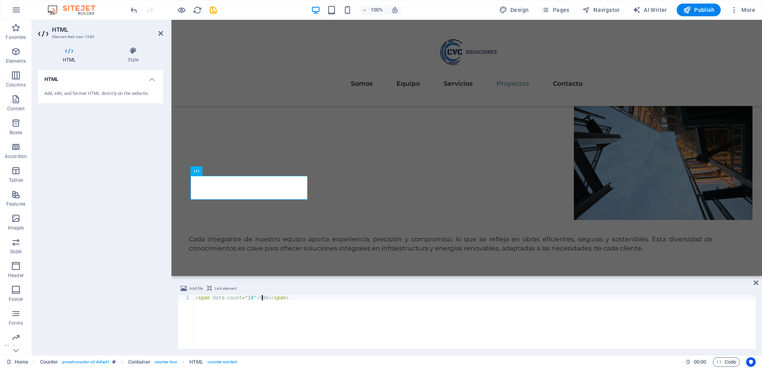
click at [261, 313] on div "< span data-count = "18" > 500 </ span >" at bounding box center [475, 327] width 562 height 65
type textarea "<span data-count="18">500</span>"
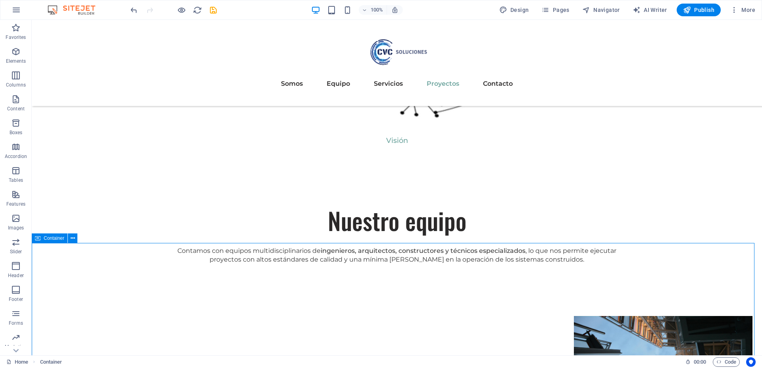
scroll to position [1892, 0]
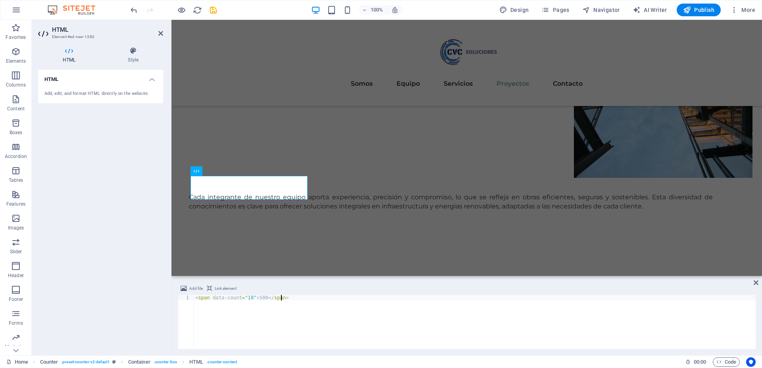
scroll to position [1850, 0]
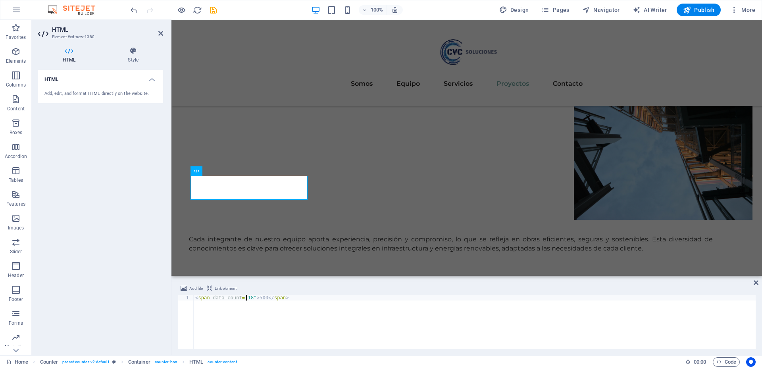
click at [247, 299] on div "< span data-count = "18" > 500 </ span >" at bounding box center [475, 327] width 562 height 65
click at [277, 322] on div "< span data-count = "500" > 500 </ span >" at bounding box center [475, 327] width 562 height 65
type textarea "<span data-count="500">500</span>"
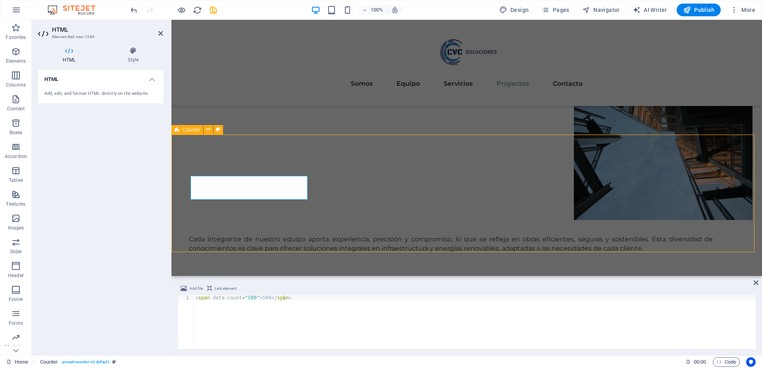
scroll to position [1892, 0]
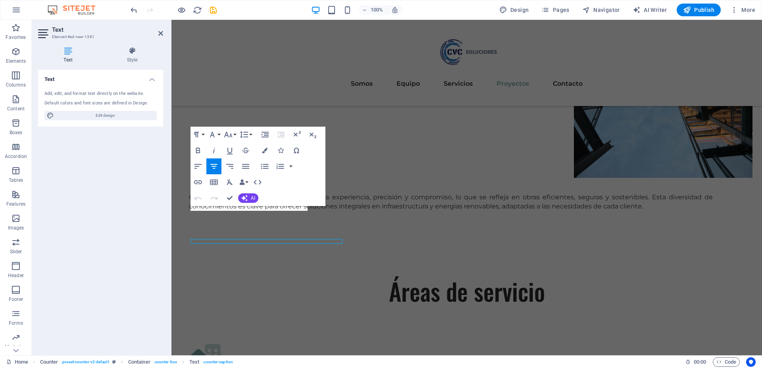
scroll to position [1850, 0]
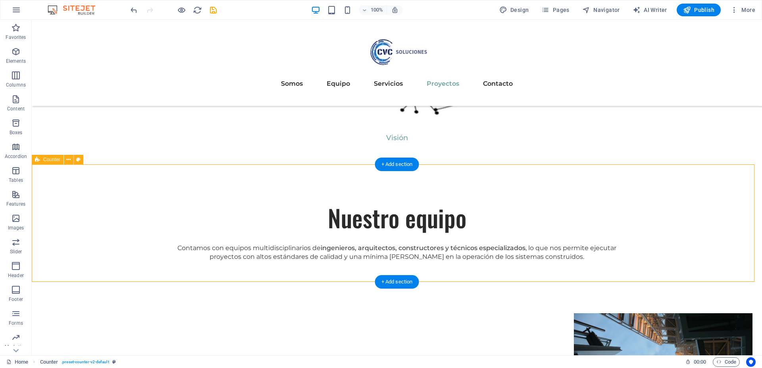
scroll to position [1853, 0]
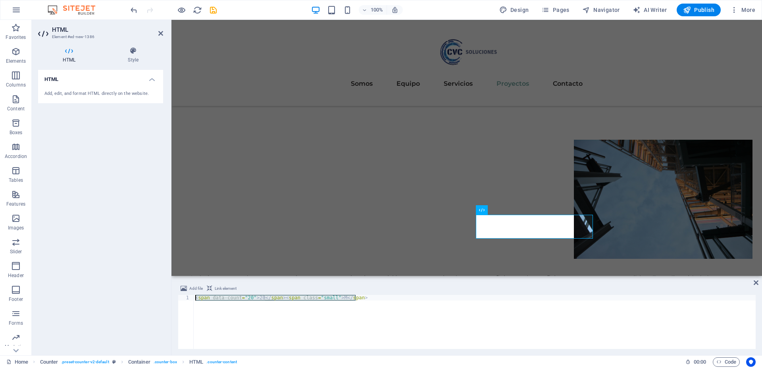
drag, startPoint x: 363, startPoint y: 301, endPoint x: 194, endPoint y: 298, distance: 169.2
click at [194, 298] on div "< span data-count = "20" > 20 </ span > < span class = "small" > M </ span >" at bounding box center [475, 327] width 562 height 65
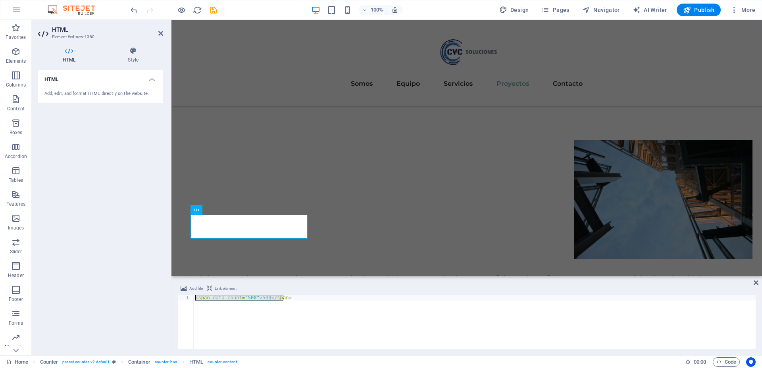
drag, startPoint x: 297, startPoint y: 297, endPoint x: 193, endPoint y: 299, distance: 104.1
click at [193, 299] on div "<span data-count="500">500</span> 1 < span data-count = "500" > 500 </ span > ה…" at bounding box center [467, 322] width 578 height 54
click at [334, 298] on div "< span data-count = "20" > 20 </ span > < span class = "small" > M </ span >" at bounding box center [475, 327] width 562 height 65
click at [334, 298] on div "< span data-count = "20" > 20 </ span > < span class = "small" > + </ span >" at bounding box center [475, 327] width 562 height 65
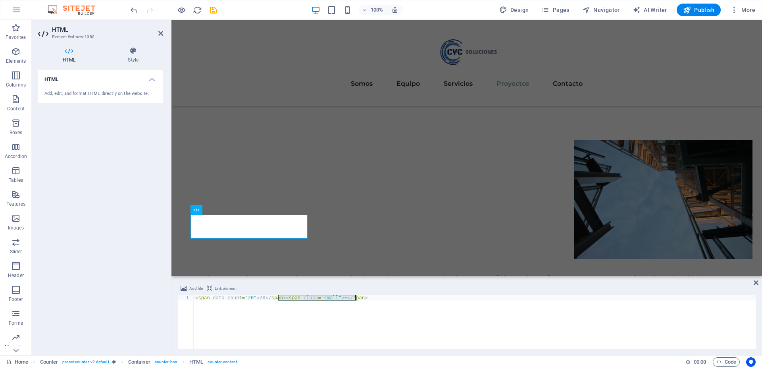
drag, startPoint x: 278, startPoint y: 299, endPoint x: 362, endPoint y: 301, distance: 84.2
click at [362, 301] on div "< span data-count = "20" > 20 </ span > < span class = "small" > + </ span >" at bounding box center [475, 327] width 562 height 65
click at [196, 297] on div "< span data-count = "20" > 20 </ span >" at bounding box center [475, 327] width 562 height 65
click at [333, 298] on div "< span class = "small" > + </ span > < span data-count = "20" > 20 </ span >" at bounding box center [475, 327] width 562 height 65
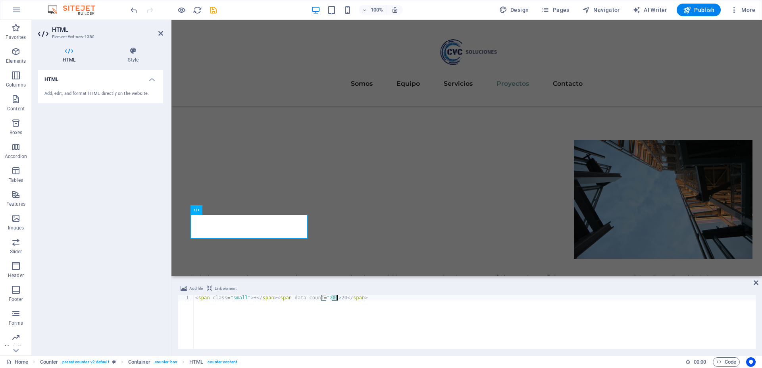
click at [333, 298] on div "< span class = "small" > + </ span > < span data-count = "20" > 20 </ span >" at bounding box center [475, 327] width 562 height 65
click at [333, 298] on div "< span class = "small" > + </ span > < span data-count = "20" > 20 </ span >" at bounding box center [475, 322] width 562 height 54
click at [333, 298] on div "< span class = "small" > + </ span > < span data-count = "20" > 20 </ span >" at bounding box center [475, 327] width 562 height 65
click at [333, 298] on div "< span class = "small" > + </ span > < span data-count = "20" > 20 </ span >" at bounding box center [475, 322] width 562 height 54
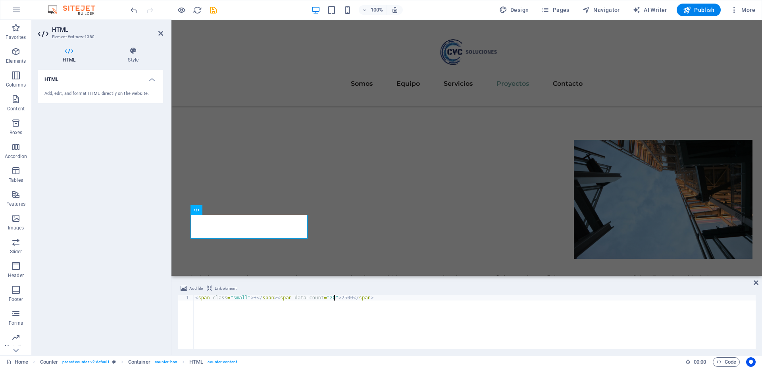
click at [333, 297] on div "< span class = "small" > + </ span > < span data-count = "20" > 2500 </ span >" at bounding box center [475, 327] width 562 height 65
type textarea "<span class="small"> +</span><span data-count="20">500</span>"
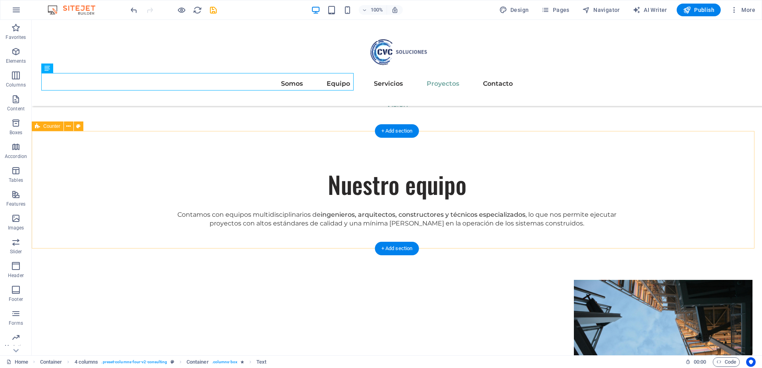
scroll to position [1887, 0]
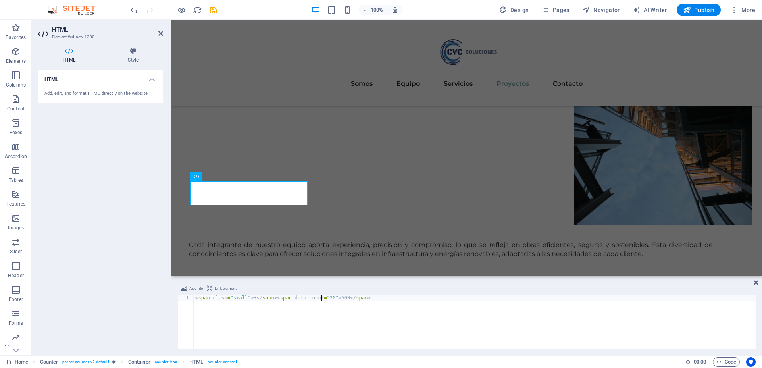
click at [320, 299] on div "< span class = "small" > + </ span > < span data-count = "20" > 500 </ span >" at bounding box center [475, 327] width 562 height 65
click at [355, 314] on div "< span class = "small" > + </ span > < span data-count = "500" > 500 </ span >" at bounding box center [475, 327] width 562 height 65
type textarea "<span class="small"> +</span><span data-count="500">500</span>"
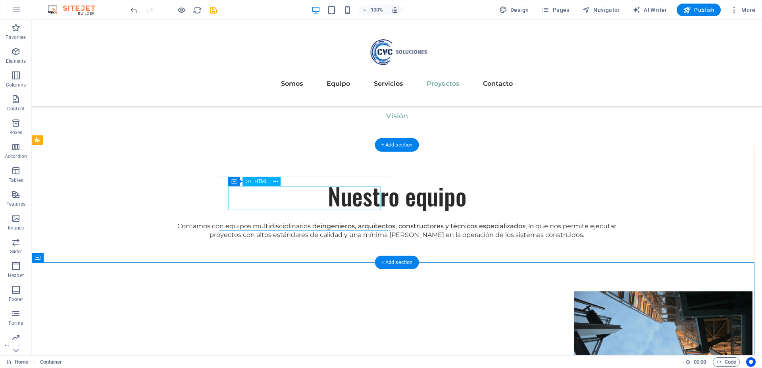
scroll to position [1872, 0]
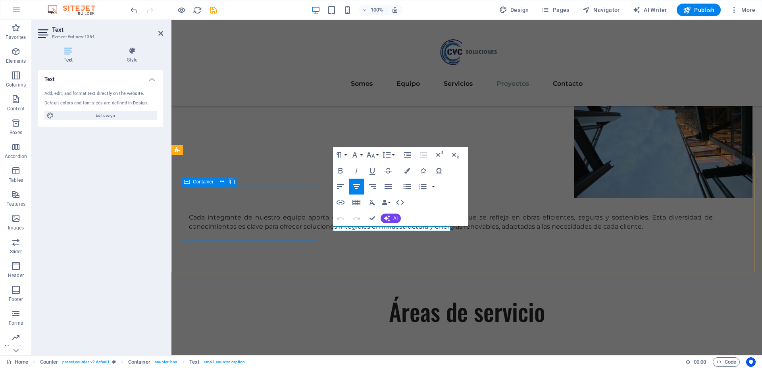
scroll to position [1830, 0]
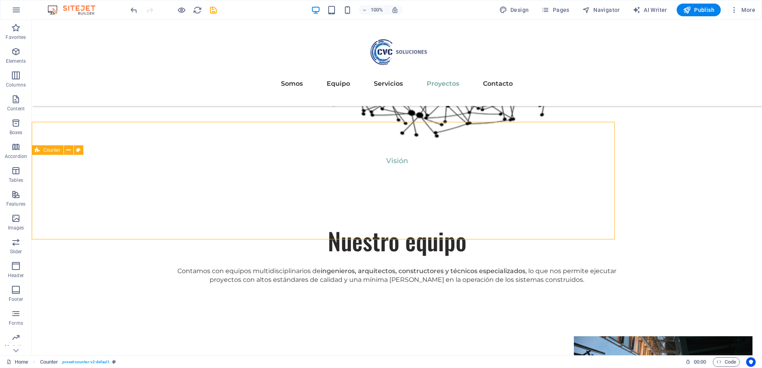
scroll to position [1863, 0]
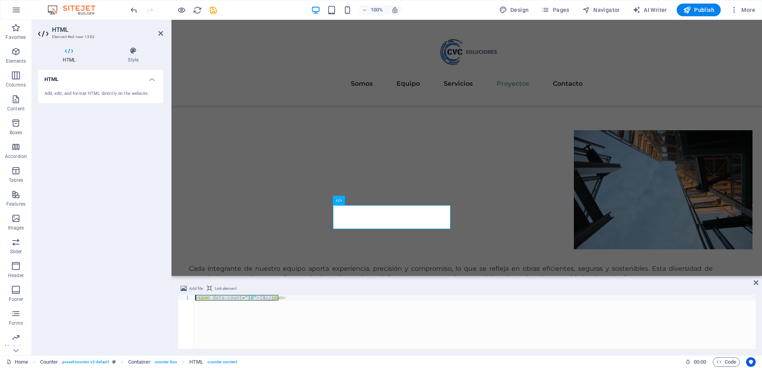
click at [257, 299] on div "< span data-count = "18" > 18 </ span >" at bounding box center [475, 322] width 562 height 54
type textarea "<span data-count="18">1258</span>"
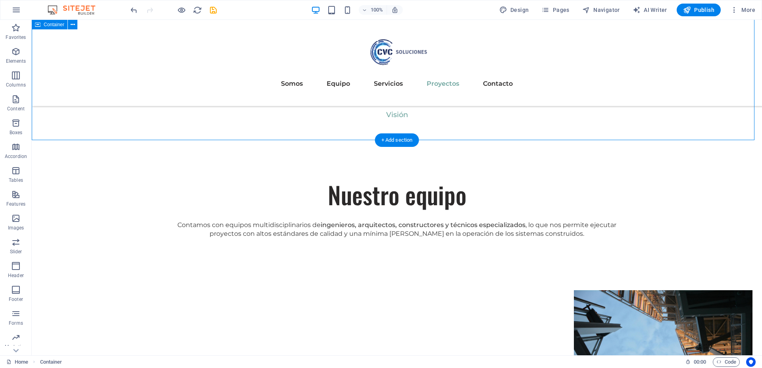
scroll to position [1879, 0]
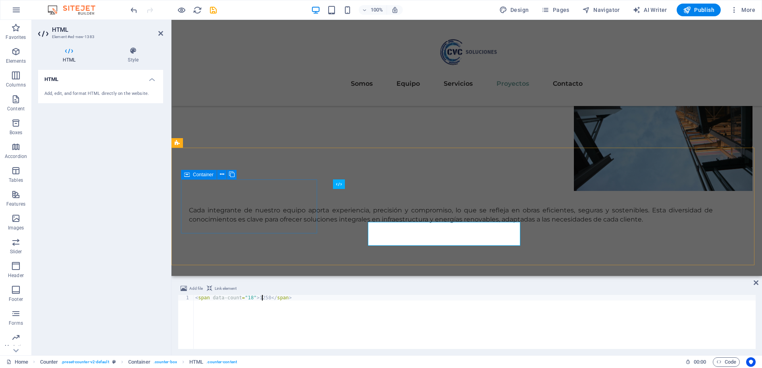
scroll to position [1837, 0]
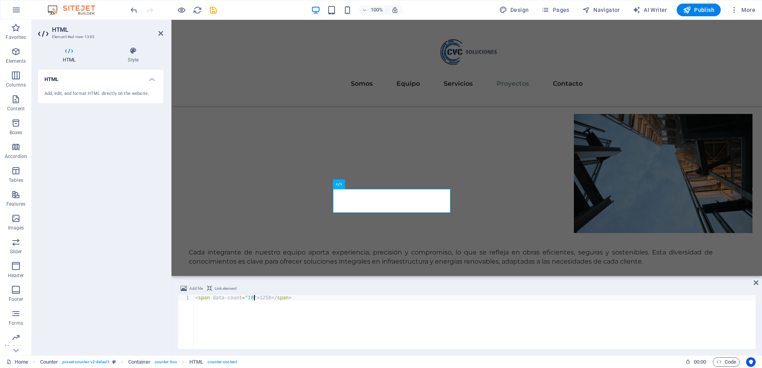
click at [254, 296] on div "< span data-count = "18" > 1258 </ span >" at bounding box center [475, 327] width 562 height 65
type textarea "<span data-count="18">18</span>"
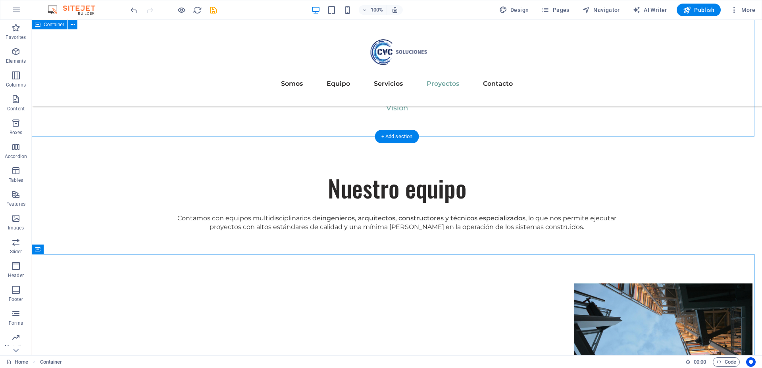
scroll to position [1881, 0]
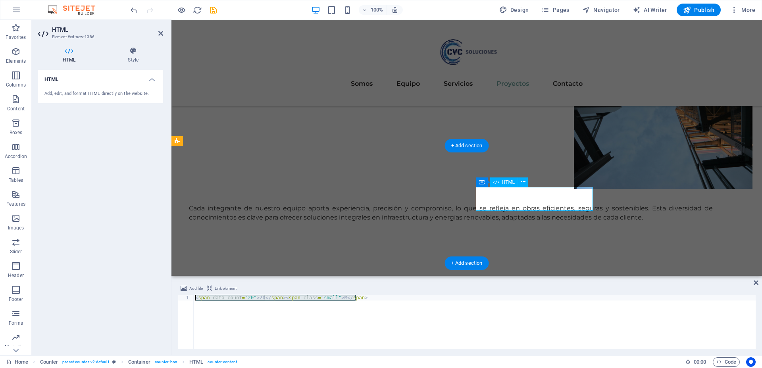
scroll to position [1839, 0]
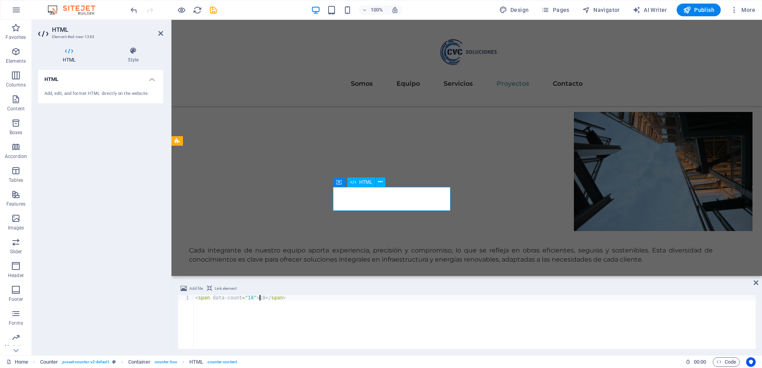
click at [255, 299] on div "< span data-count = "18" > 18 </ span >" at bounding box center [475, 327] width 562 height 65
click at [244, 297] on div "< span data-count = "18" > 4500 </ span >" at bounding box center [475, 327] width 562 height 65
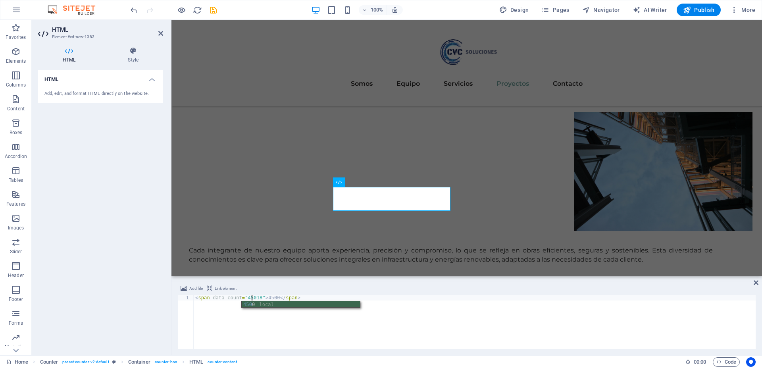
scroll to position [0, 5]
type textarea "<span data-count="4500">4500</span>"
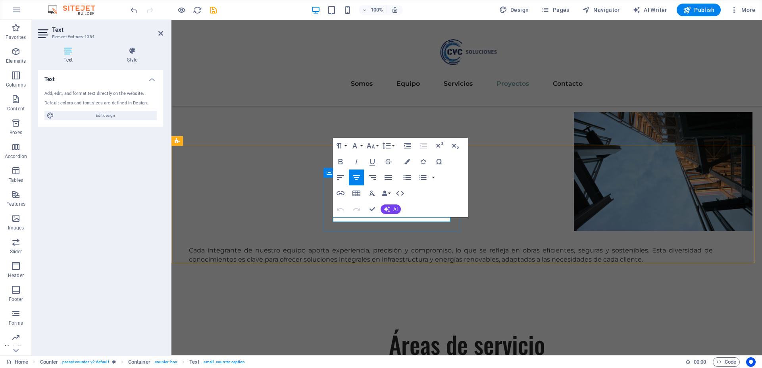
drag, startPoint x: 392, startPoint y: 220, endPoint x: 382, endPoint y: 220, distance: 9.5
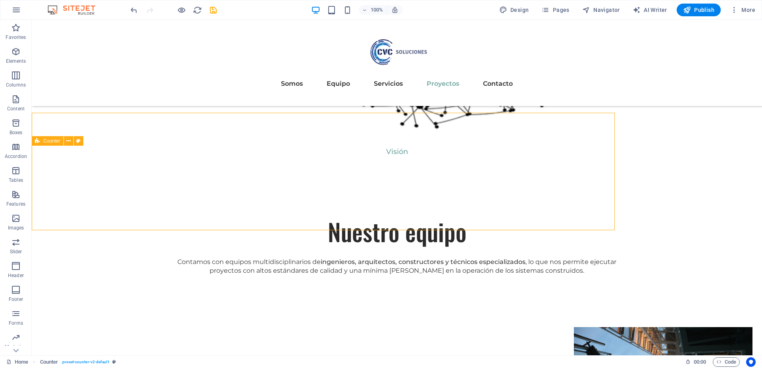
scroll to position [1872, 0]
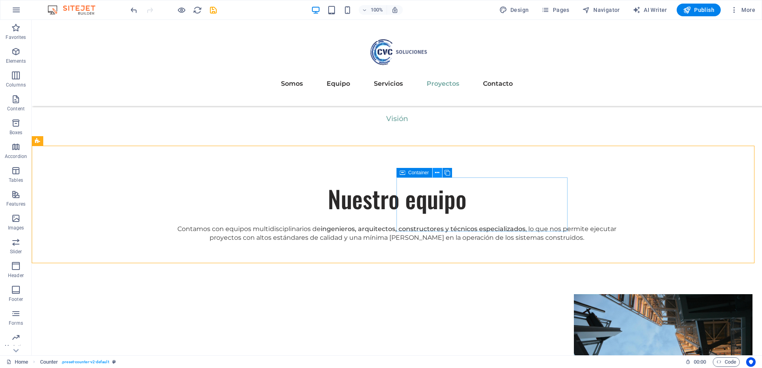
click at [438, 173] on icon at bounding box center [437, 173] width 4 height 8
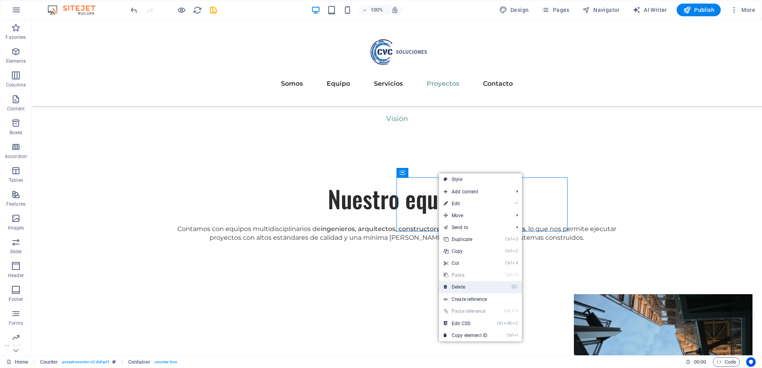
click at [465, 287] on link "⌦ Delete" at bounding box center [465, 287] width 53 height 12
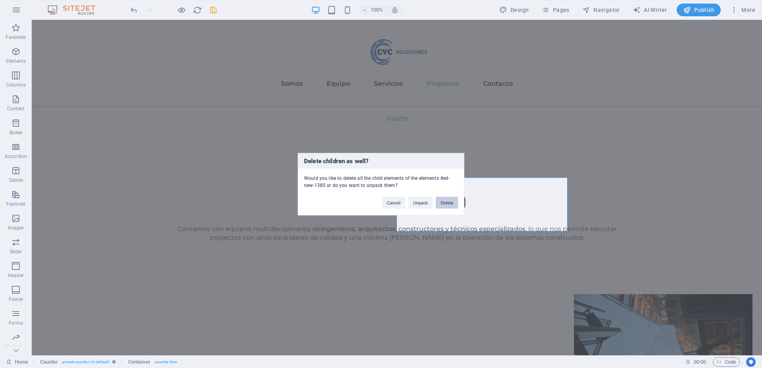
click at [445, 200] on button "Delete" at bounding box center [447, 203] width 22 height 12
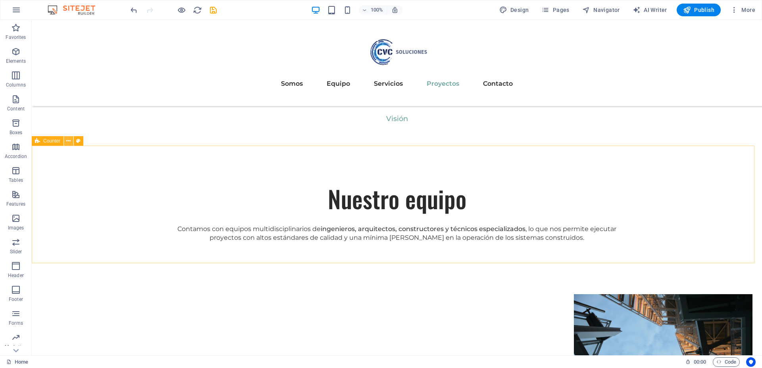
click at [67, 142] on icon at bounding box center [68, 141] width 4 height 8
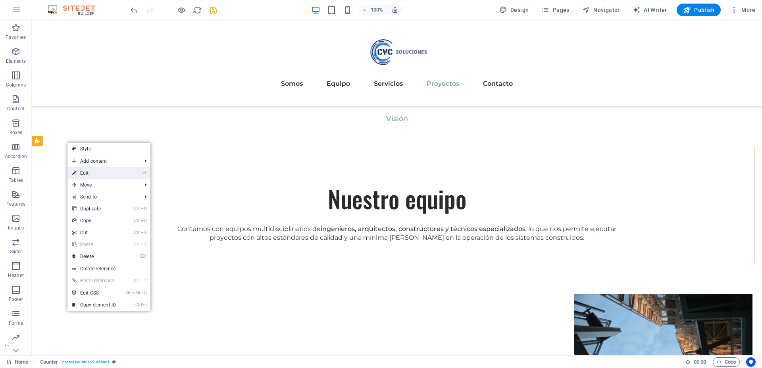
click at [87, 170] on link "⏎ Edit" at bounding box center [94, 173] width 53 height 12
select select "rem"
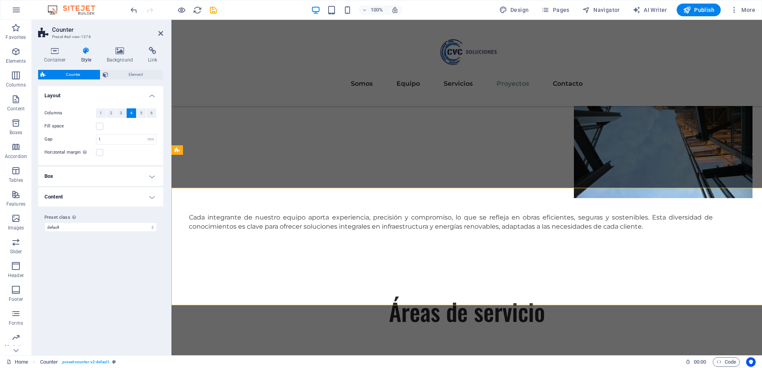
scroll to position [1830, 0]
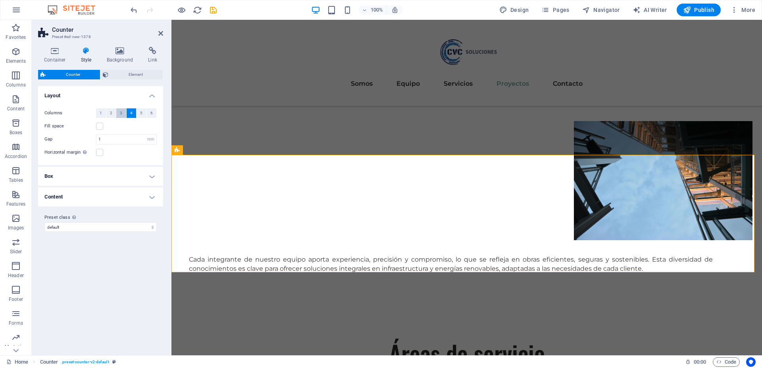
click at [120, 113] on span "3" at bounding box center [121, 113] width 2 height 10
click at [133, 254] on div "Variants Default Layout Columns 1 2 3 4 5 6 Fill space Gap 1 px rem % vh vw Hor…" at bounding box center [100, 217] width 125 height 263
click at [98, 127] on label at bounding box center [99, 126] width 7 height 7
click at [0, 0] on input "Fill space" at bounding box center [0, 0] width 0 height 0
click at [98, 127] on label at bounding box center [99, 126] width 7 height 7
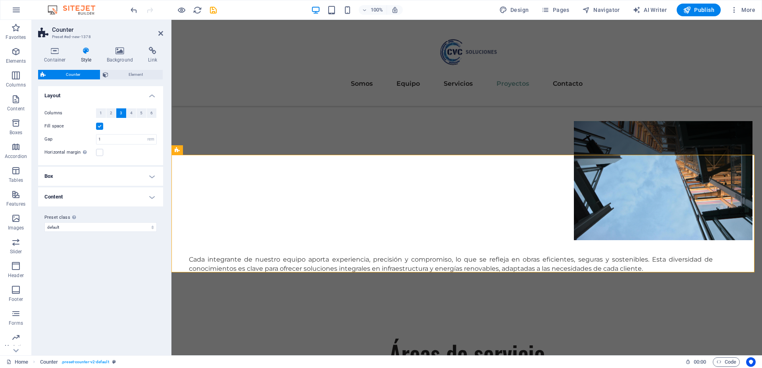
click at [0, 0] on input "Fill space" at bounding box center [0, 0] width 0 height 0
click at [98, 127] on label at bounding box center [99, 126] width 7 height 7
click at [0, 0] on input "Fill space" at bounding box center [0, 0] width 0 height 0
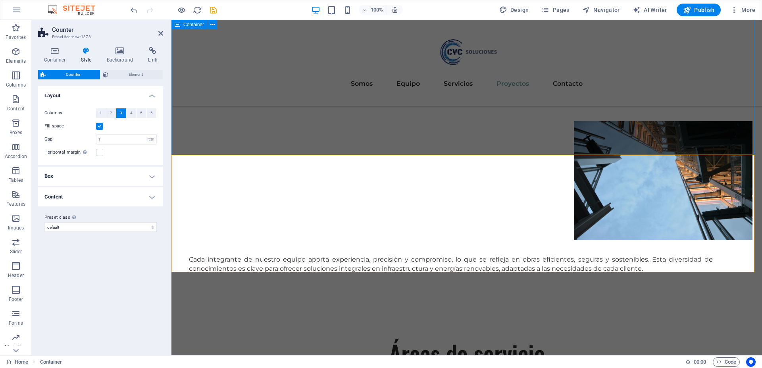
scroll to position [1872, 0]
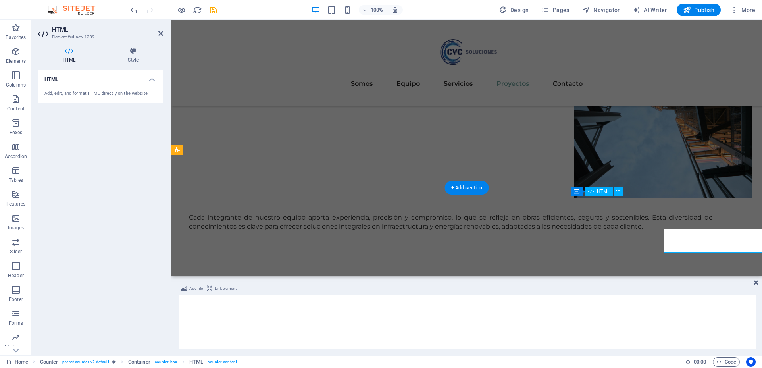
scroll to position [1830, 0]
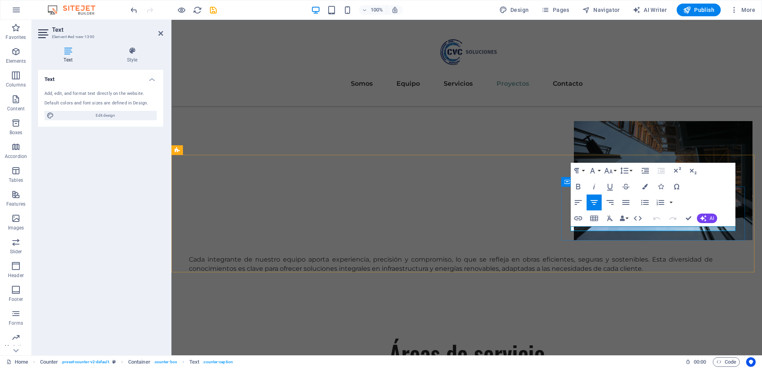
drag, startPoint x: 630, startPoint y: 229, endPoint x: 680, endPoint y: 230, distance: 50.0
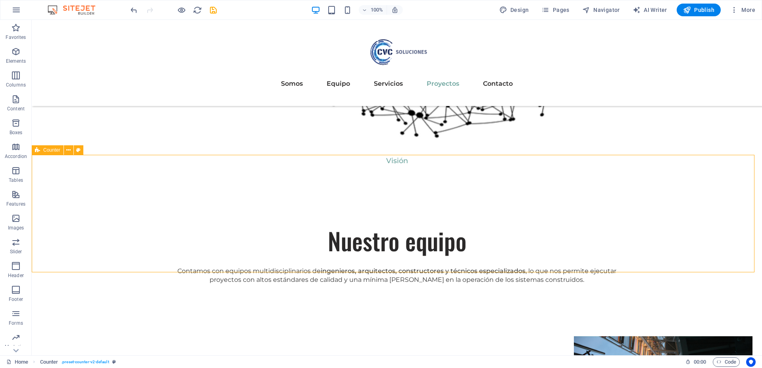
scroll to position [1863, 0]
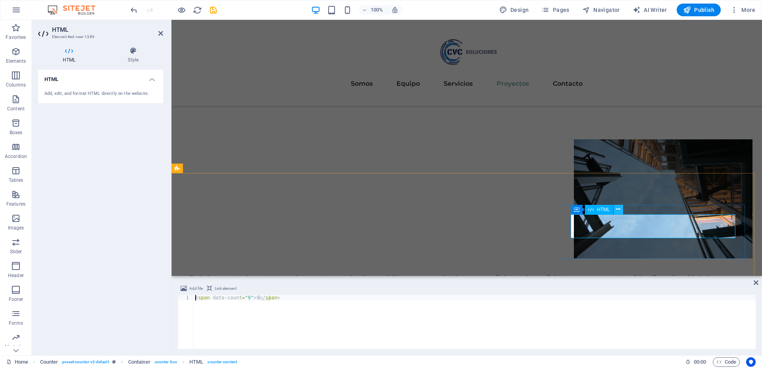
click at [617, 212] on icon at bounding box center [618, 209] width 4 height 8
click at [247, 300] on div "< span data-count = "9" > 9 </ span >" at bounding box center [475, 327] width 562 height 65
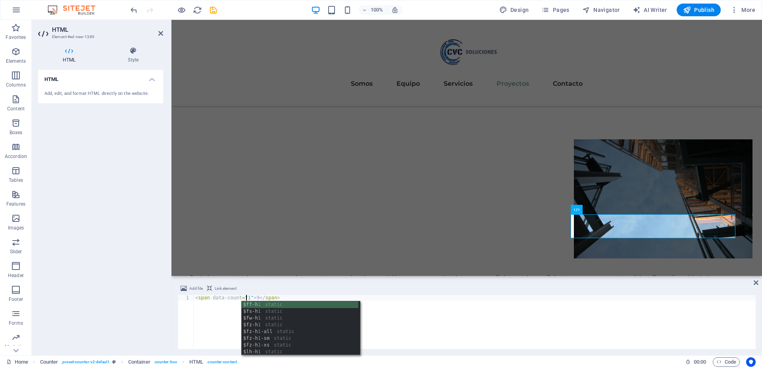
scroll to position [0, 4]
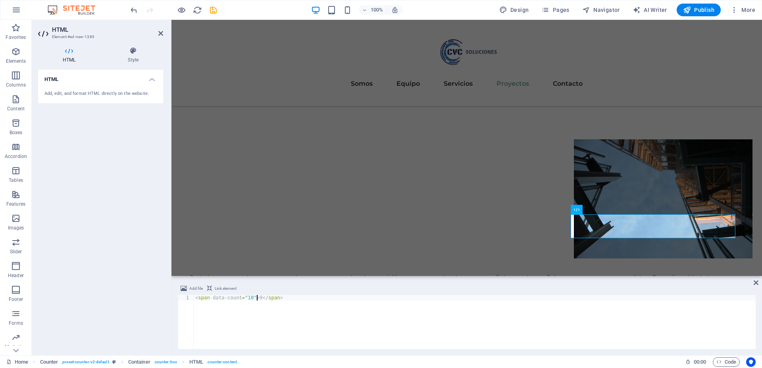
click at [257, 299] on div "< span data-count = "10" > 9 </ span >" at bounding box center [475, 327] width 562 height 65
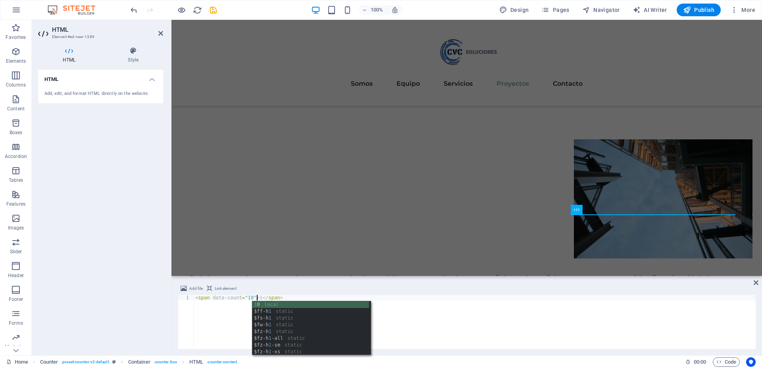
scroll to position [0, 6]
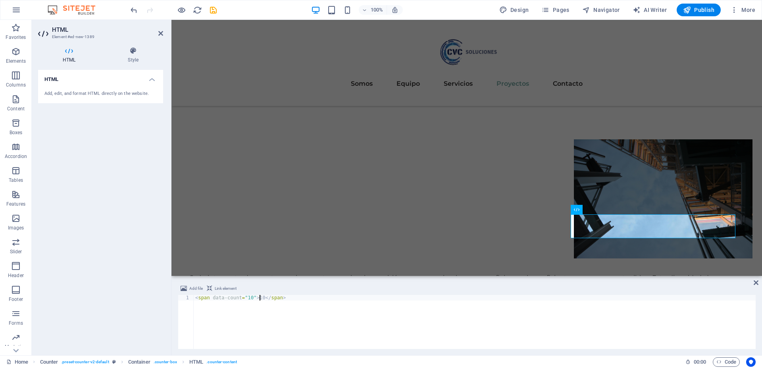
click at [437, 331] on div "< span data-count = "10" > 10 </ span >" at bounding box center [475, 327] width 562 height 65
type textarea "<span data-count="10">10</span>"
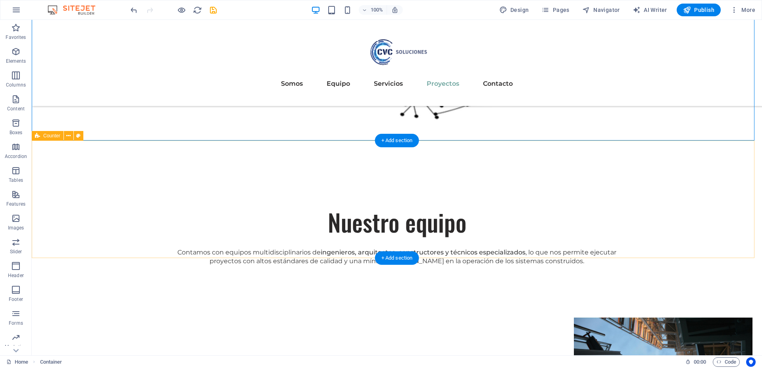
scroll to position [1881, 0]
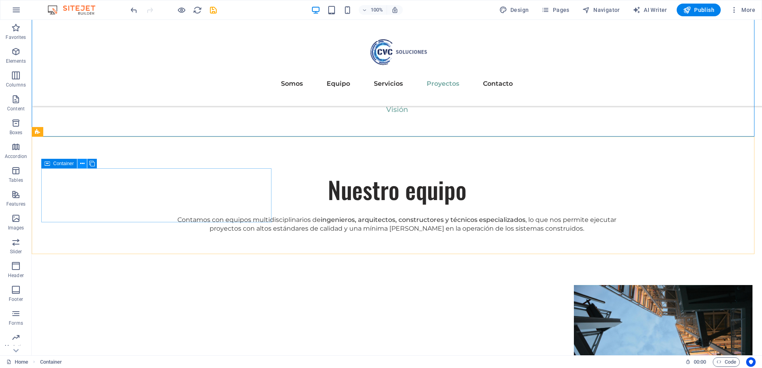
click at [82, 164] on icon at bounding box center [82, 164] width 4 height 8
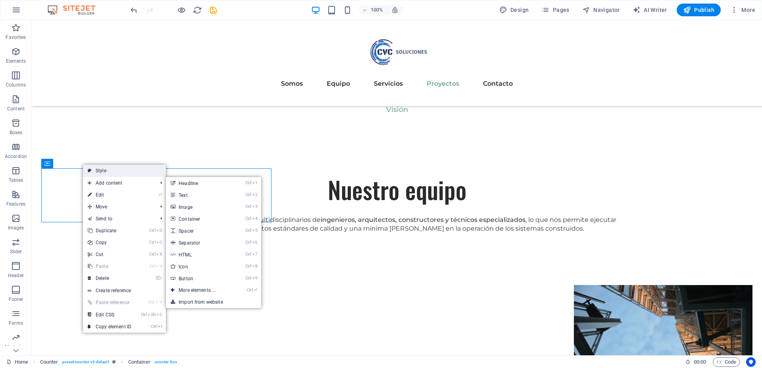
click at [98, 171] on link "Style" at bounding box center [124, 171] width 83 height 12
select select "rem"
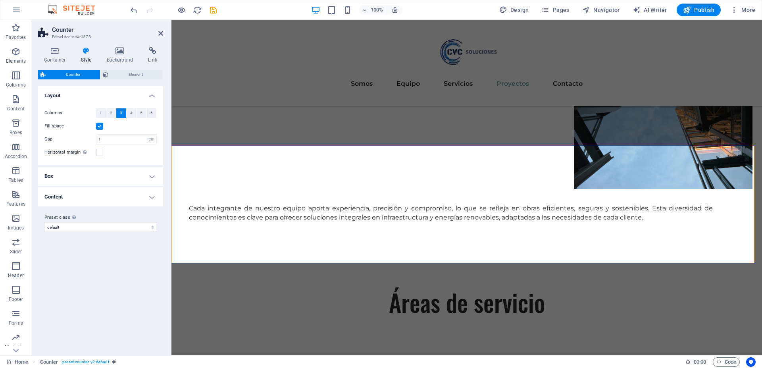
scroll to position [1839, 0]
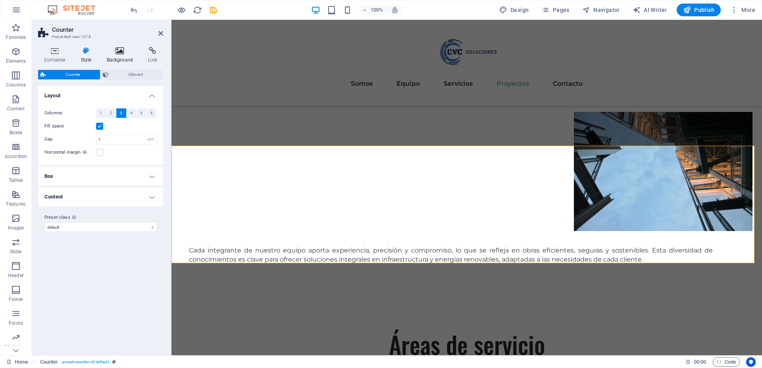
click at [116, 54] on icon at bounding box center [120, 51] width 39 height 8
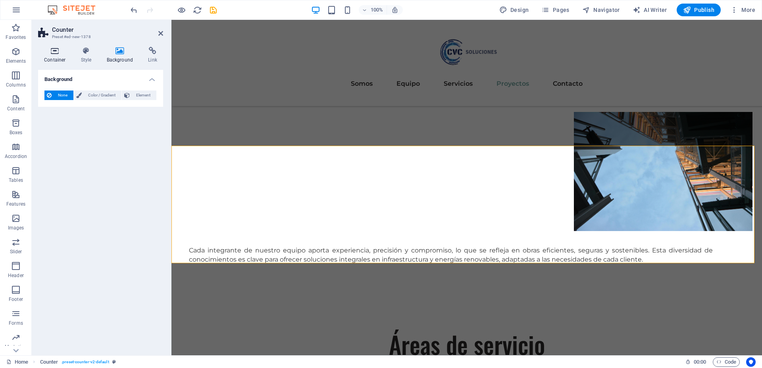
click at [58, 52] on icon at bounding box center [55, 51] width 34 height 8
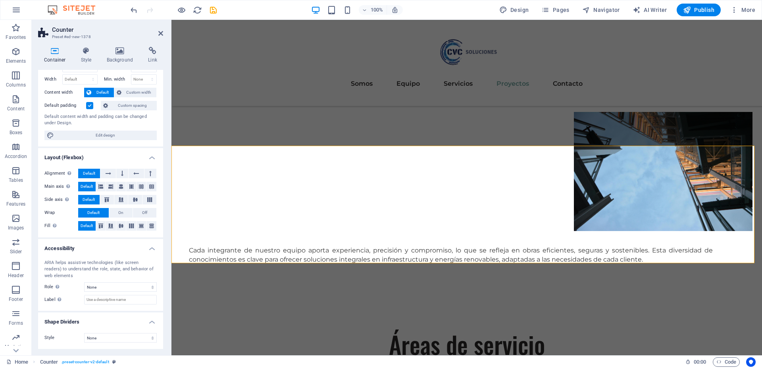
scroll to position [0, 0]
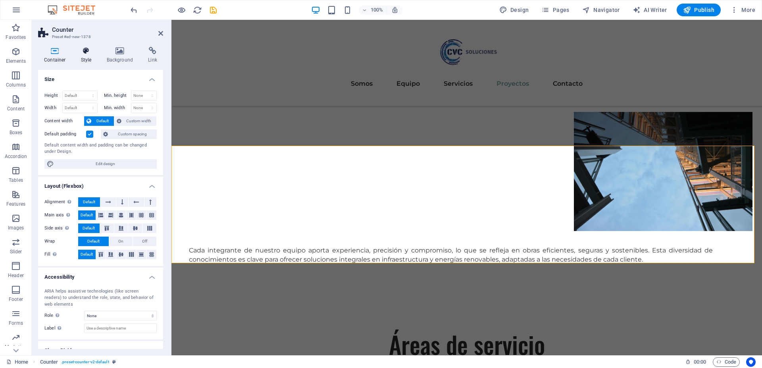
click at [85, 50] on icon at bounding box center [86, 51] width 23 height 8
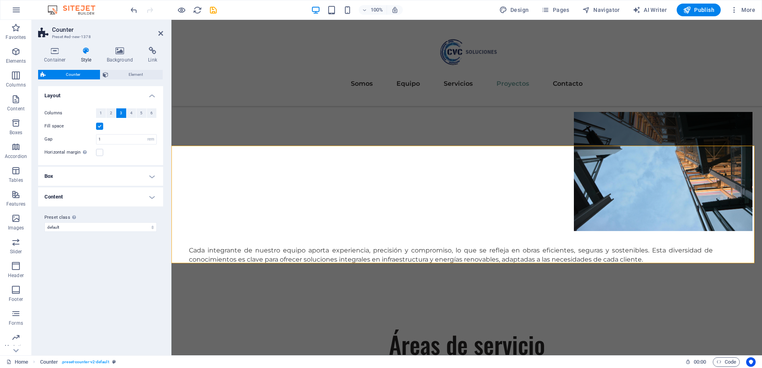
click at [82, 177] on h4 "Box" at bounding box center [100, 176] width 125 height 19
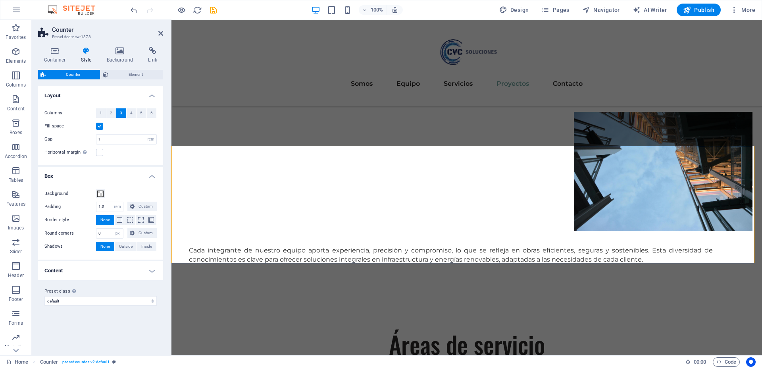
click at [81, 267] on h4 "Content" at bounding box center [100, 270] width 125 height 19
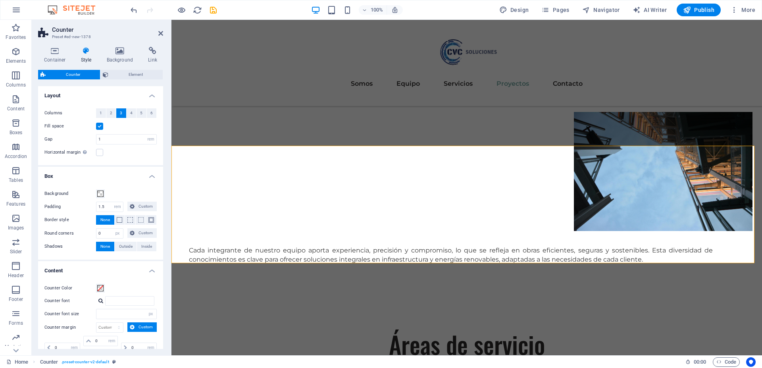
scroll to position [84, 0]
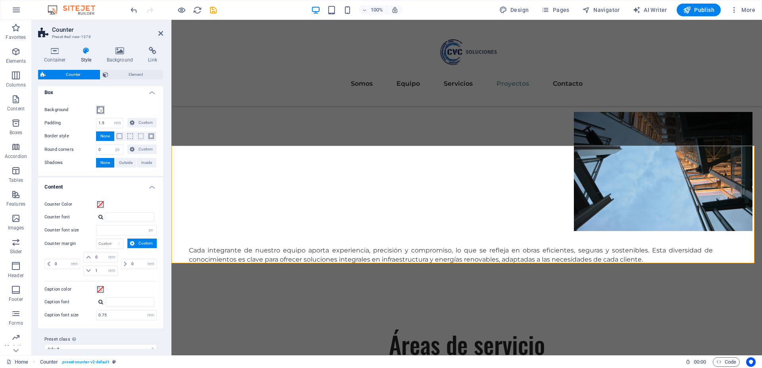
click at [99, 112] on span at bounding box center [100, 110] width 6 height 6
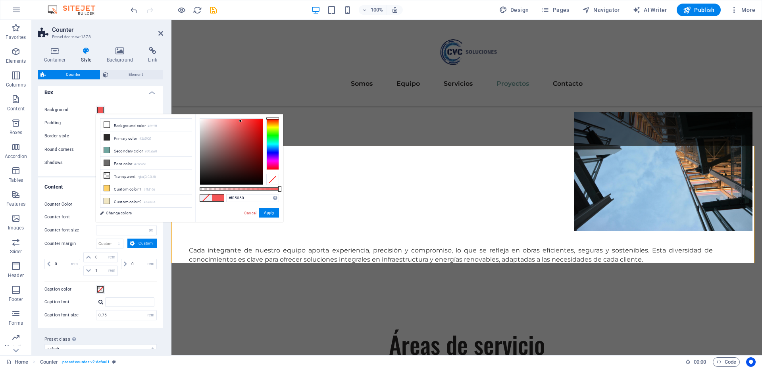
type input "#f84f4f"
drag, startPoint x: 238, startPoint y: 145, endPoint x: 243, endPoint y: 120, distance: 25.4
click at [243, 120] on div at bounding box center [231, 152] width 63 height 66
click at [264, 212] on button "Apply" at bounding box center [269, 213] width 20 height 10
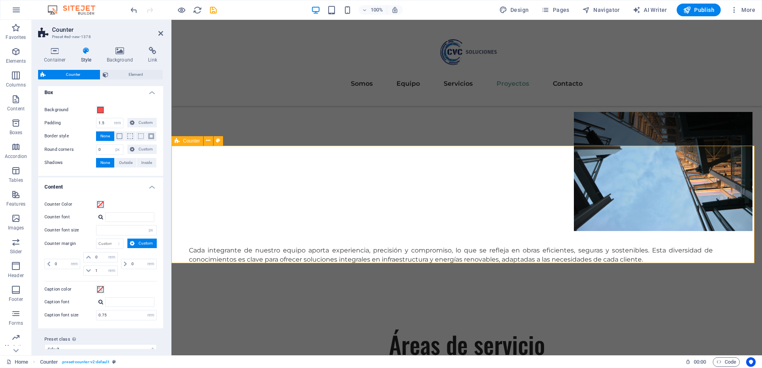
click at [99, 109] on span at bounding box center [100, 110] width 6 height 6
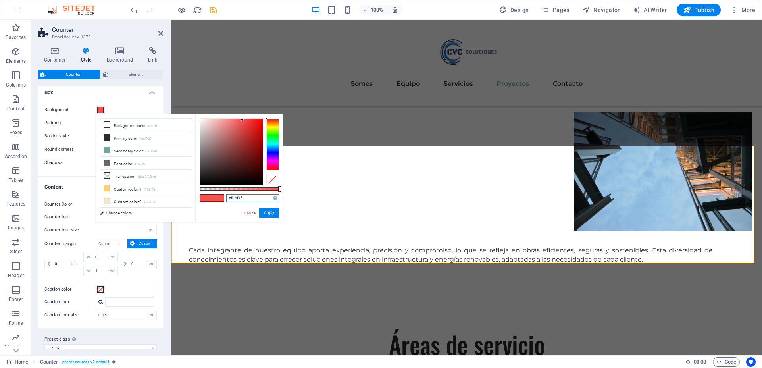
drag, startPoint x: 231, startPoint y: 197, endPoint x: 252, endPoint y: 196, distance: 21.5
click at [252, 196] on input "#f84f4f" at bounding box center [252, 198] width 53 height 8
type input "#70a6a0"
click at [230, 214] on div "#70a6a0 Supported formats #0852ed rgb(8, 82, 237) rgba(8, 82, 237, 90%) hsv(221…" at bounding box center [239, 225] width 88 height 223
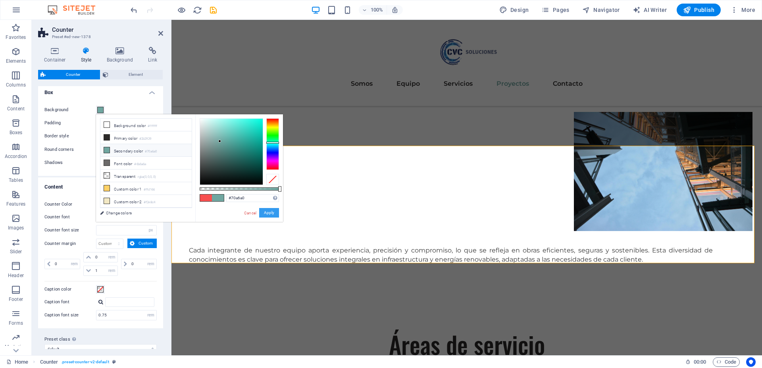
click at [272, 215] on button "Apply" at bounding box center [269, 213] width 20 height 10
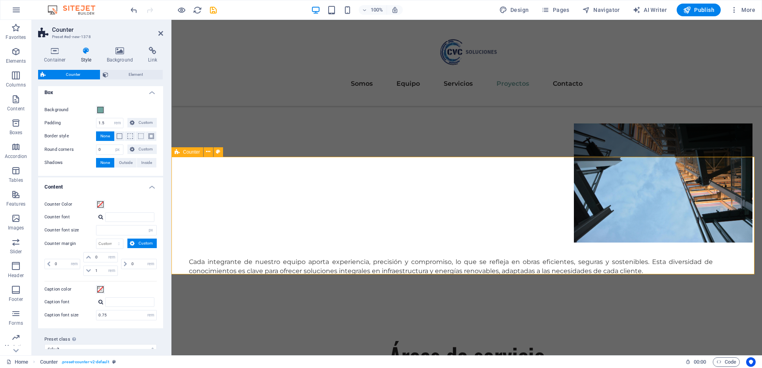
scroll to position [1828, 0]
click at [701, 8] on span "Publish" at bounding box center [698, 10] width 31 height 8
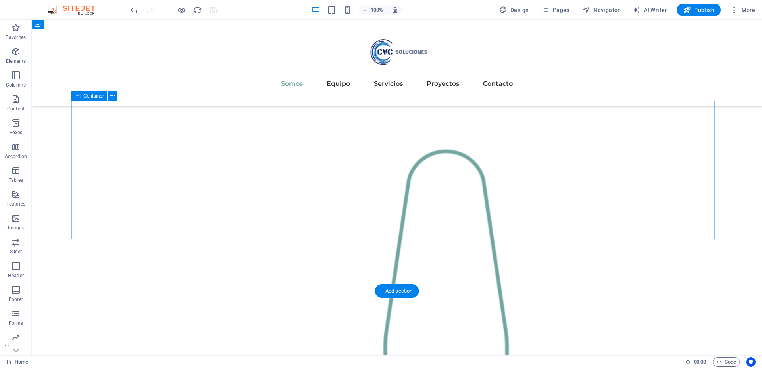
scroll to position [645, 0]
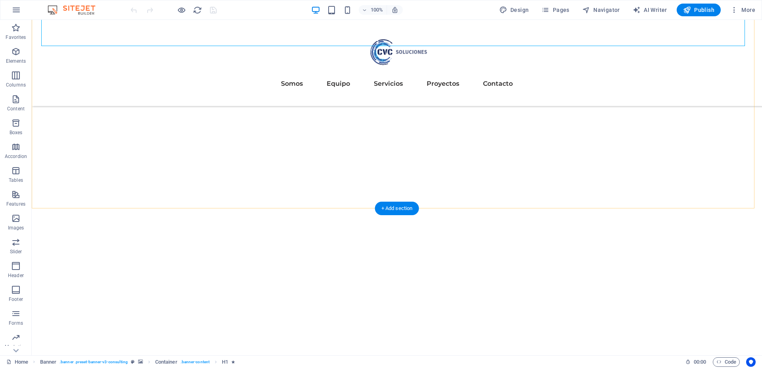
scroll to position [169, 0]
click at [74, 204] on icon at bounding box center [73, 203] width 4 height 8
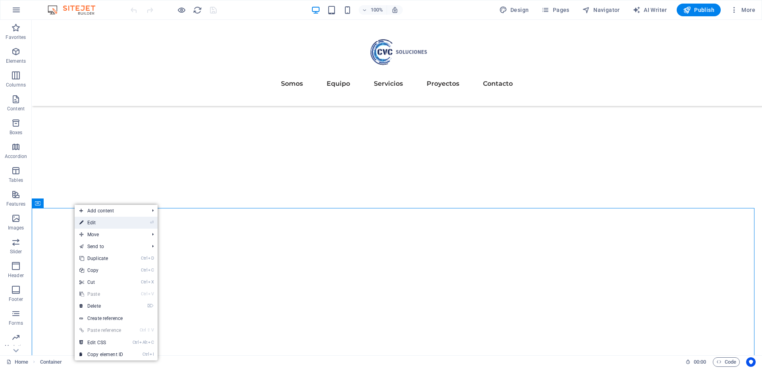
click at [97, 224] on link "⏎ Edit" at bounding box center [101, 223] width 53 height 12
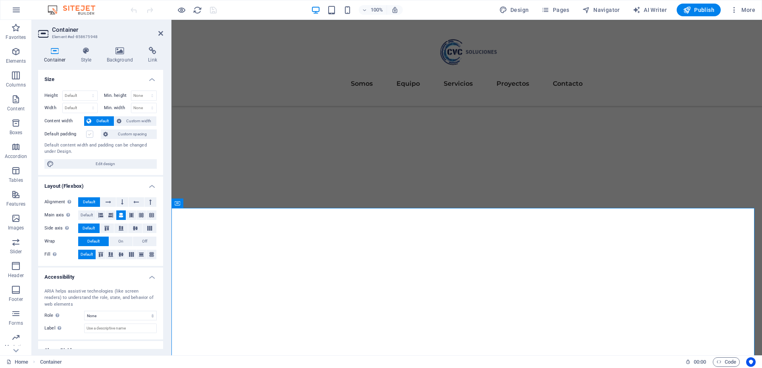
click at [89, 132] on label at bounding box center [89, 134] width 7 height 7
click at [0, 0] on input "Default padding" at bounding box center [0, 0] width 0 height 0
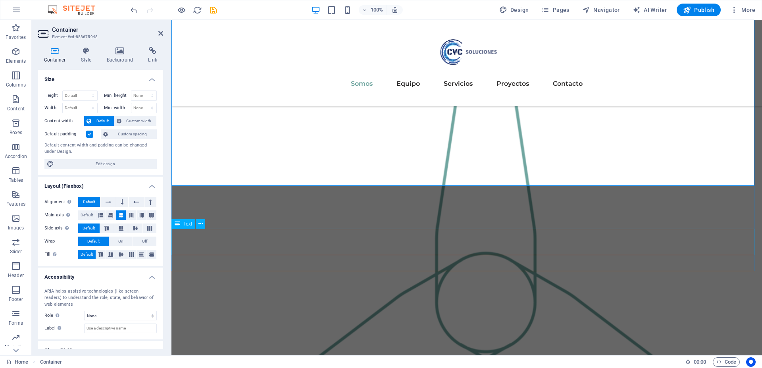
scroll to position [684, 0]
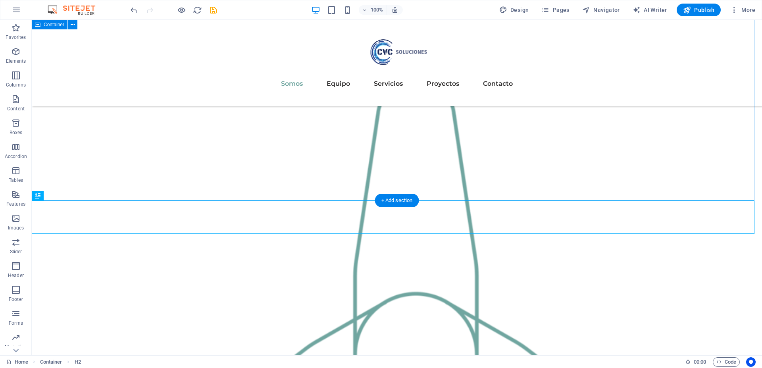
scroll to position [737, 0]
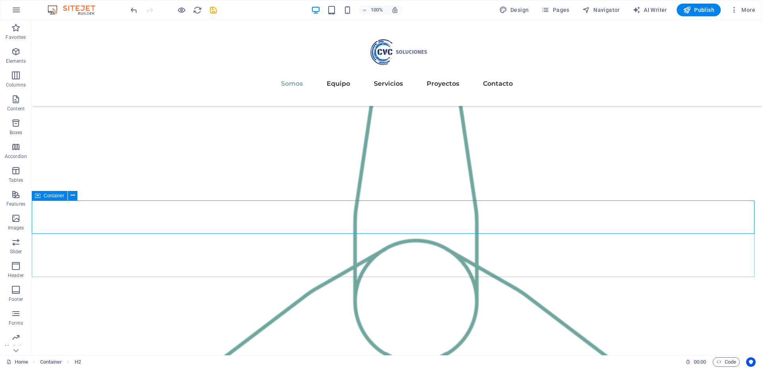
click at [42, 197] on div "Container" at bounding box center [50, 196] width 36 height 10
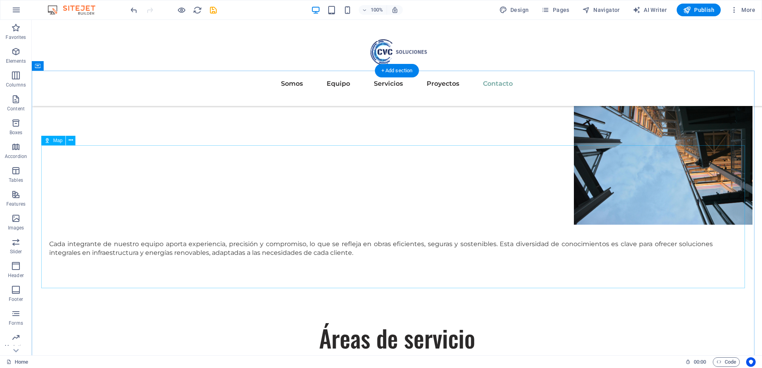
scroll to position [2081, 0]
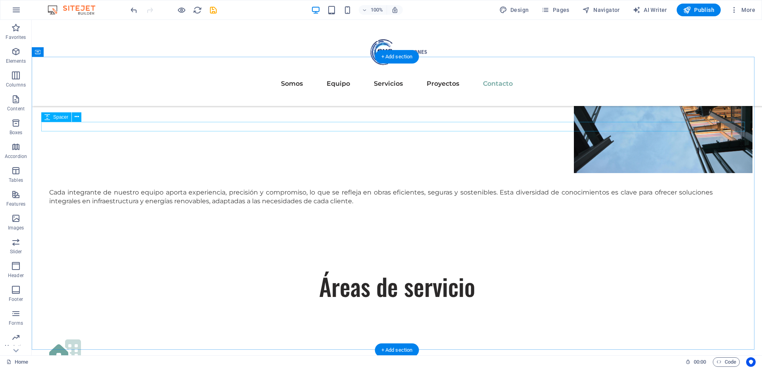
drag, startPoint x: 316, startPoint y: 298, endPoint x: 324, endPoint y: 126, distance: 172.2
drag, startPoint x: 315, startPoint y: 299, endPoint x: 362, endPoint y: 123, distance: 181.6
drag, startPoint x: 90, startPoint y: 314, endPoint x: 338, endPoint y: 300, distance: 248.6
drag, startPoint x: 356, startPoint y: 306, endPoint x: 366, endPoint y: 149, distance: 157.6
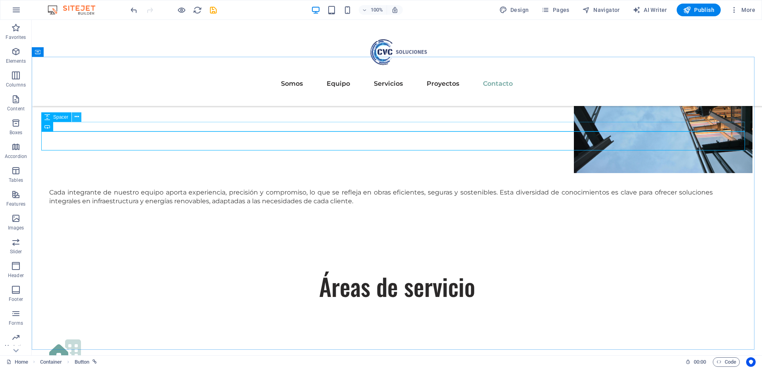
click at [75, 118] on icon at bounding box center [77, 117] width 4 height 8
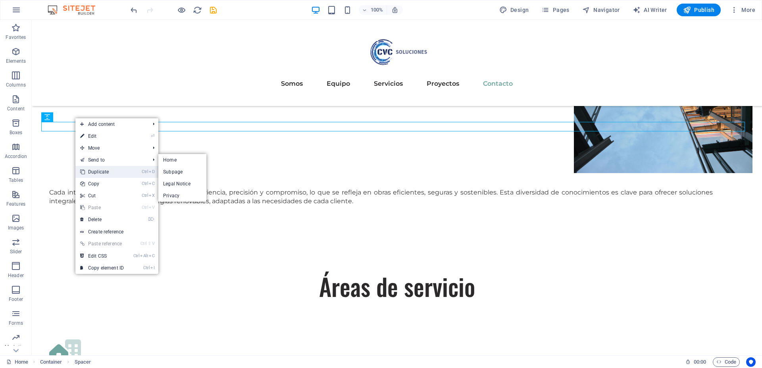
click at [102, 170] on link "Ctrl D Duplicate" at bounding box center [101, 172] width 53 height 12
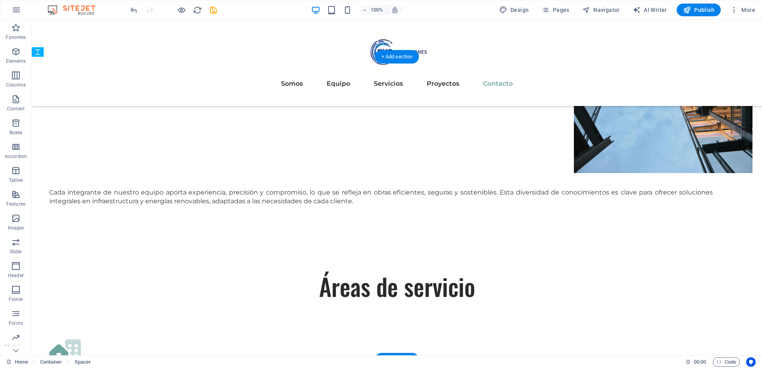
drag, startPoint x: 87, startPoint y: 145, endPoint x: 322, endPoint y: 151, distance: 235.2
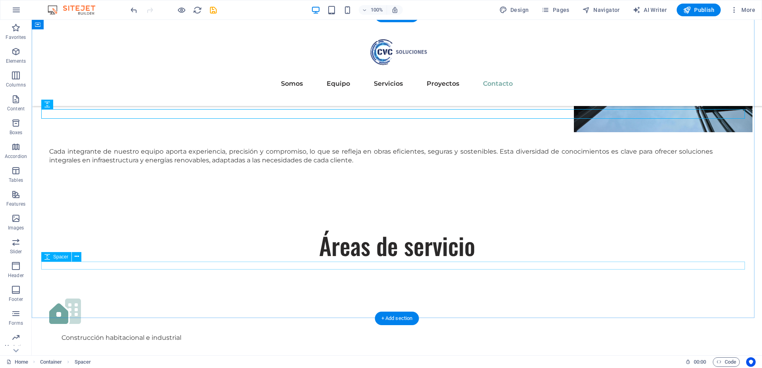
scroll to position [2122, 0]
drag, startPoint x: 405, startPoint y: 274, endPoint x: 416, endPoint y: 114, distance: 160.8
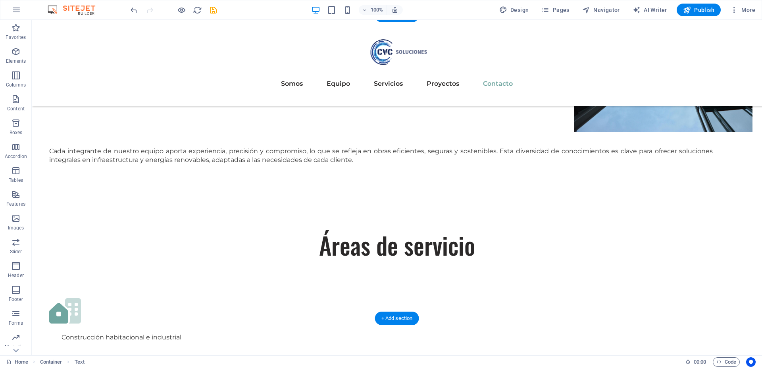
drag, startPoint x: 379, startPoint y: 275, endPoint x: 380, endPoint y: 125, distance: 150.1
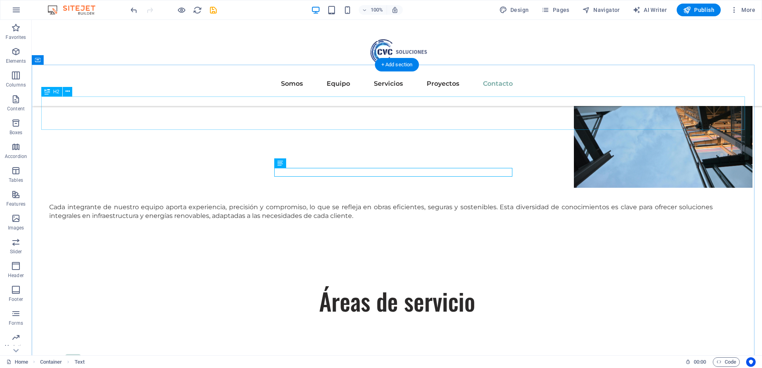
scroll to position [2058, 0]
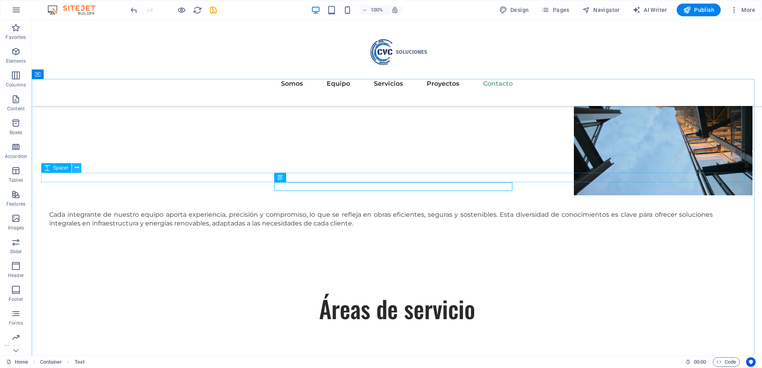
click at [76, 171] on icon at bounding box center [77, 168] width 4 height 8
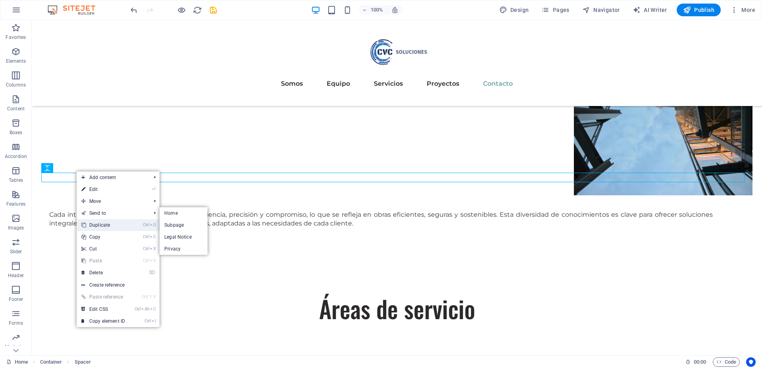
click at [102, 225] on link "Ctrl D Duplicate" at bounding box center [103, 225] width 53 height 12
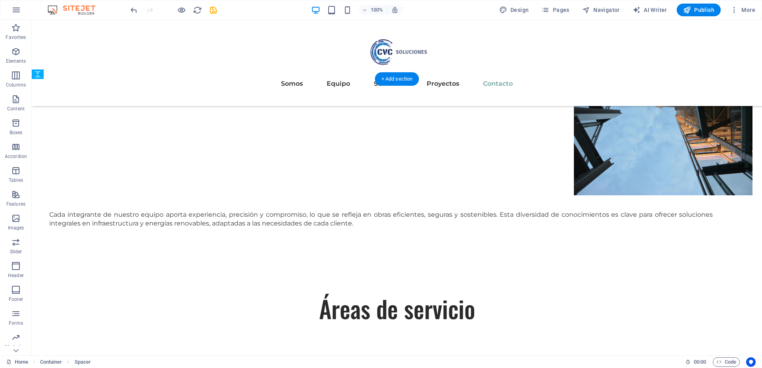
drag, startPoint x: 90, startPoint y: 198, endPoint x: 322, endPoint y: 190, distance: 232.9
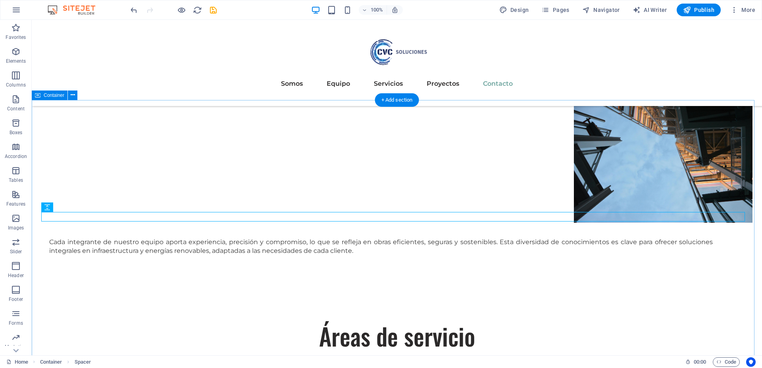
scroll to position [2031, 0]
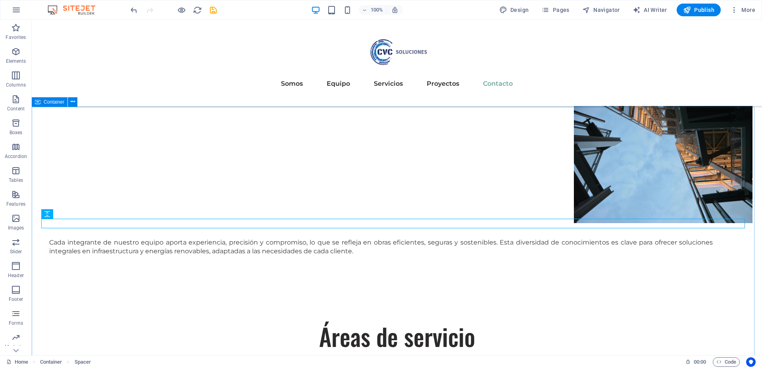
click at [47, 101] on span "Container" at bounding box center [54, 102] width 21 height 5
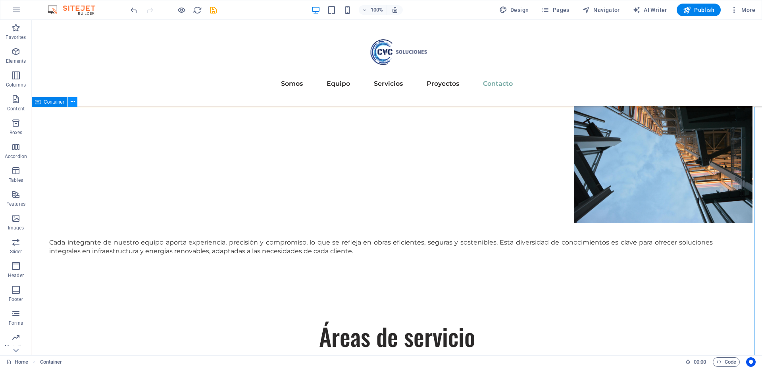
click at [71, 102] on icon at bounding box center [73, 102] width 4 height 8
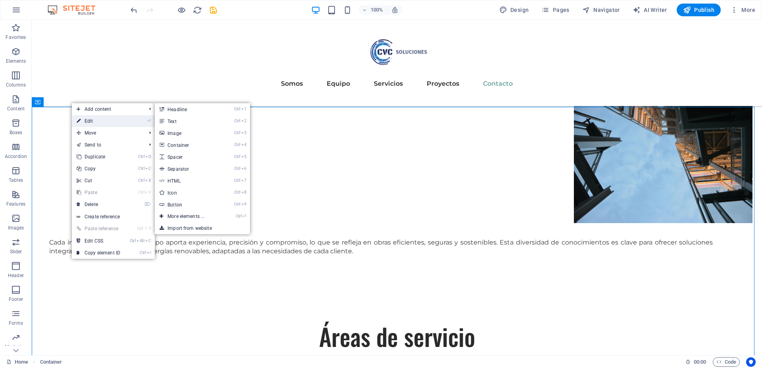
click at [88, 125] on link "⏎ Edit" at bounding box center [98, 121] width 53 height 12
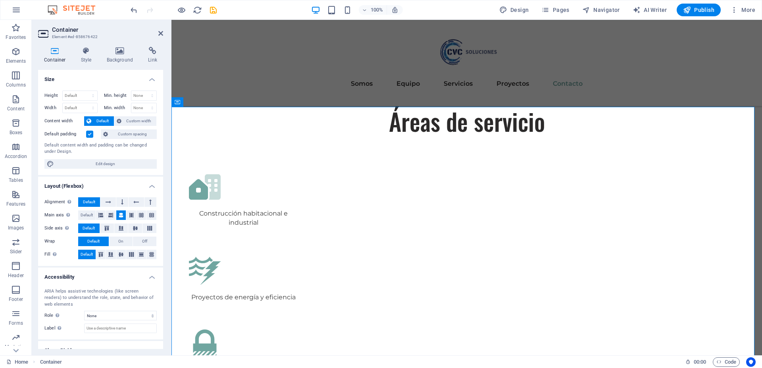
scroll to position [1997, 0]
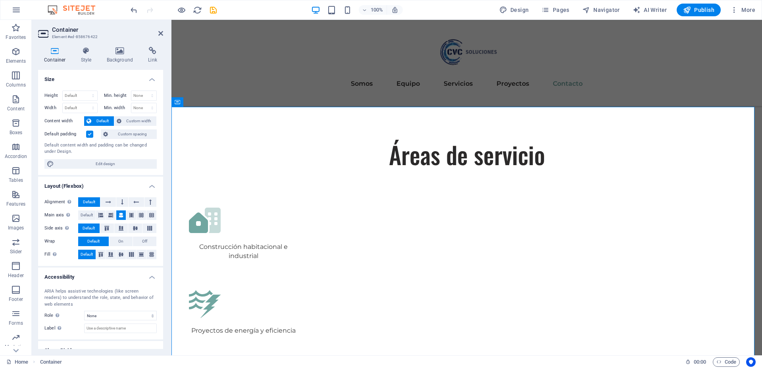
click at [89, 134] on label at bounding box center [89, 134] width 7 height 7
click at [0, 0] on input "Default padding" at bounding box center [0, 0] width 0 height 0
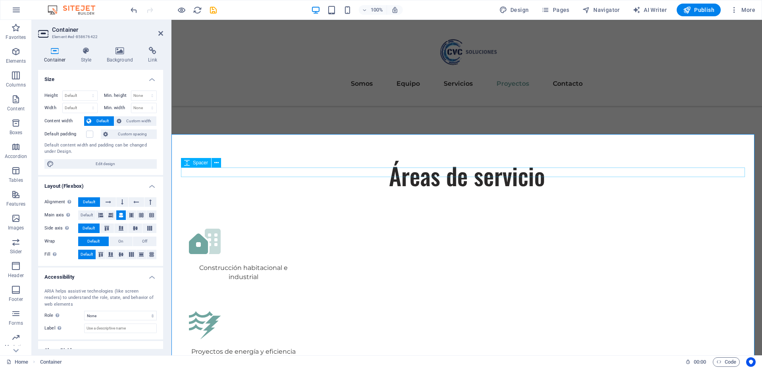
scroll to position [1965, 0]
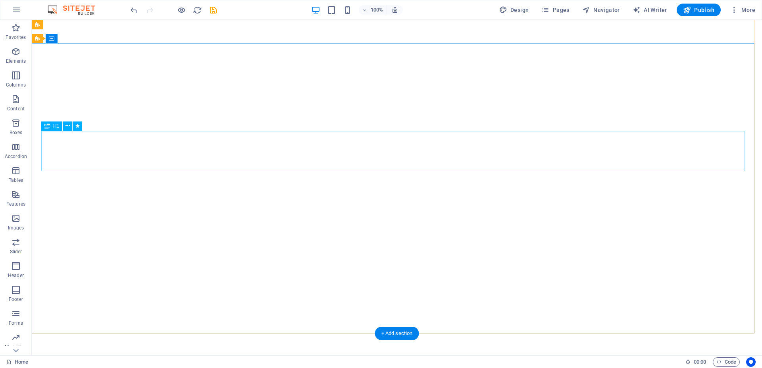
scroll to position [0, 0]
click at [698, 9] on span "Publish" at bounding box center [698, 10] width 31 height 8
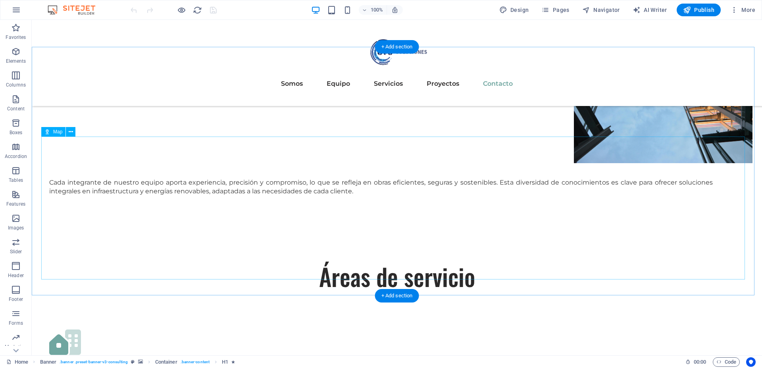
scroll to position [2191, 0]
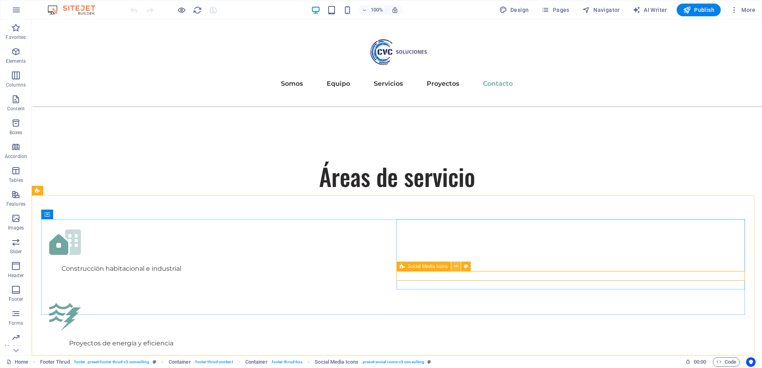
click at [456, 267] on icon at bounding box center [456, 267] width 4 height 8
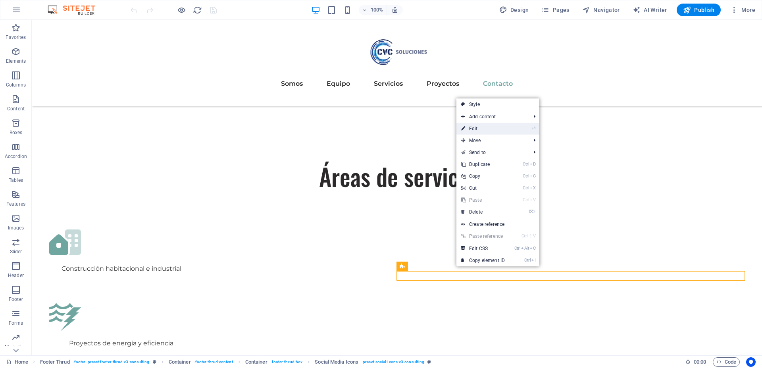
click at [483, 129] on link "⏎ Edit" at bounding box center [483, 129] width 53 height 12
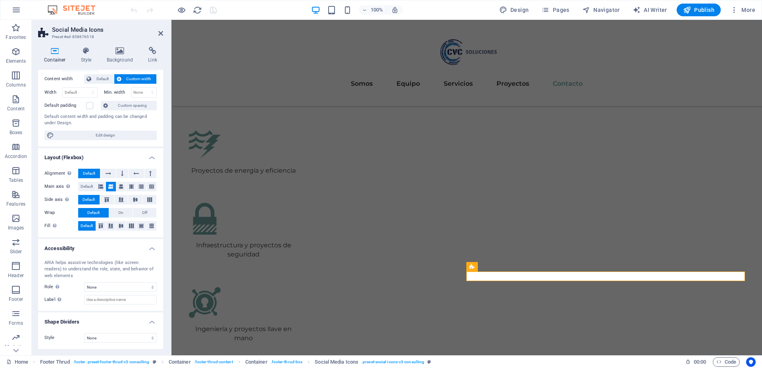
scroll to position [0, 0]
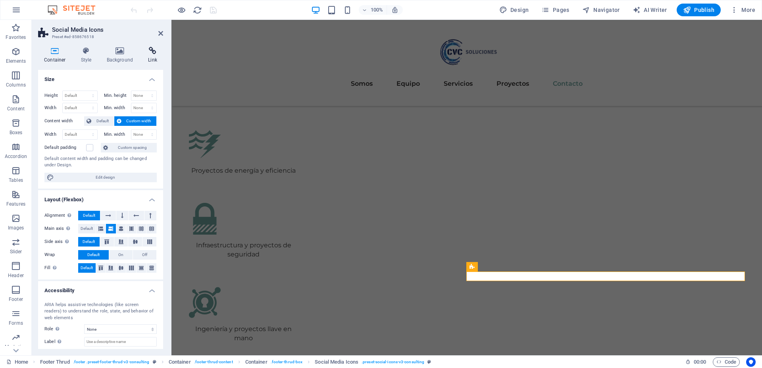
click at [147, 55] on h4 "Link" at bounding box center [152, 55] width 21 height 17
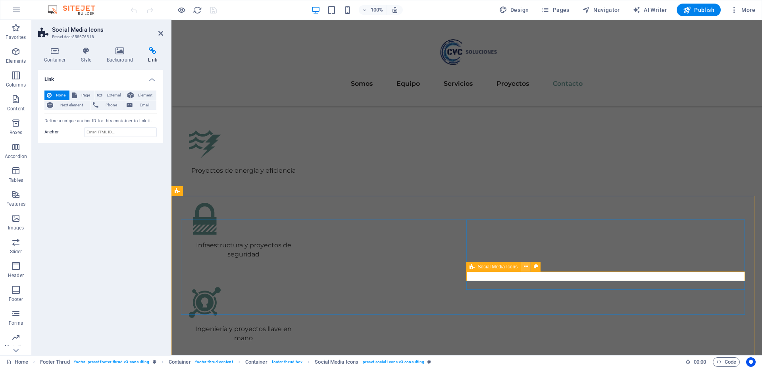
click at [525, 267] on icon at bounding box center [526, 267] width 4 height 8
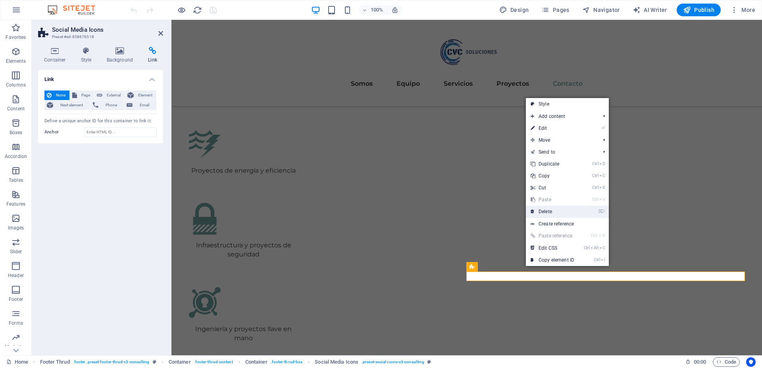
click at [546, 213] on link "⌦ Delete" at bounding box center [552, 212] width 53 height 12
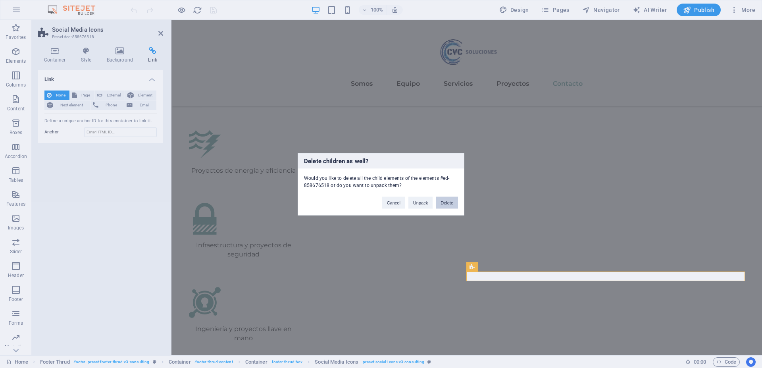
click at [456, 205] on button "Delete" at bounding box center [447, 203] width 22 height 12
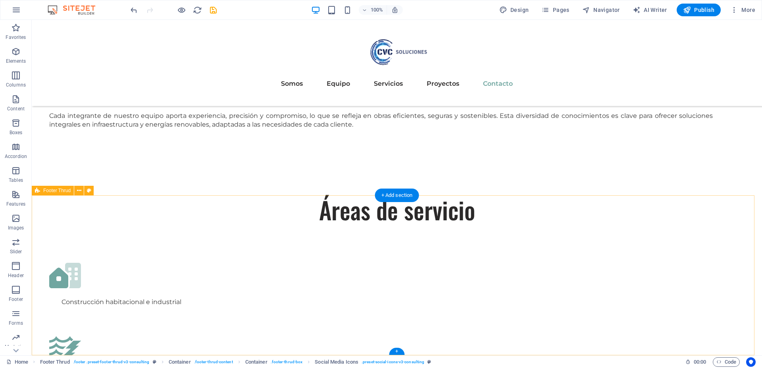
scroll to position [2191, 0]
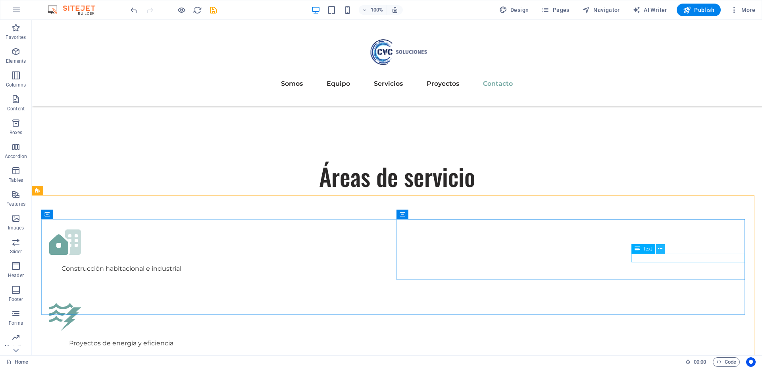
click at [660, 251] on icon at bounding box center [660, 249] width 4 height 8
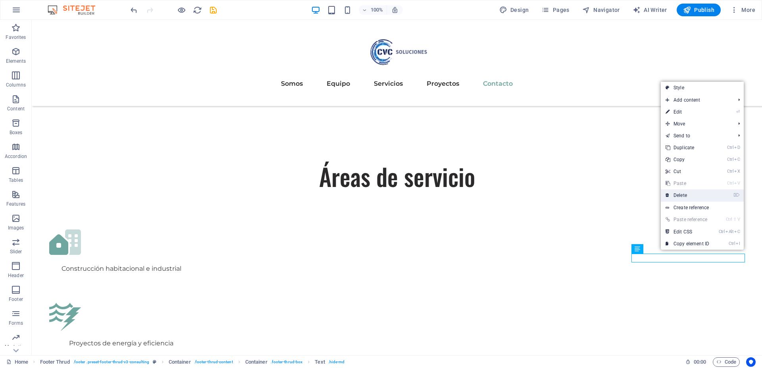
click at [677, 196] on link "⌦ Delete" at bounding box center [687, 195] width 53 height 12
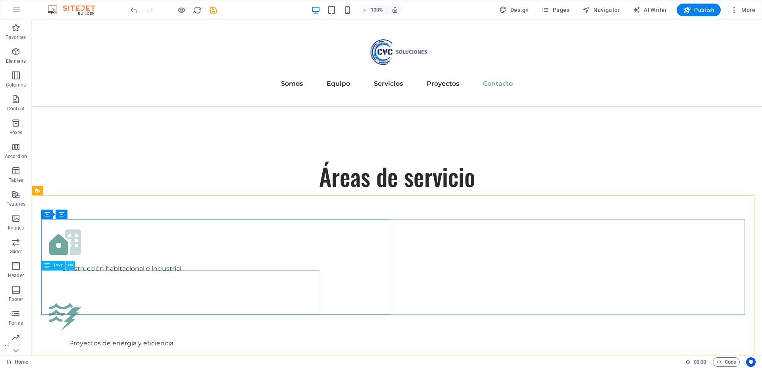
click at [72, 266] on icon at bounding box center [70, 265] width 4 height 8
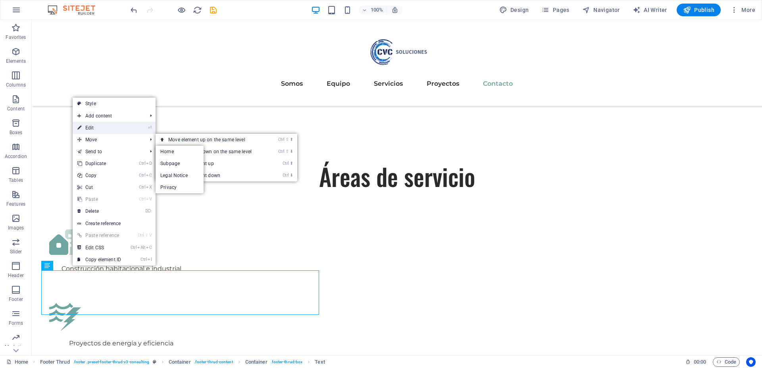
click at [106, 131] on link "⏎ Edit" at bounding box center [99, 128] width 53 height 12
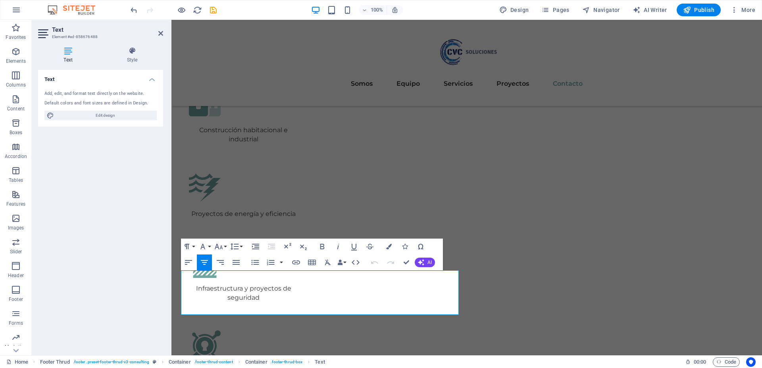
scroll to position [2157, 0]
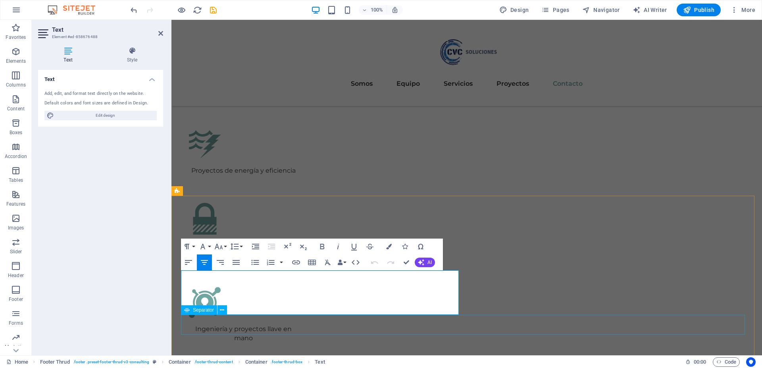
drag, startPoint x: 191, startPoint y: 272, endPoint x: 421, endPoint y: 315, distance: 233.4
click at [208, 246] on button "Font Family" at bounding box center [204, 247] width 15 height 16
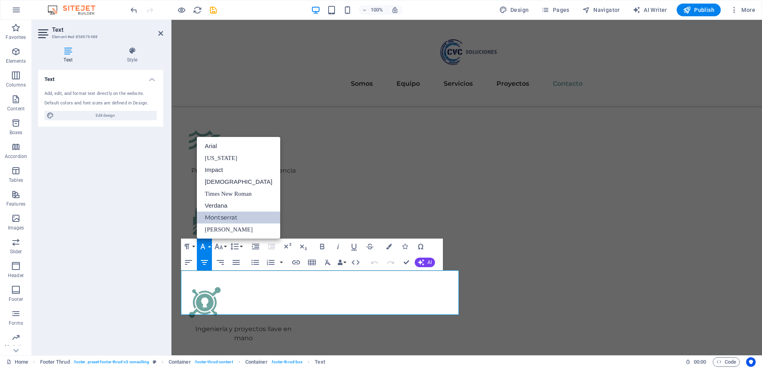
scroll to position [0, 0]
click at [208, 246] on button "Font Family" at bounding box center [204, 247] width 15 height 16
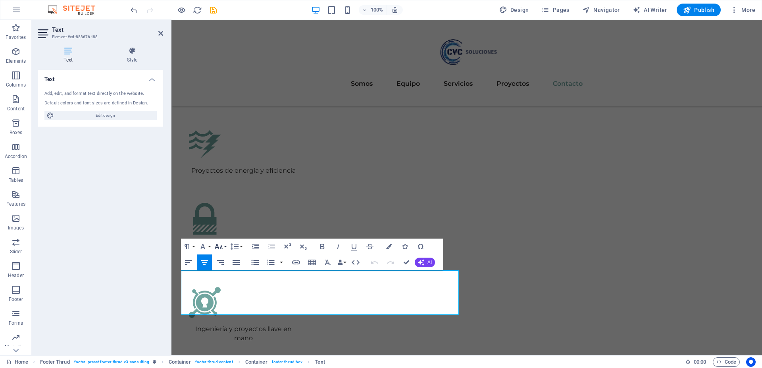
click at [223, 245] on icon "button" at bounding box center [219, 247] width 10 height 10
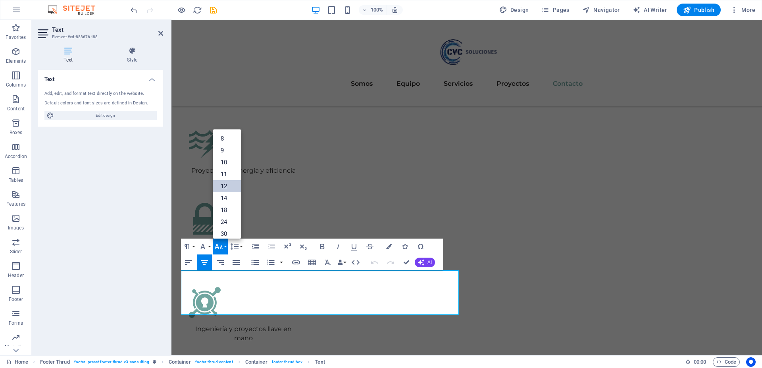
click at [225, 185] on link "12" at bounding box center [227, 186] width 29 height 12
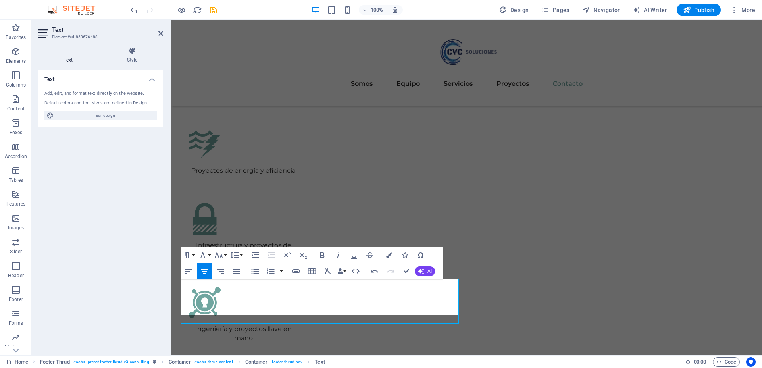
scroll to position [2148, 0]
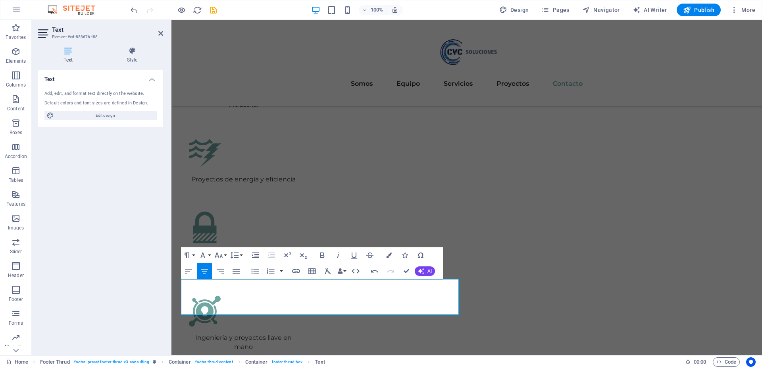
click at [237, 272] on icon "button" at bounding box center [237, 271] width 10 height 10
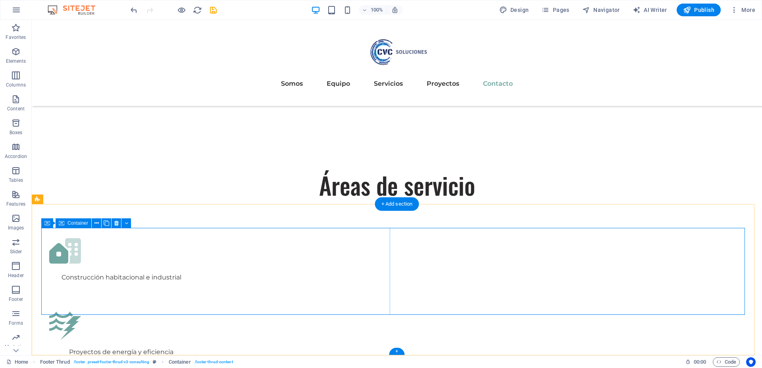
scroll to position [2182, 0]
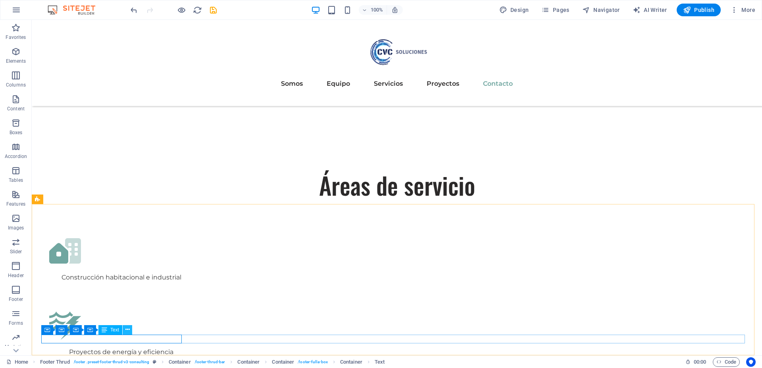
click at [126, 331] on icon at bounding box center [127, 330] width 4 height 8
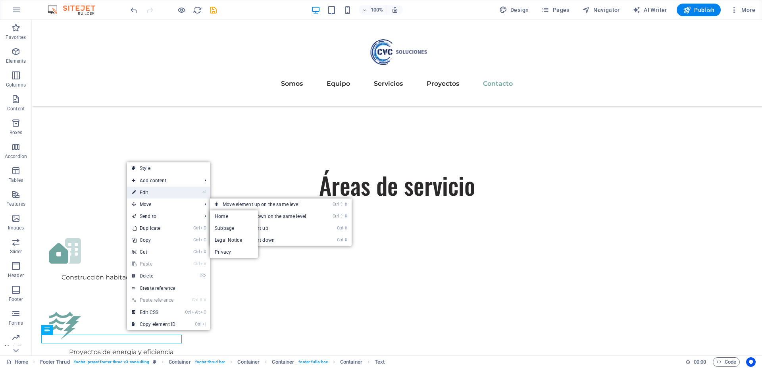
click at [153, 193] on link "⏎ Edit" at bounding box center [153, 193] width 53 height 12
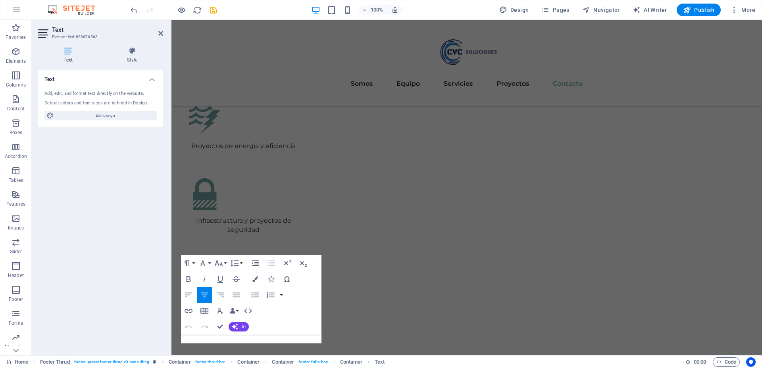
scroll to position [2148, 0]
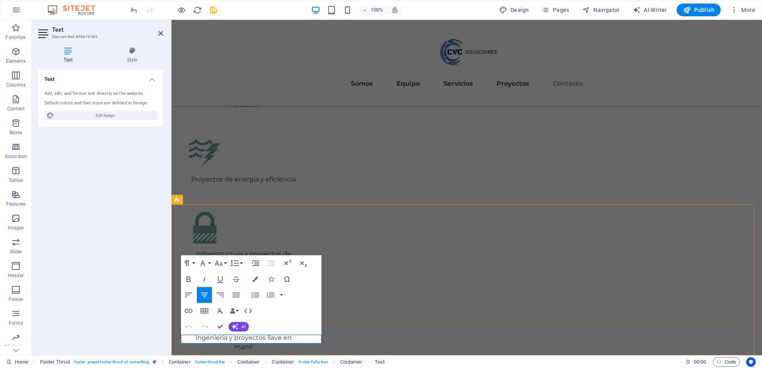
drag, startPoint x: 251, startPoint y: 339, endPoint x: 324, endPoint y: 341, distance: 73.9
click at [191, 311] on icon "button" at bounding box center [189, 311] width 10 height 10
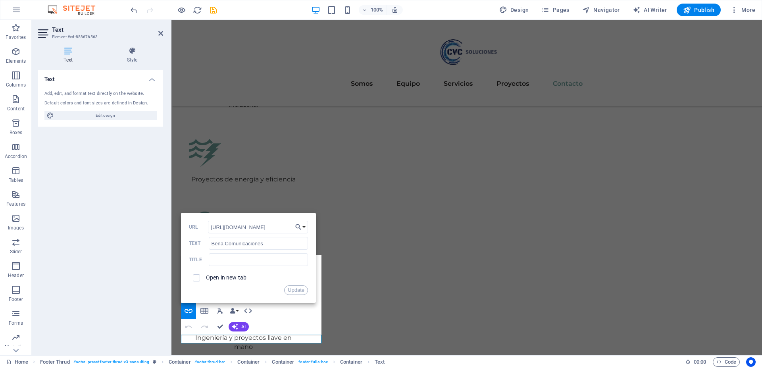
click at [287, 313] on div "Paragraph Format Normal Heading 1 Heading 2 Heading 3 Heading 4 Heading 5 Headi…" at bounding box center [251, 294] width 141 height 79
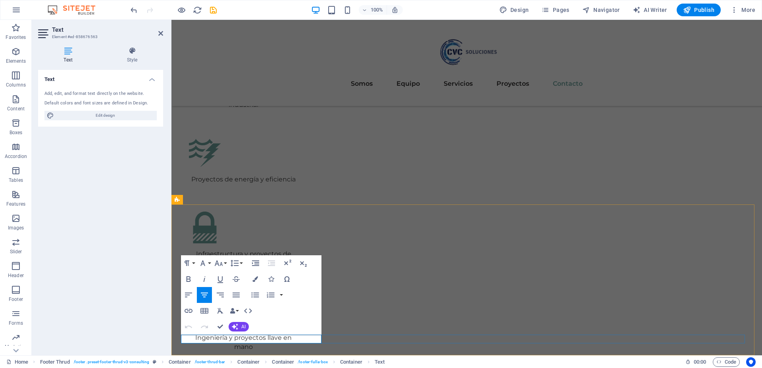
drag, startPoint x: 251, startPoint y: 339, endPoint x: 321, endPoint y: 340, distance: 69.9
click at [190, 280] on icon "button" at bounding box center [189, 279] width 4 height 6
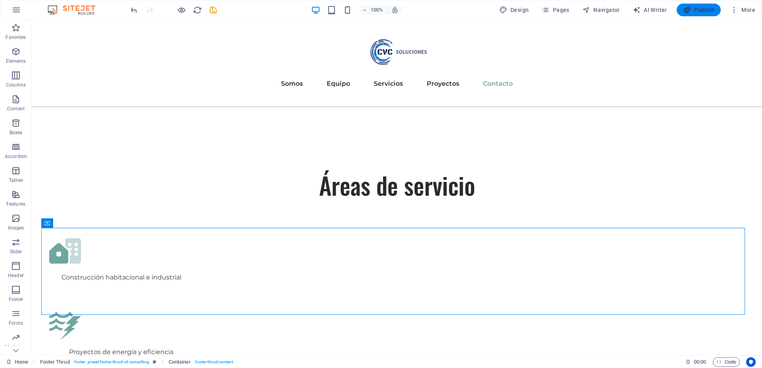
click at [699, 12] on span "Publish" at bounding box center [698, 10] width 31 height 8
